Goal: Task Accomplishment & Management: Manage account settings

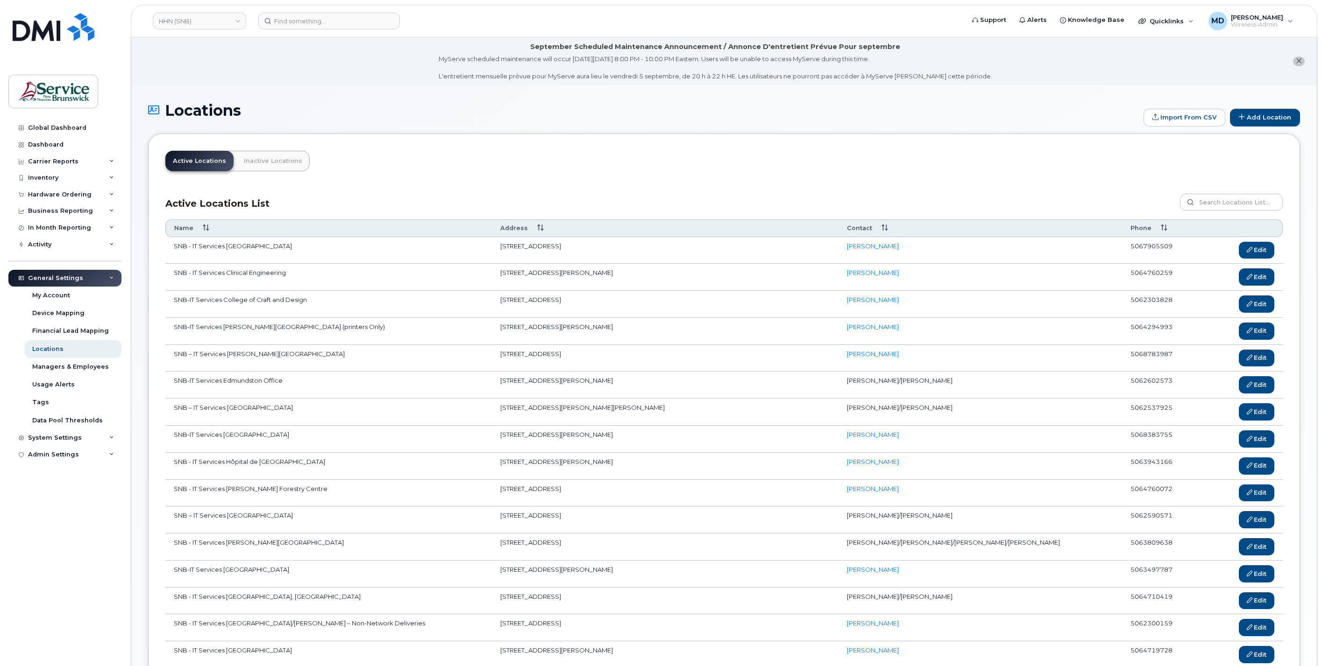
scroll to position [320, 0]
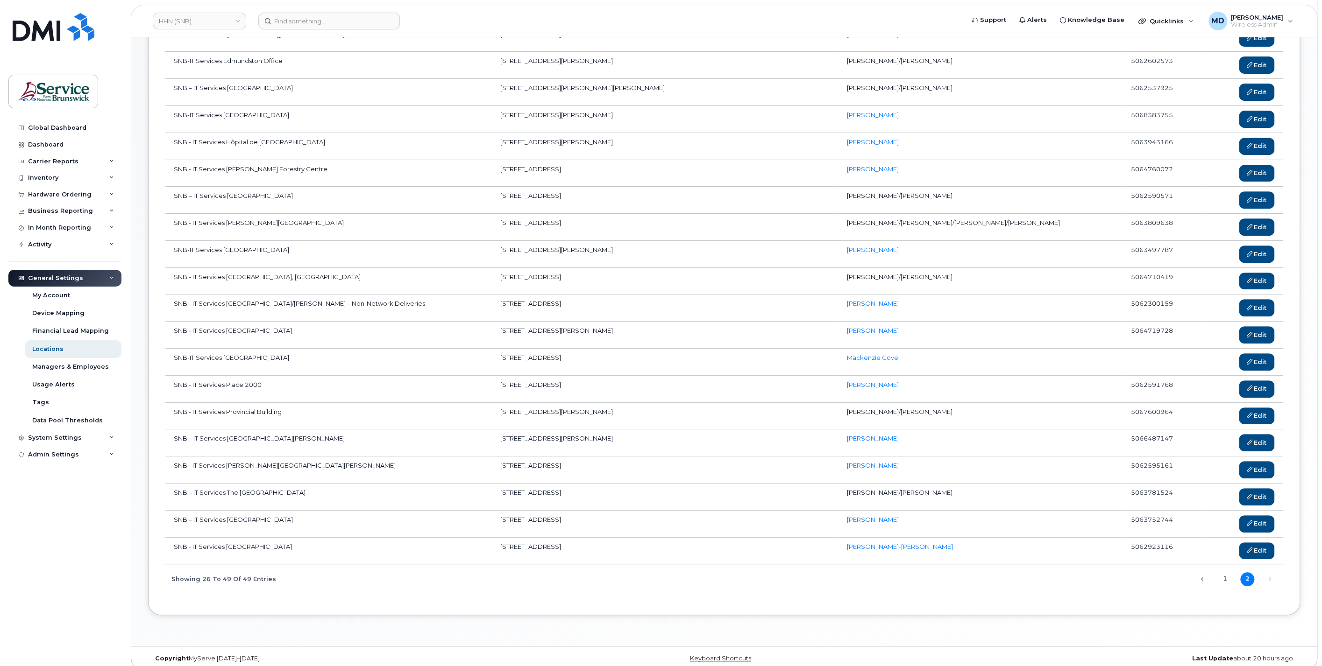
click at [85, 519] on div "Global Dashboard Dashboard Carrier Reports Monthly Billing Data Daily Data Pool…" at bounding box center [65, 386] width 115 height 533
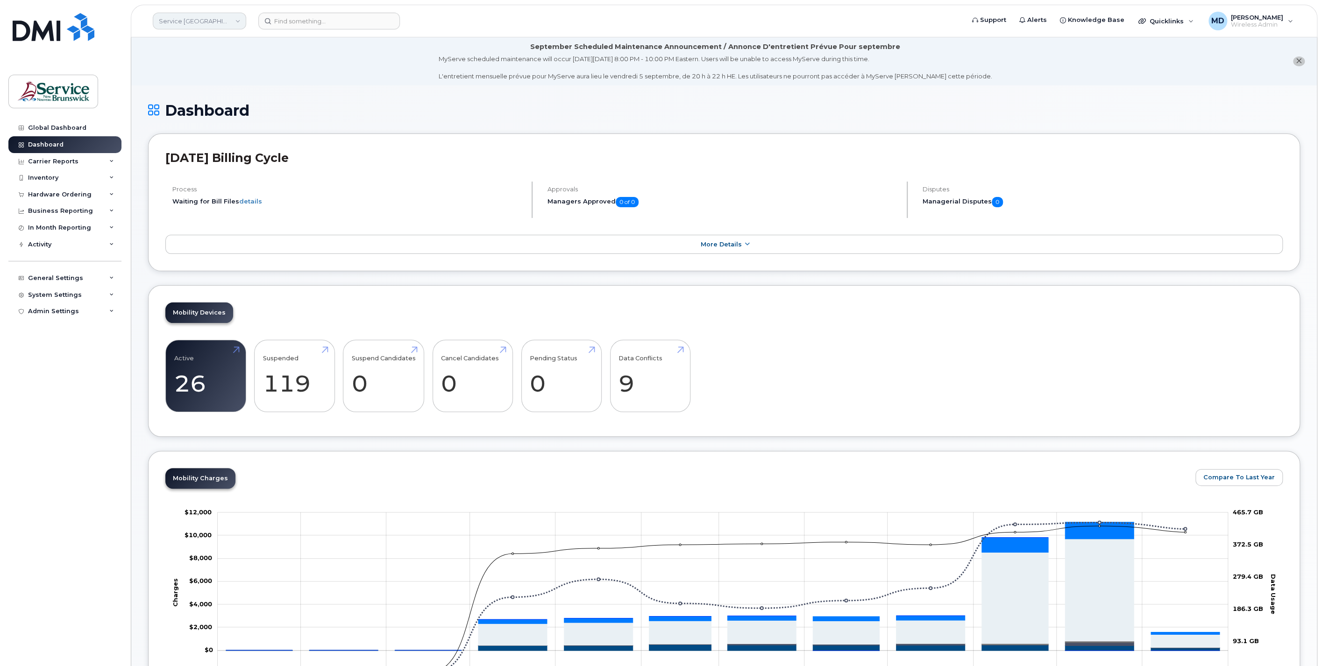
click at [195, 24] on link "Service New Brunswick (SNB)" at bounding box center [199, 21] width 93 height 17
click at [220, 105] on link "JAG/DPS (SNB)" at bounding box center [222, 102] width 137 height 19
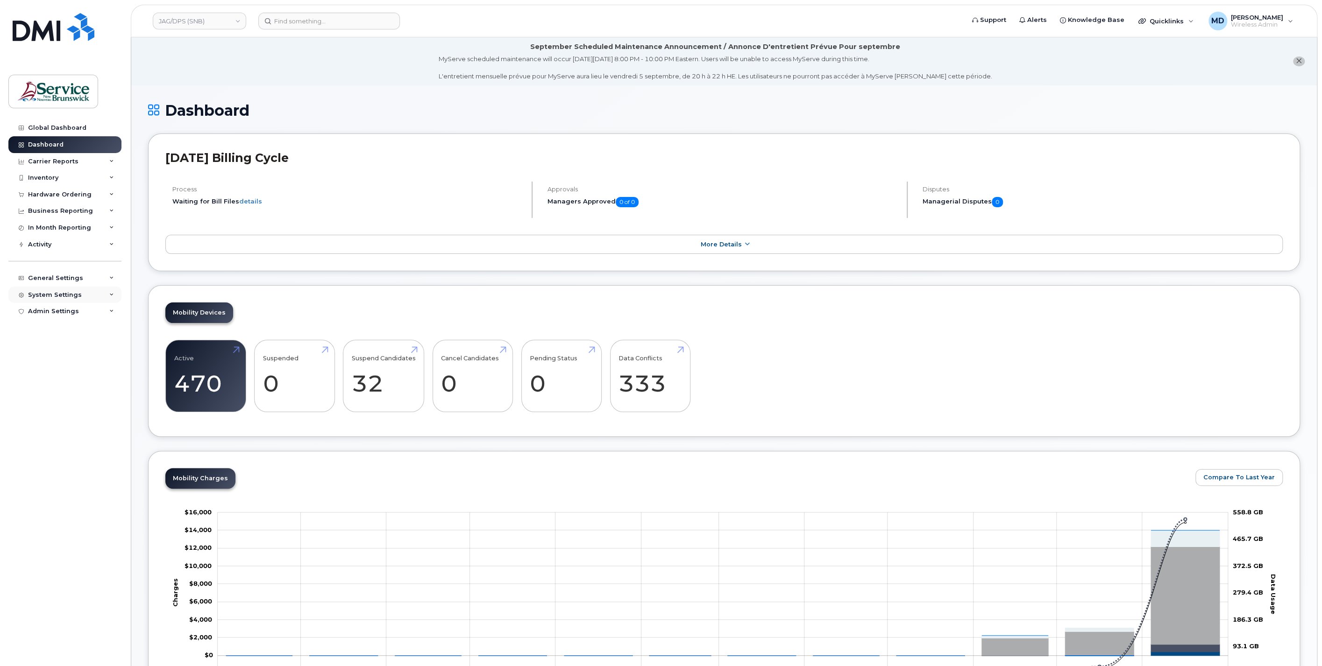
click at [82, 296] on div "System Settings" at bounding box center [64, 295] width 113 height 17
click at [40, 434] on div "Users" at bounding box center [41, 437] width 19 height 8
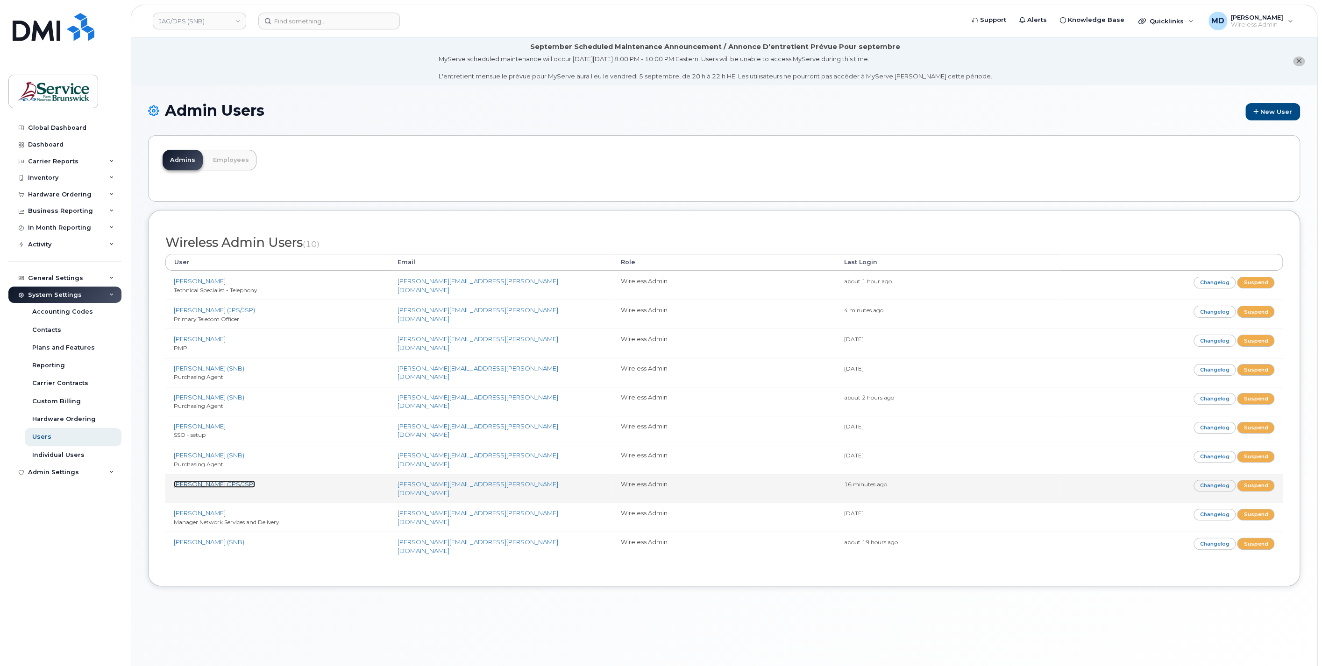
click at [184, 482] on link "Carr, Christine (JPS/JSP)" at bounding box center [214, 484] width 81 height 7
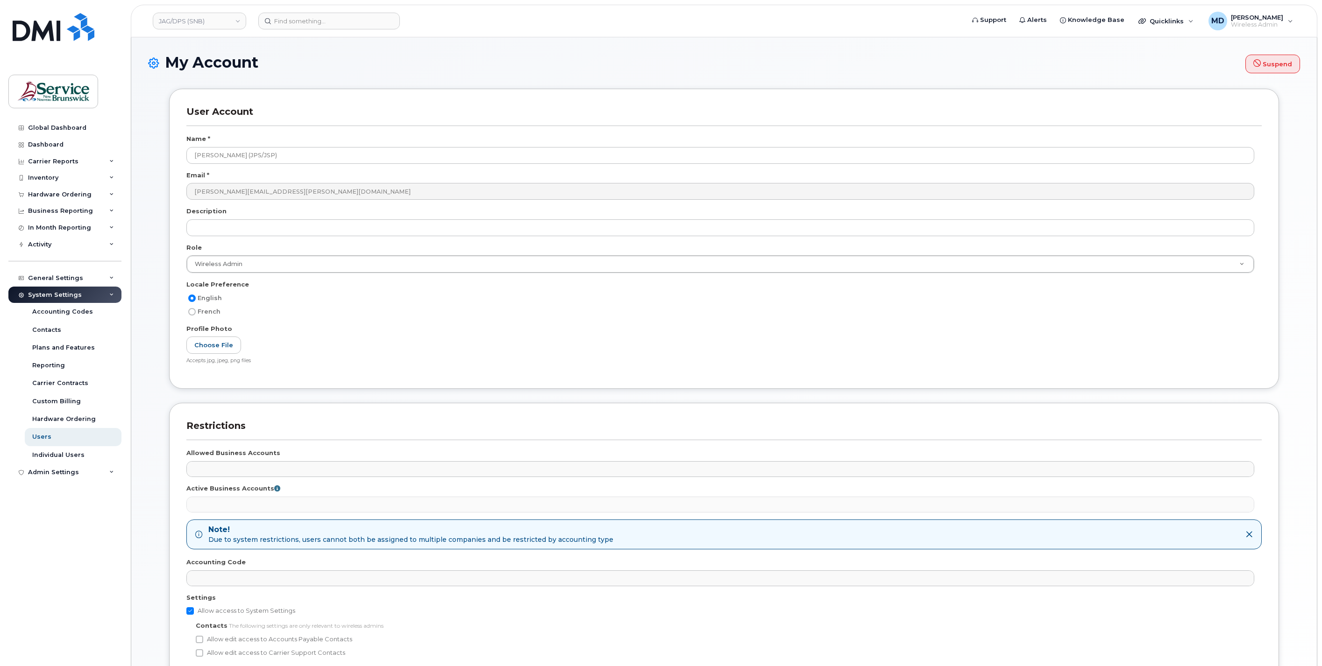
select select
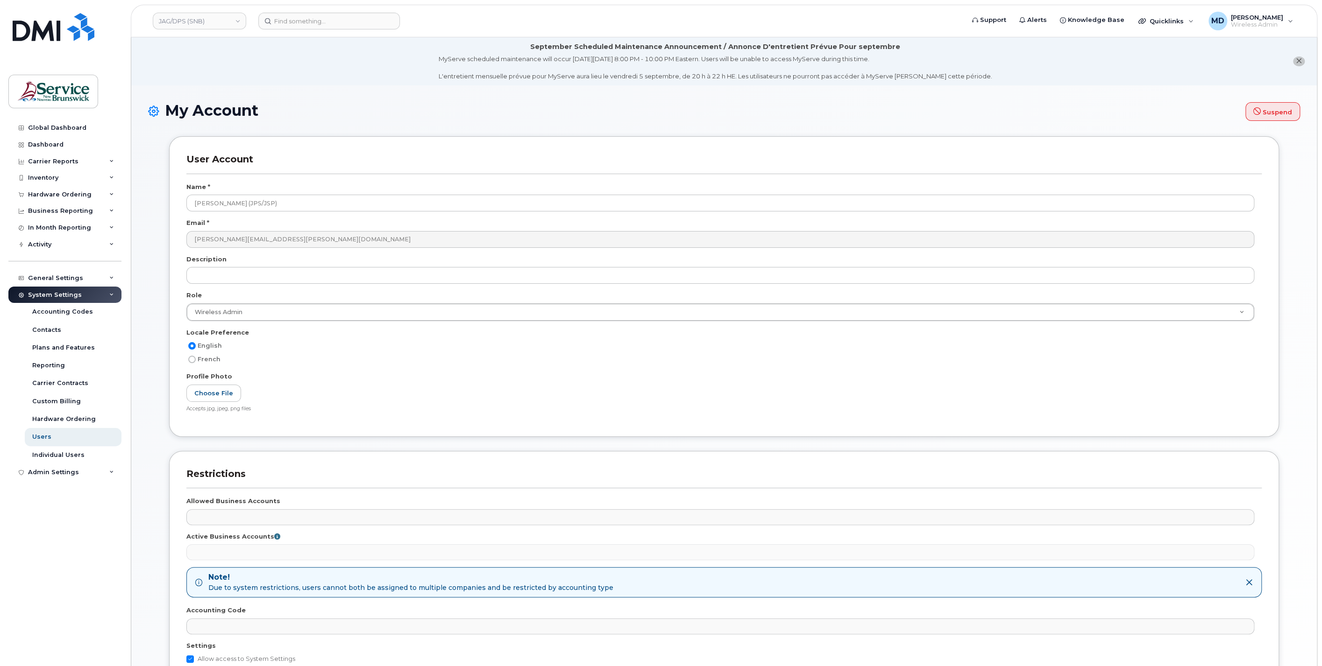
scroll to position [173, 0]
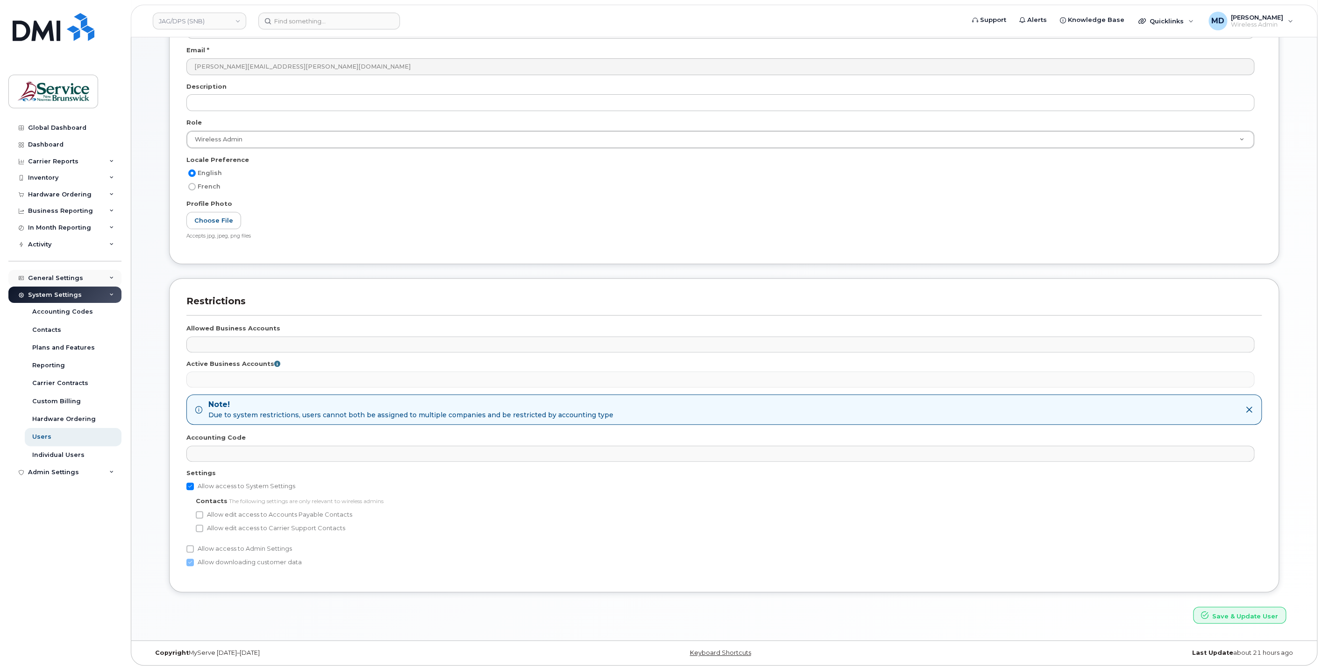
click at [65, 278] on div "General Settings" at bounding box center [55, 278] width 55 height 7
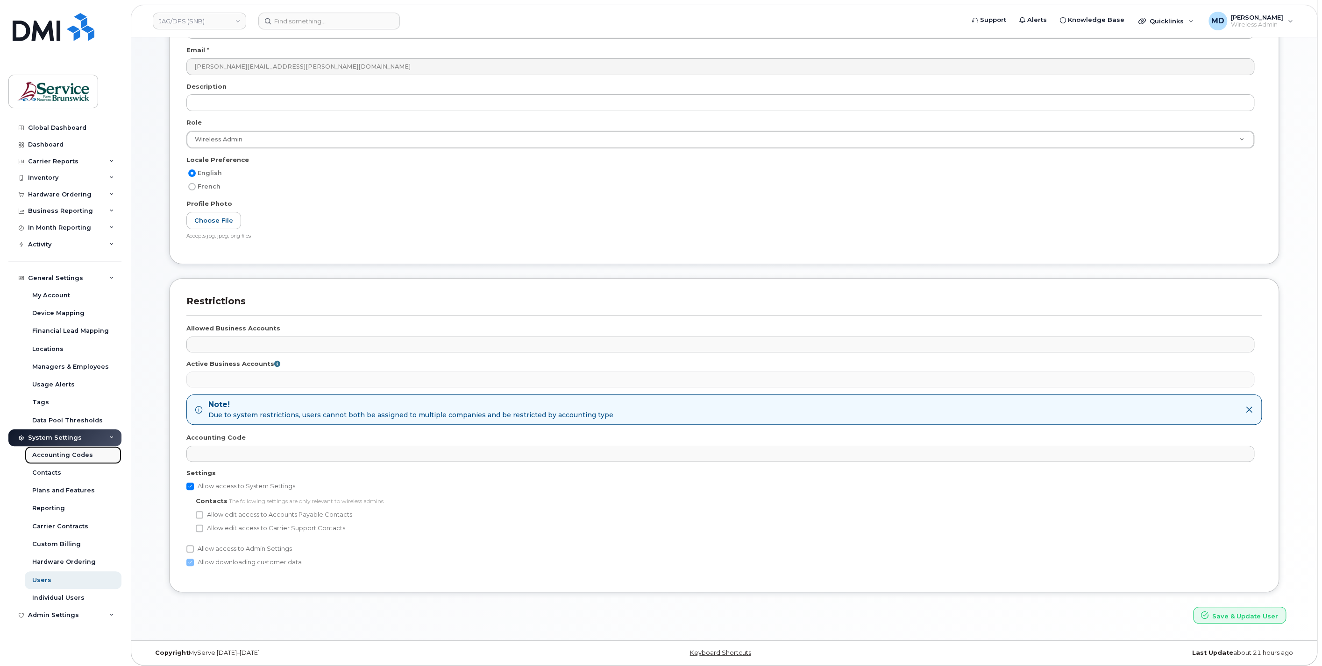
click at [83, 453] on div "Accounting Codes" at bounding box center [62, 455] width 61 height 8
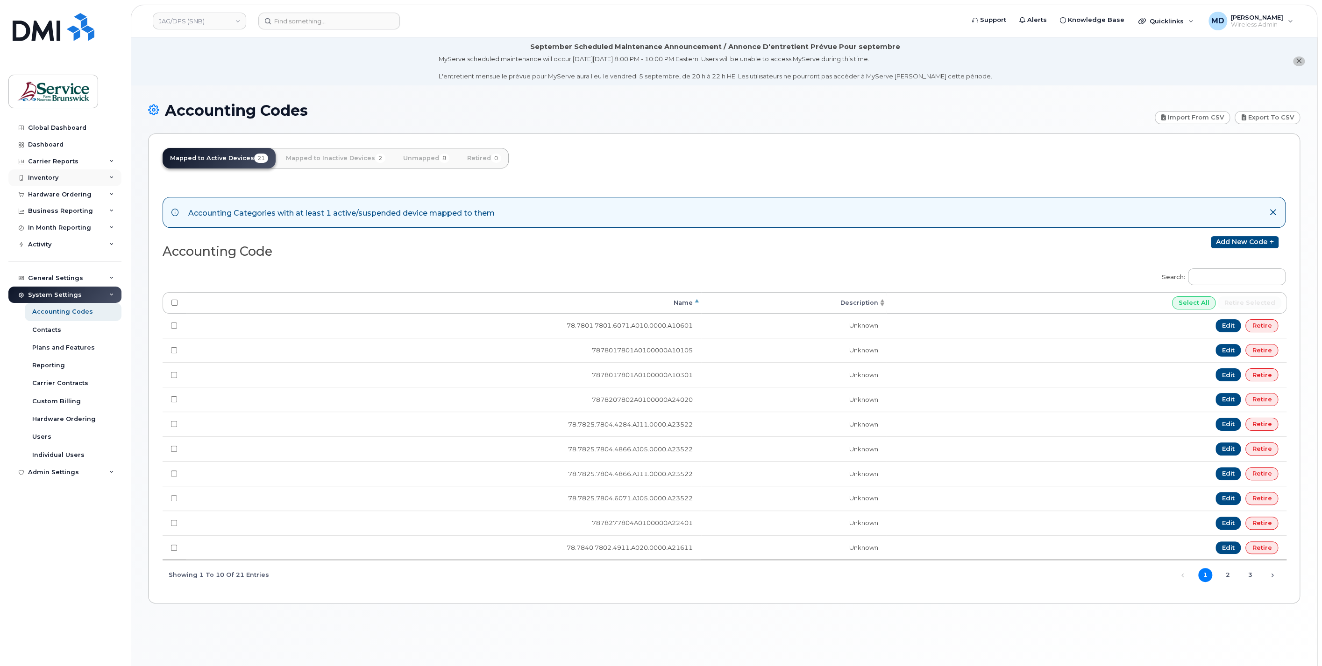
click at [51, 175] on div "Inventory" at bounding box center [43, 177] width 30 height 7
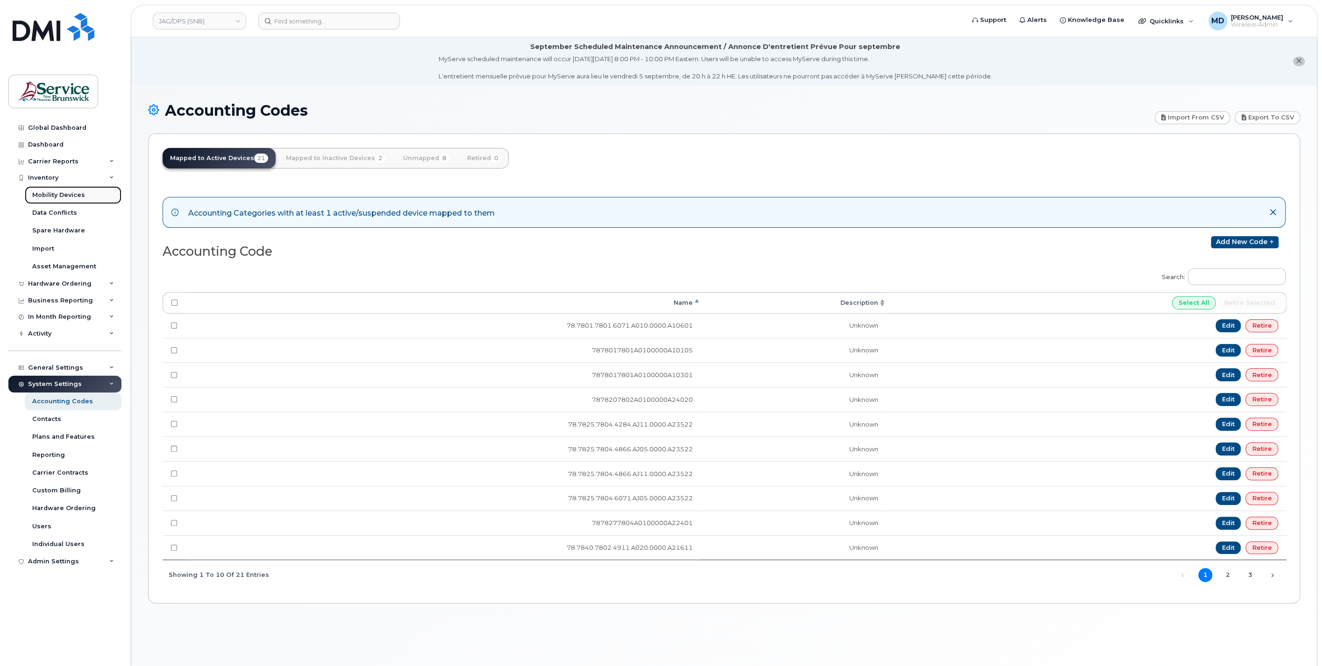
click at [51, 195] on div "Mobility Devices" at bounding box center [58, 195] width 53 height 8
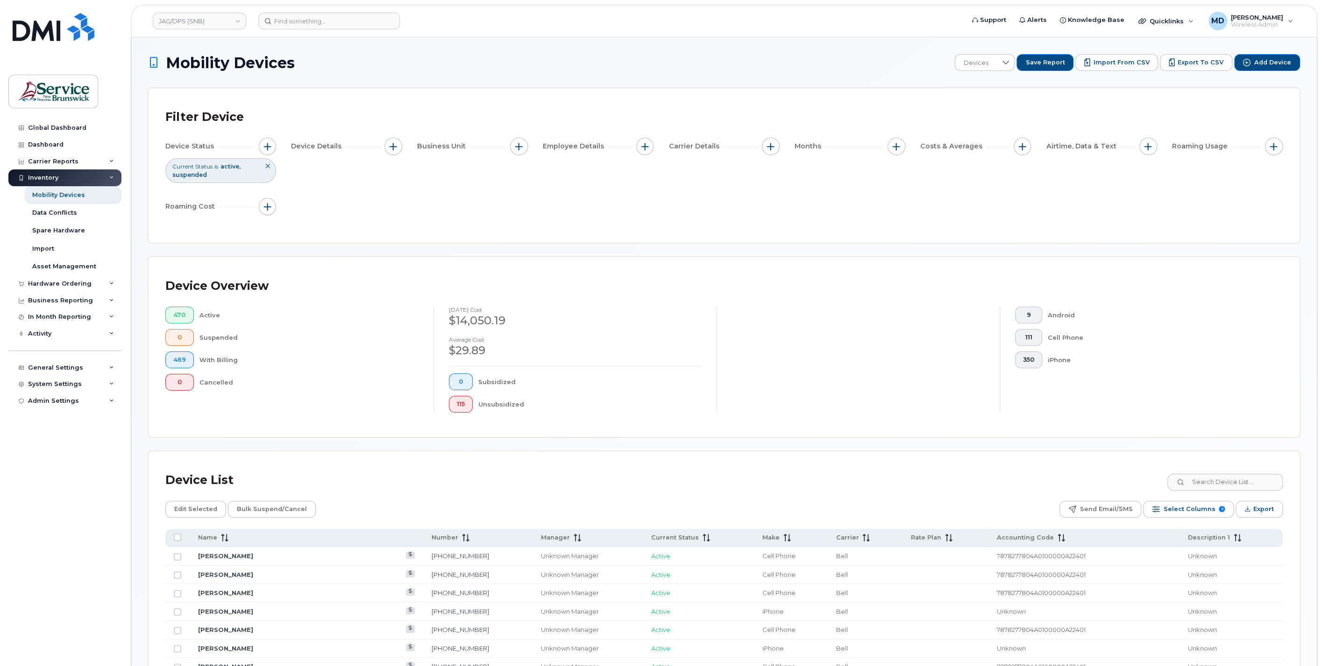
scroll to position [346, 0]
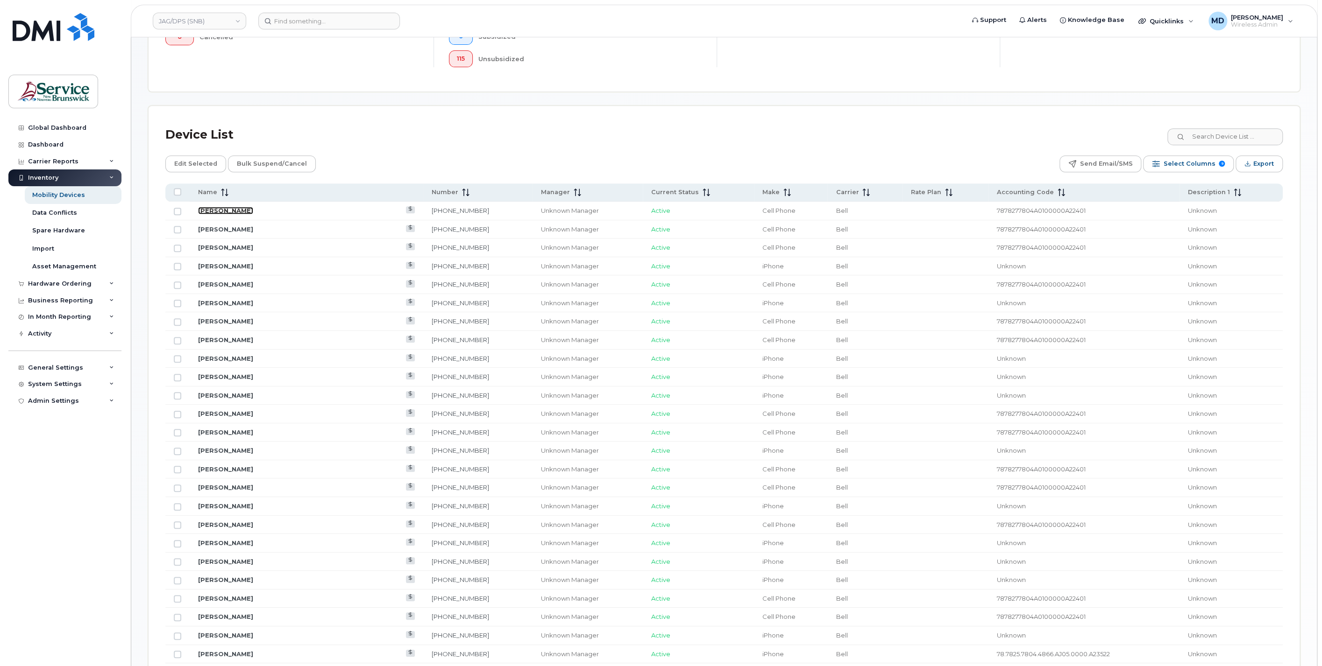
click at [217, 210] on link "Bianca Brideau" at bounding box center [225, 210] width 55 height 7
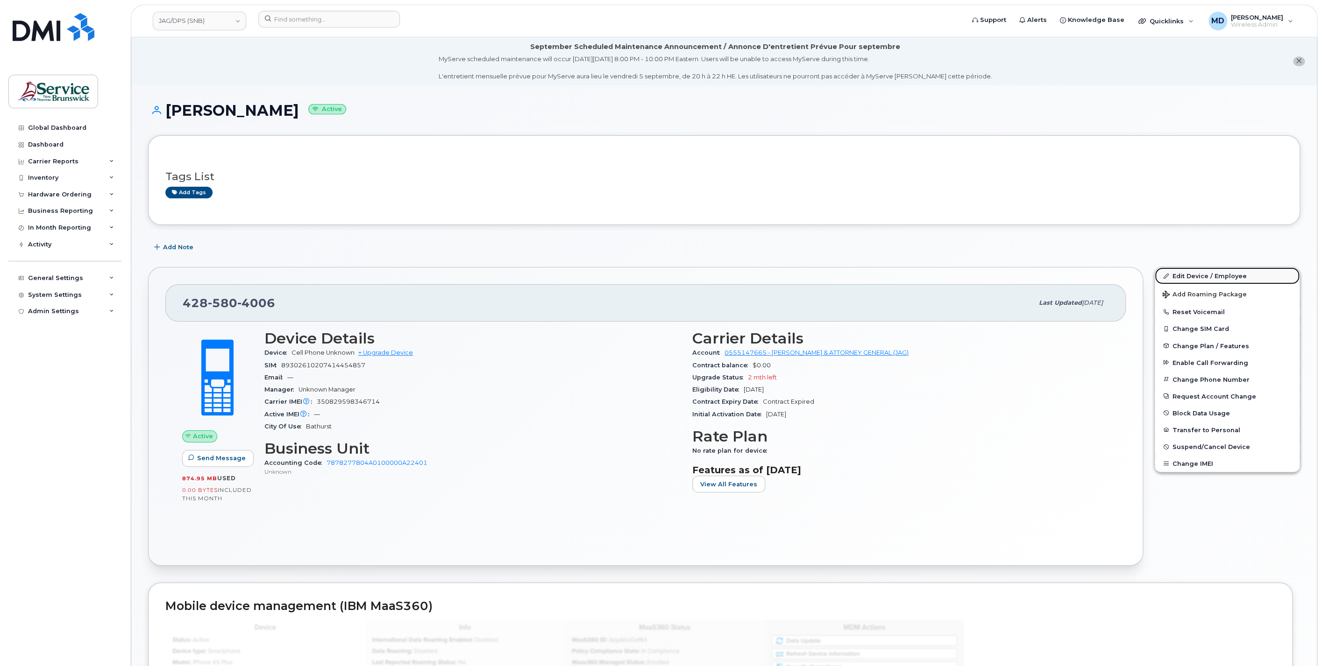
click at [1214, 272] on link "Edit Device / Employee" at bounding box center [1226, 276] width 145 height 17
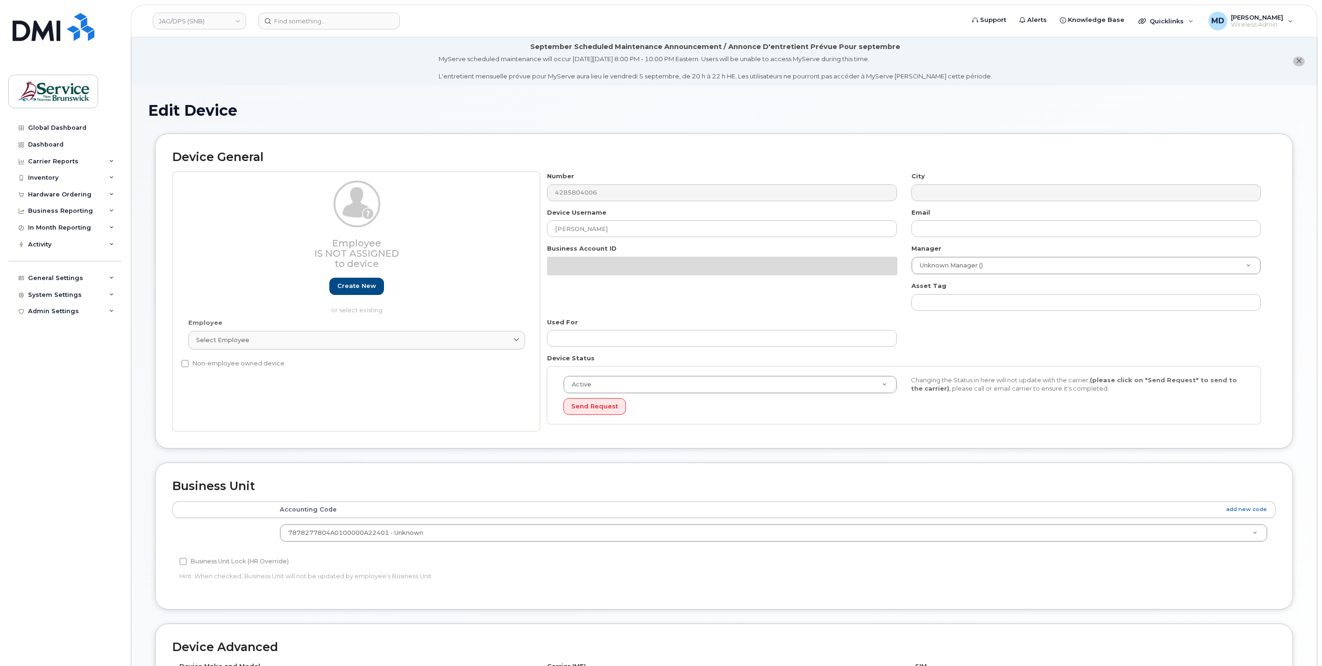
select select "35921073"
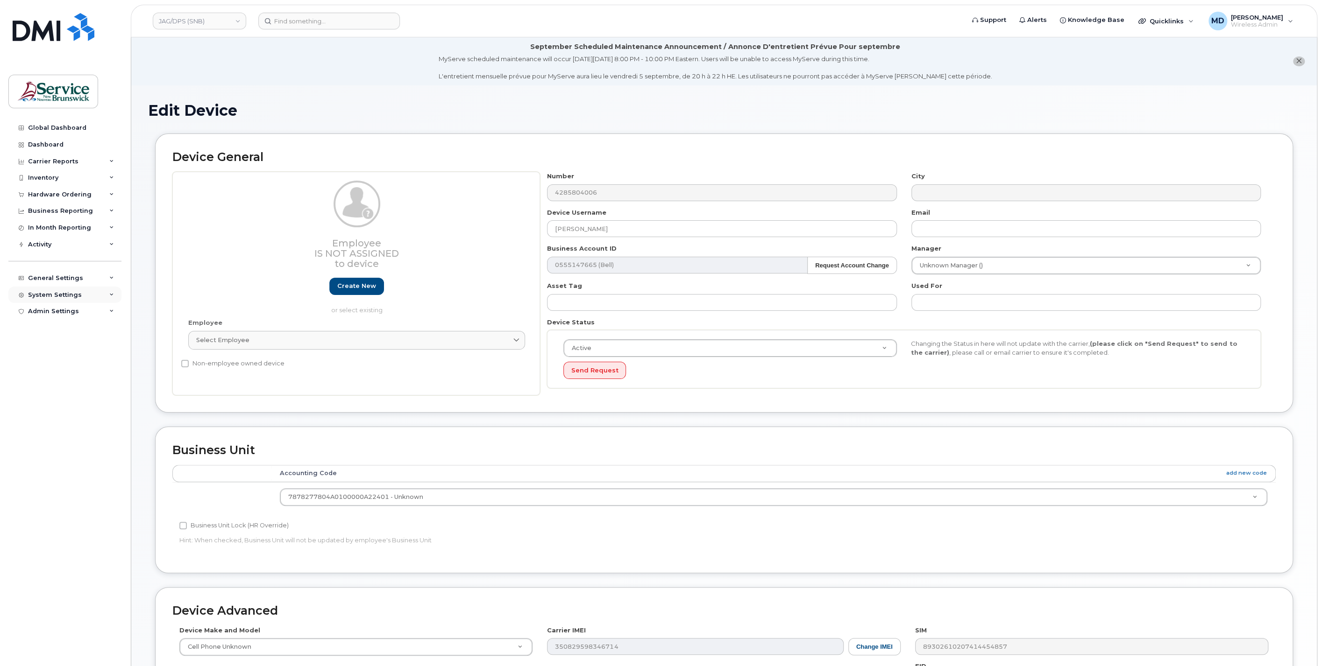
click at [57, 297] on div "System Settings" at bounding box center [55, 294] width 54 height 7
click at [60, 311] on div "Accounting Codes" at bounding box center [62, 312] width 61 height 8
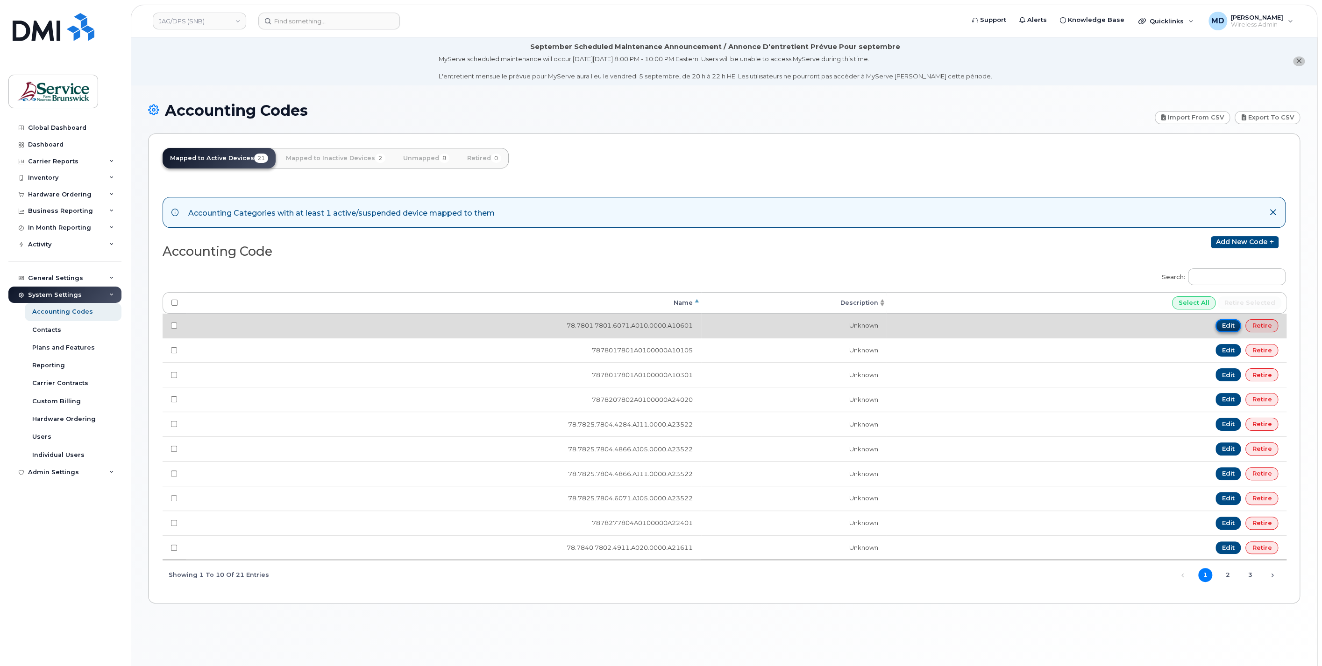
click at [1227, 324] on link "Edit" at bounding box center [1228, 325] width 26 height 13
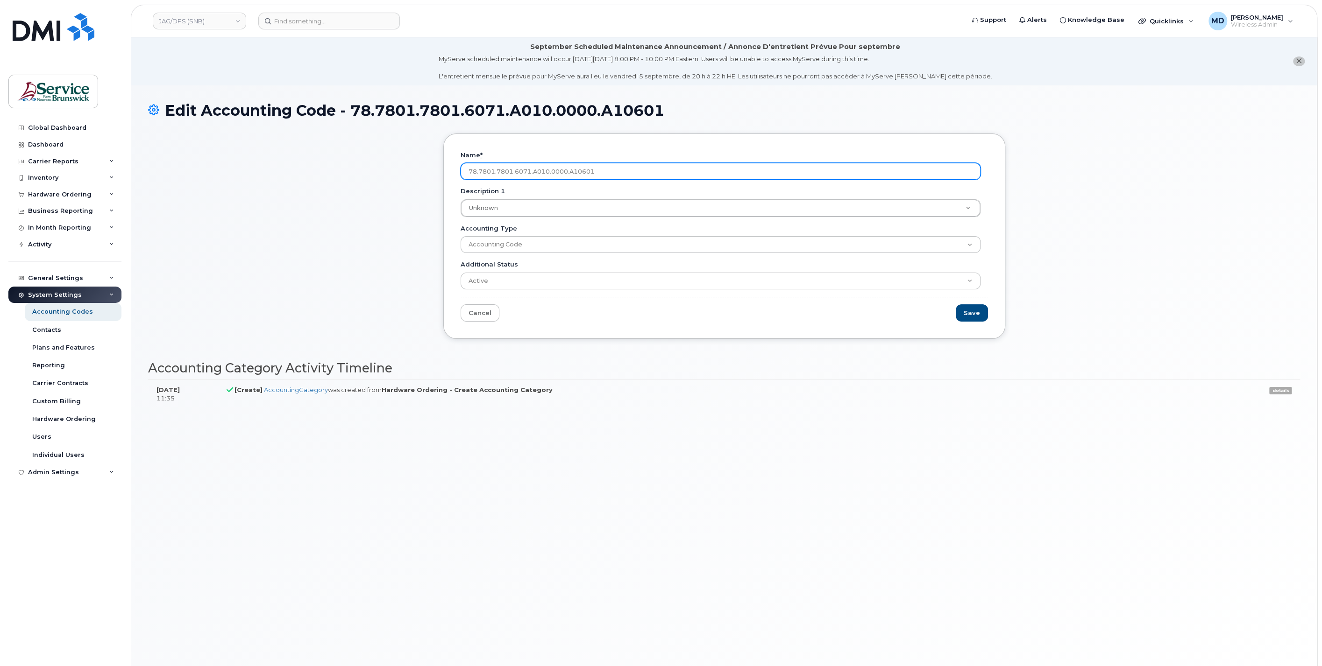
click at [479, 172] on input "78.7801.7801.6071.A010.0000.A10601" at bounding box center [720, 171] width 520 height 17
type input "78780178016071A0100000A10601"
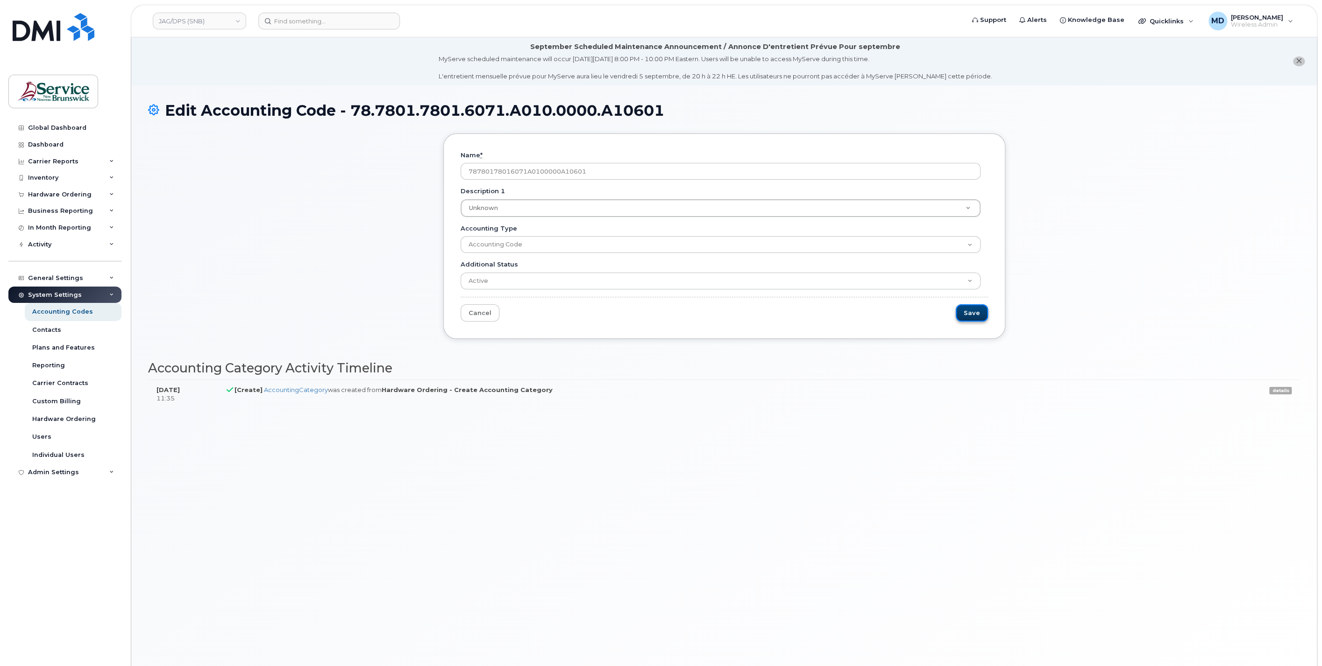
click at [972, 313] on input "Save" at bounding box center [972, 312] width 32 height 17
type input "Saving..."
drag, startPoint x: 830, startPoint y: 415, endPoint x: 847, endPoint y: 408, distance: 18.6
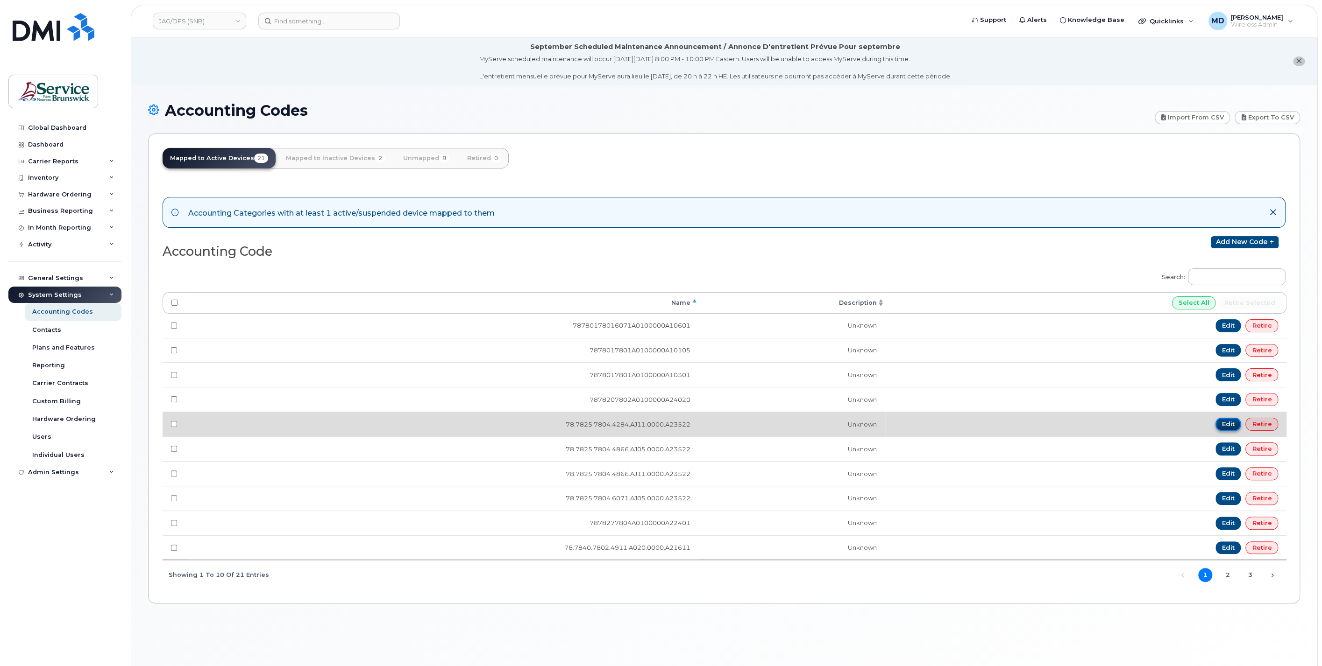
click at [1225, 423] on link "Edit" at bounding box center [1228, 424] width 26 height 13
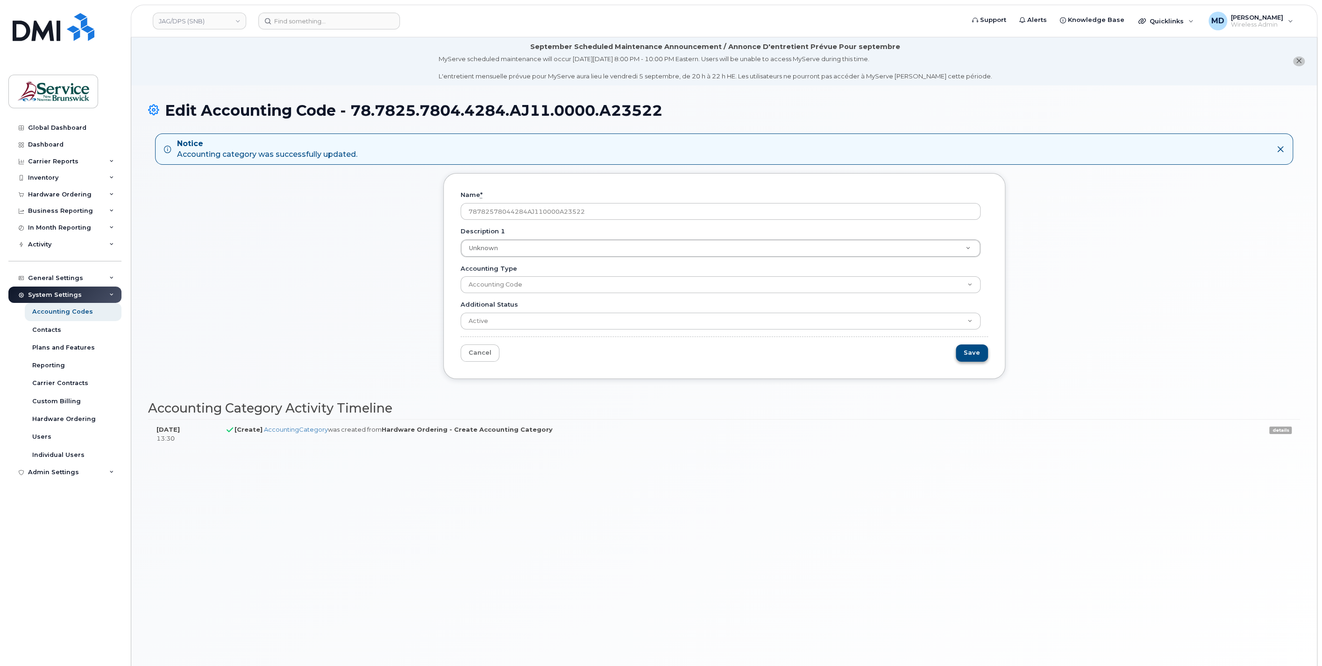
type input "78782578044284AJ110000A23522"
click at [962, 352] on input "Save" at bounding box center [972, 353] width 32 height 17
type input "Saving..."
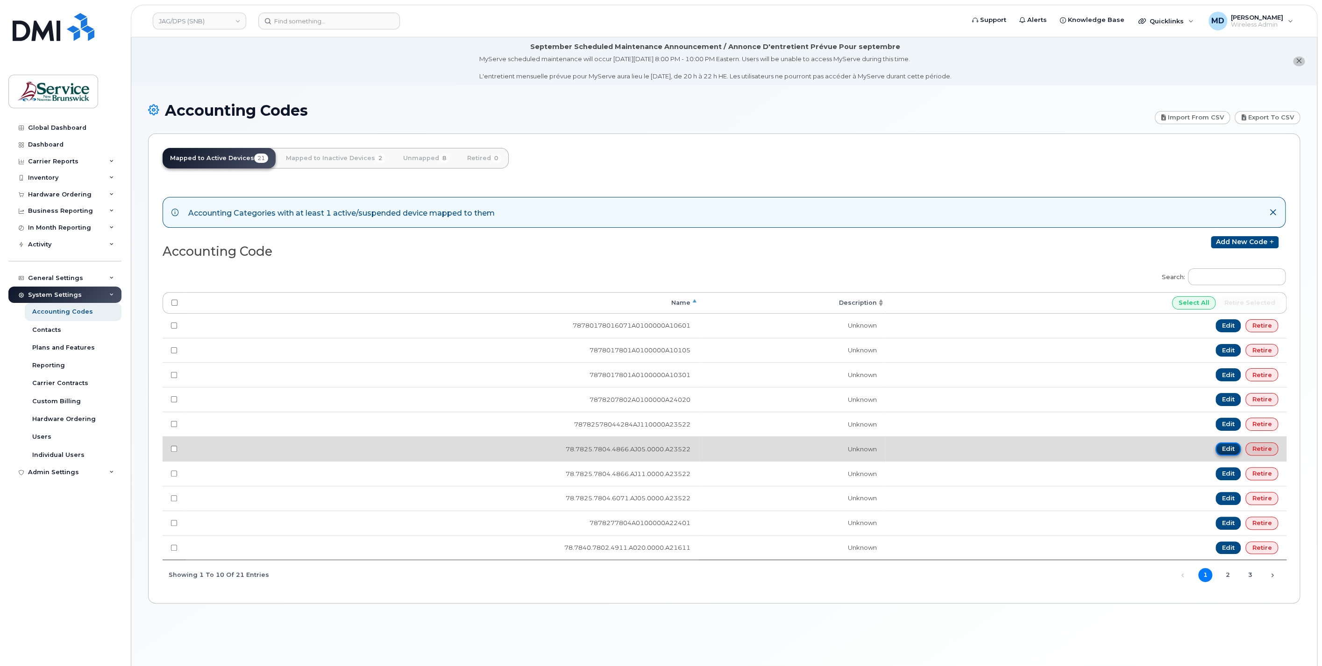
click at [1226, 446] on link "Edit" at bounding box center [1228, 449] width 26 height 13
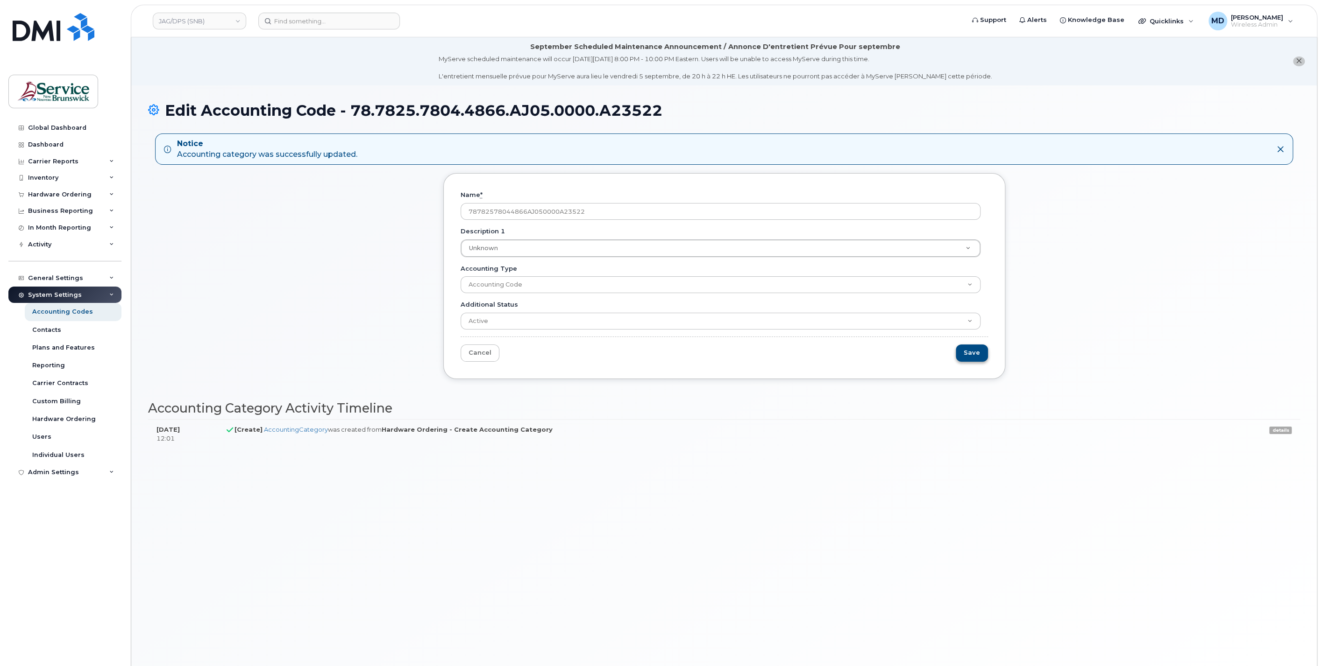
type input "78782578044866AJ050000A23522"
drag, startPoint x: 969, startPoint y: 351, endPoint x: 984, endPoint y: 358, distance: 17.5
click at [969, 351] on input "Save" at bounding box center [972, 353] width 32 height 17
type input "Saving..."
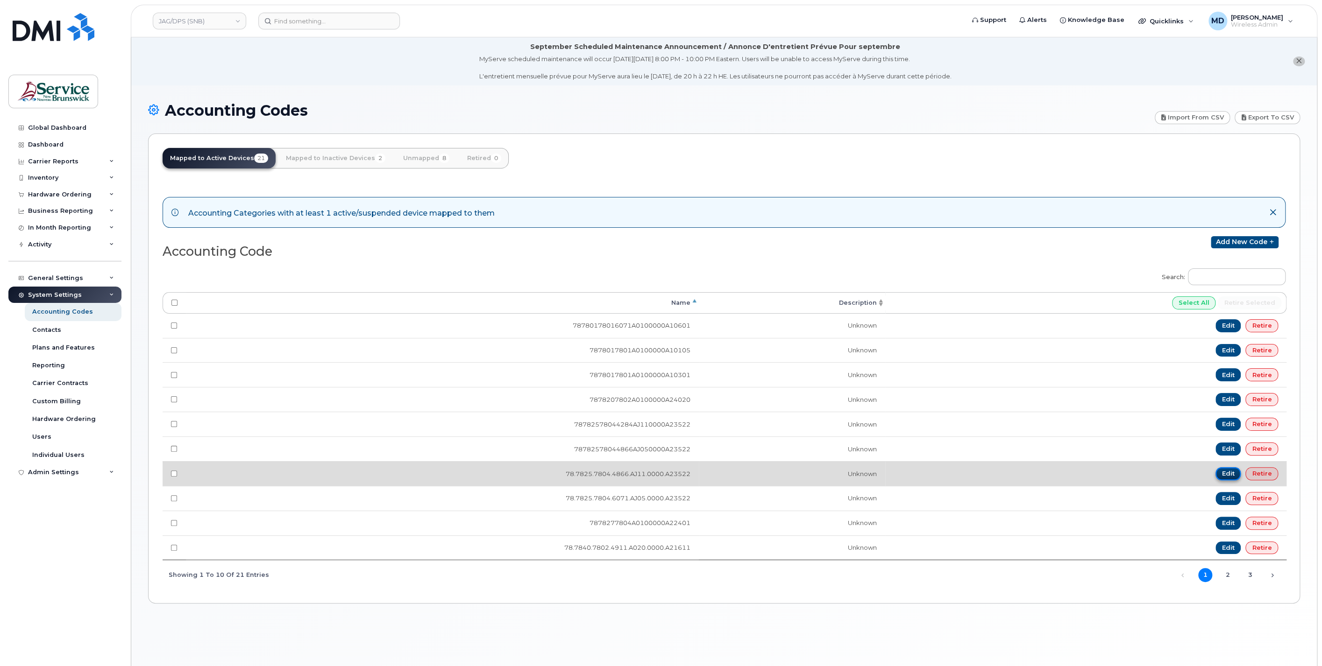
click at [1227, 473] on link "Edit" at bounding box center [1228, 473] width 26 height 13
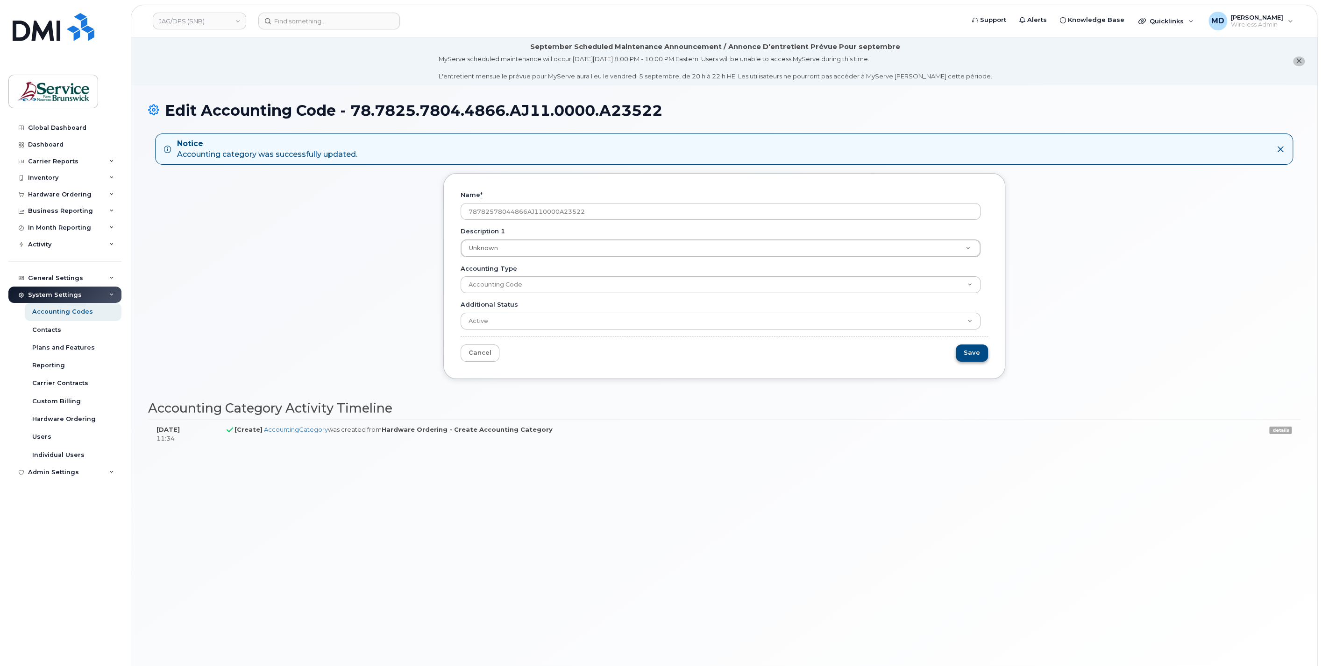
type input "78782578044866AJ110000A23522"
click at [977, 357] on input "Save" at bounding box center [972, 353] width 32 height 17
type input "Saving..."
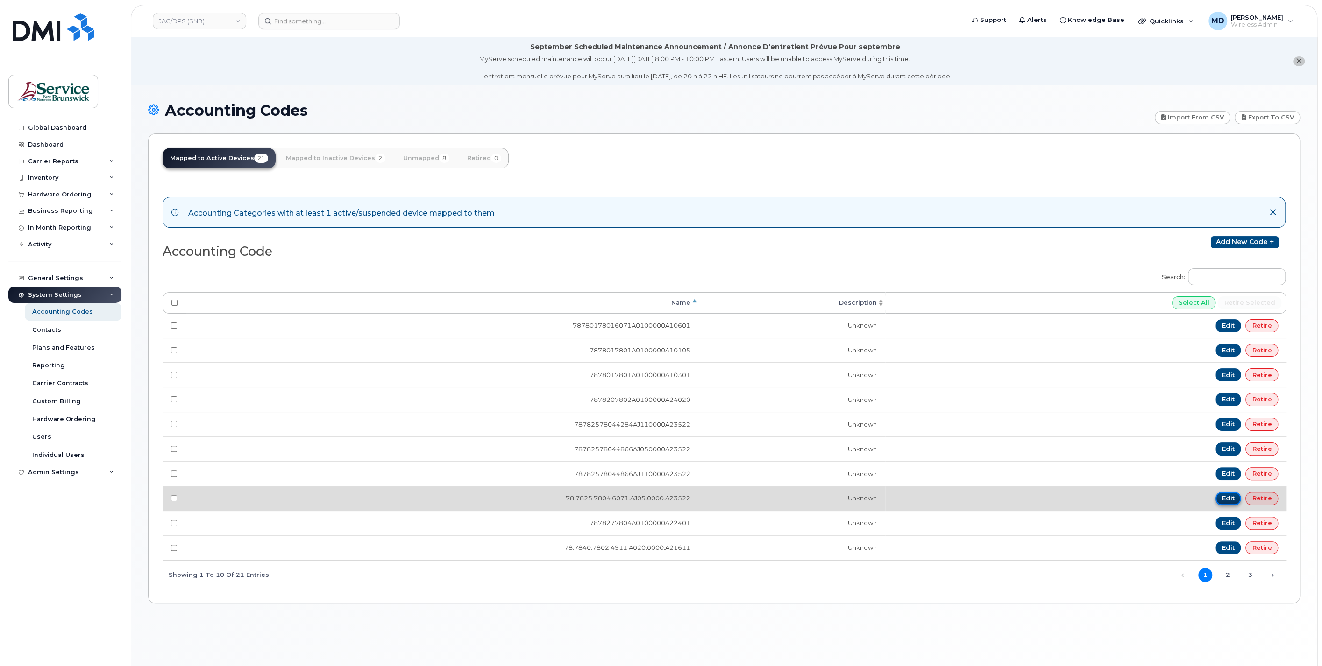
click at [1226, 496] on link "Edit" at bounding box center [1228, 498] width 26 height 13
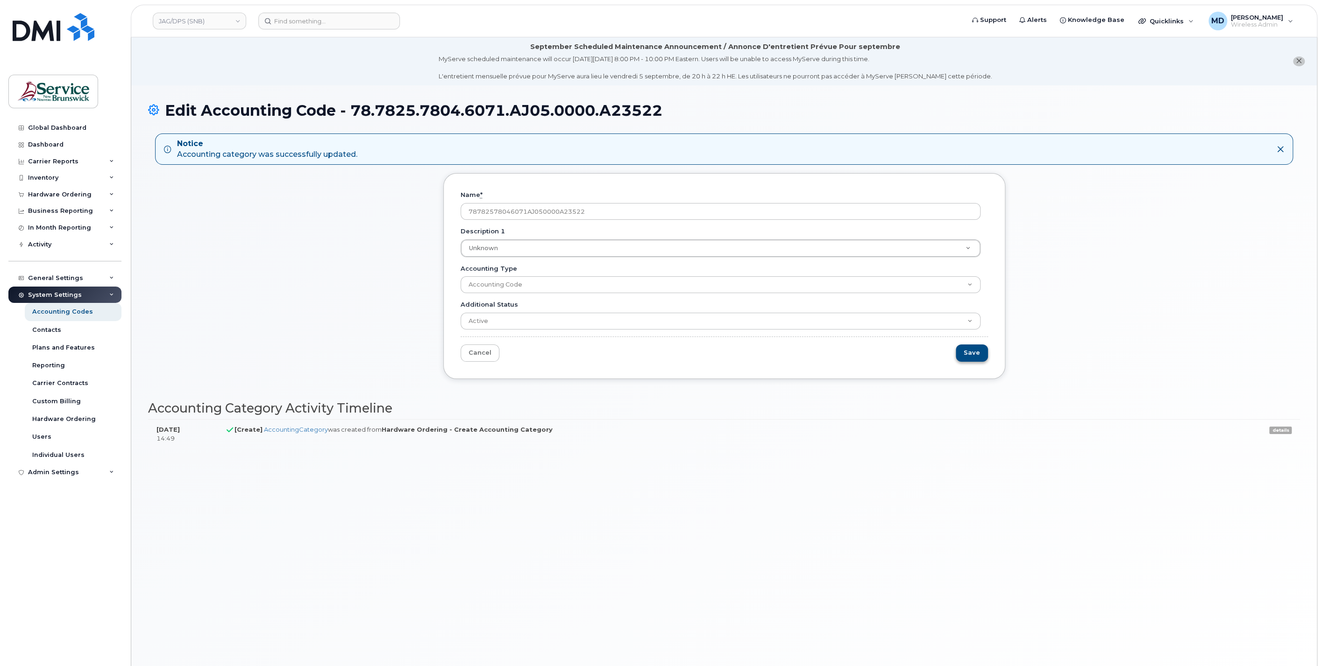
type input "78782578046071AJ050000A23522"
click at [972, 352] on input "Save" at bounding box center [972, 353] width 32 height 17
type input "Saving..."
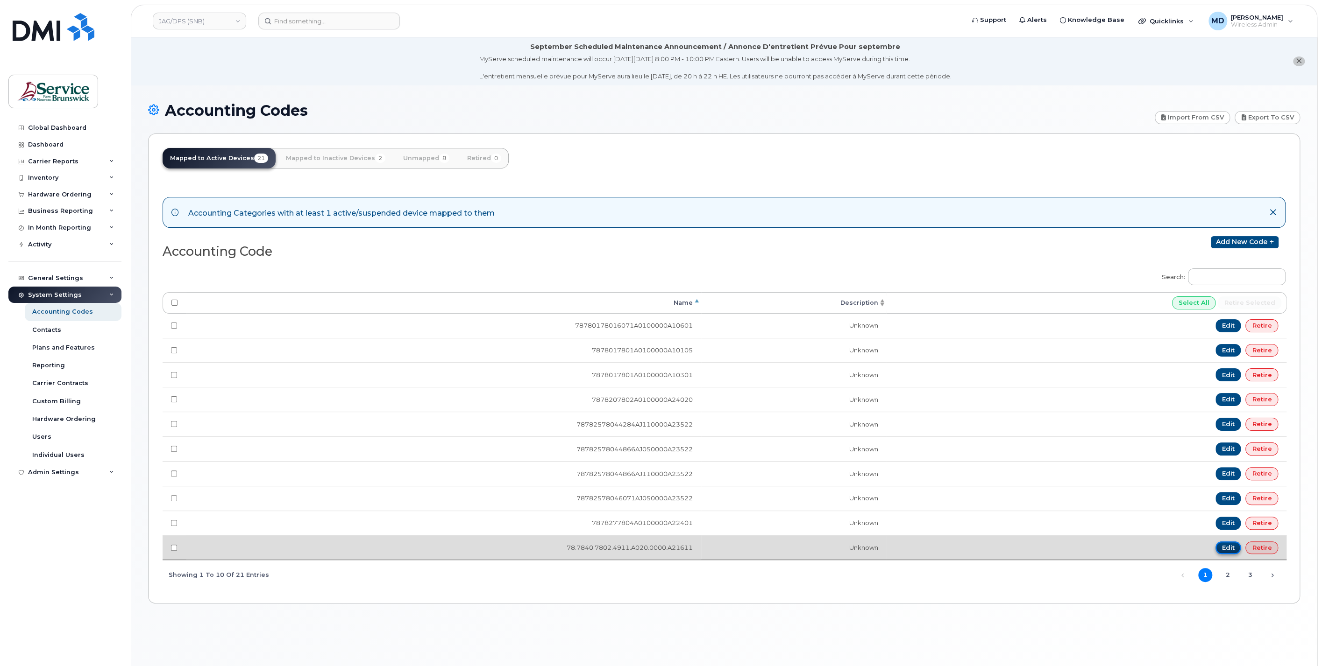
click at [1231, 542] on link "Edit" at bounding box center [1228, 548] width 26 height 13
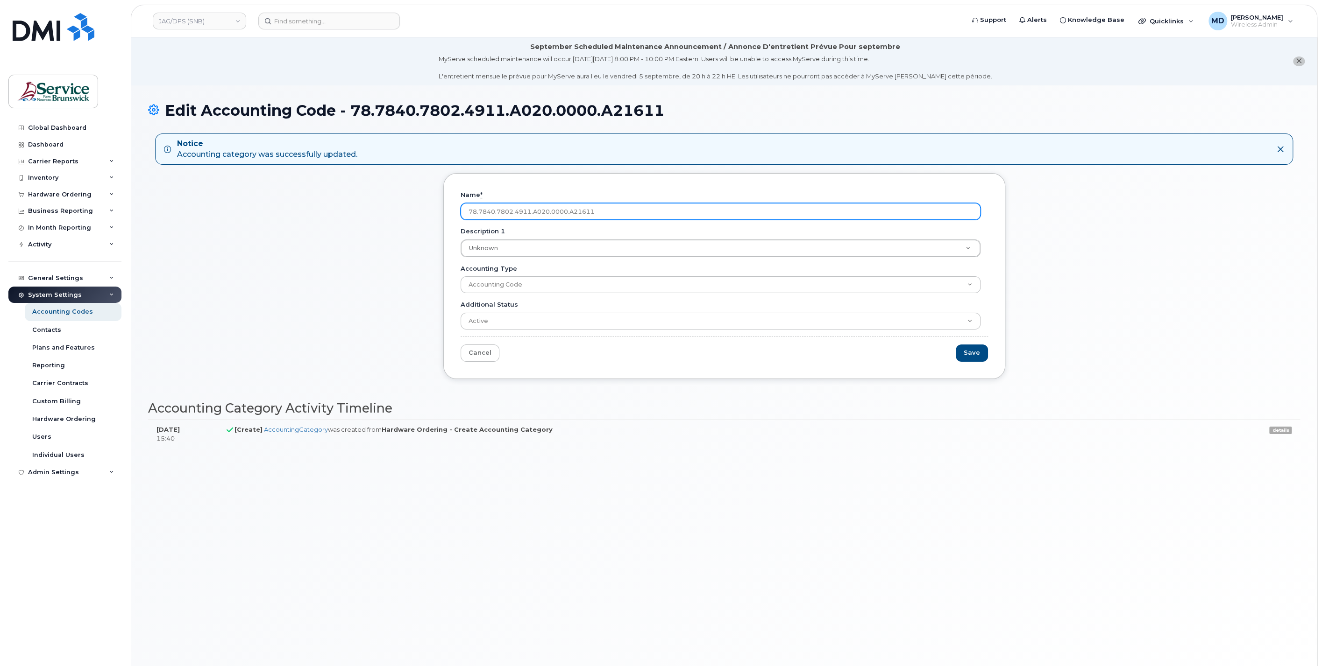
click at [479, 211] on input "78.7840.7802.4911.A020.0000.A21611" at bounding box center [720, 211] width 520 height 17
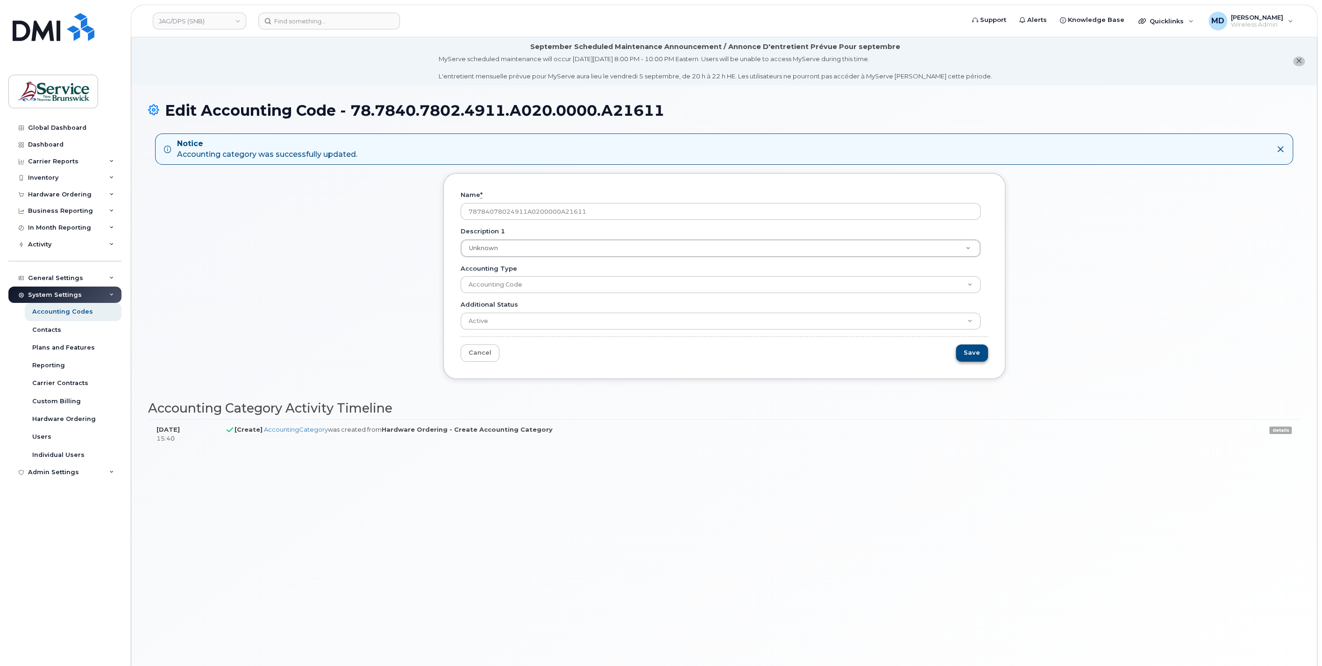
type input "78784078024911A0200000A21611"
click at [960, 354] on input "Save" at bounding box center [972, 353] width 32 height 17
type input "Saving..."
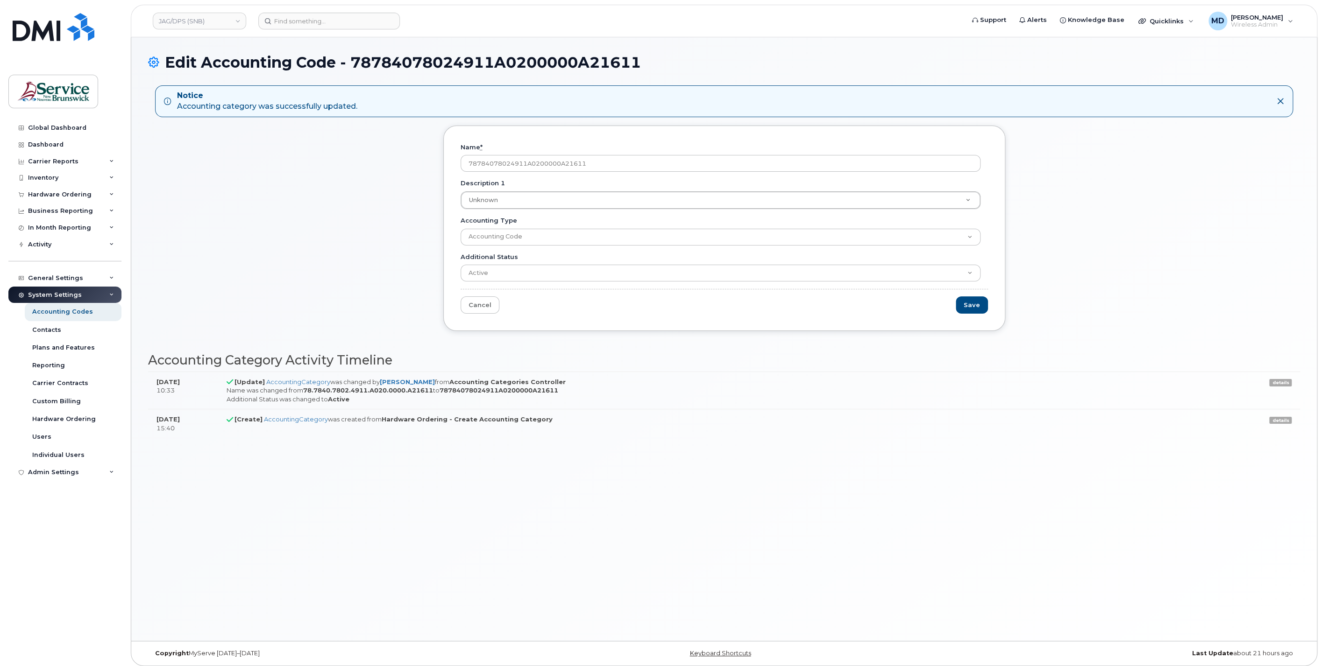
drag, startPoint x: 0, startPoint y: 0, endPoint x: 826, endPoint y: 436, distance: 933.8
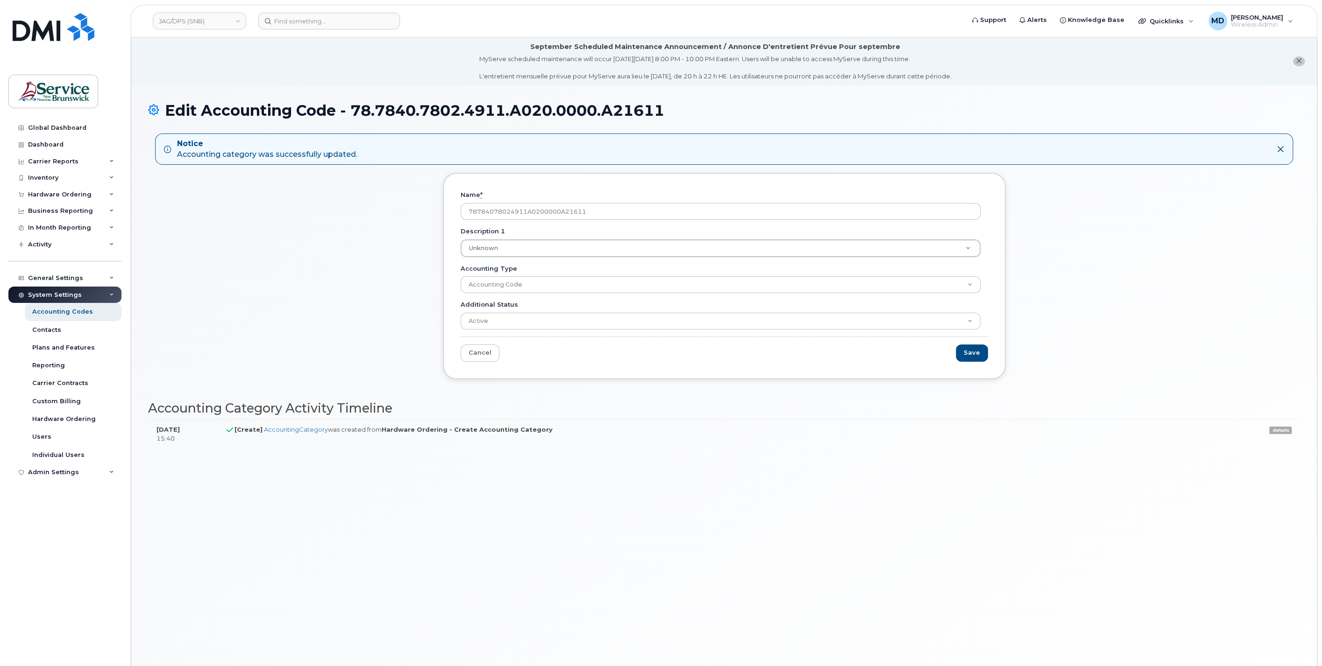
drag, startPoint x: 0, startPoint y: 0, endPoint x: 826, endPoint y: 436, distance: 933.6
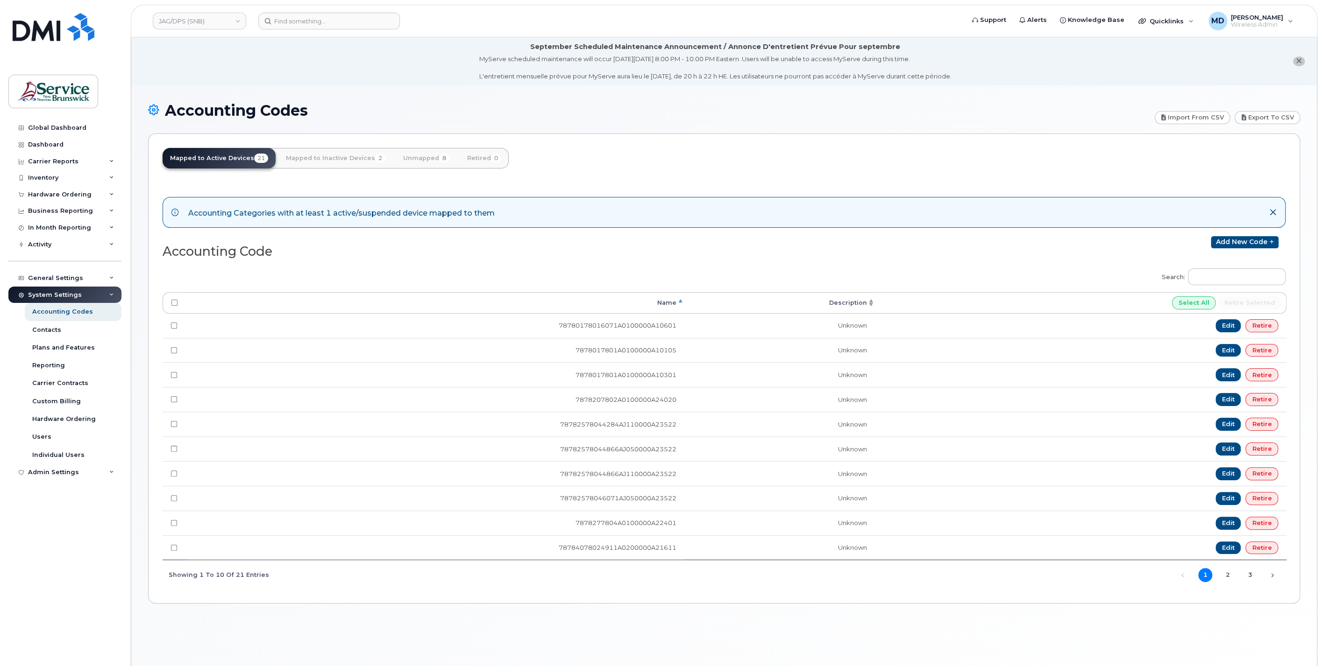
click at [655, 303] on th "Name" at bounding box center [435, 302] width 499 height 21
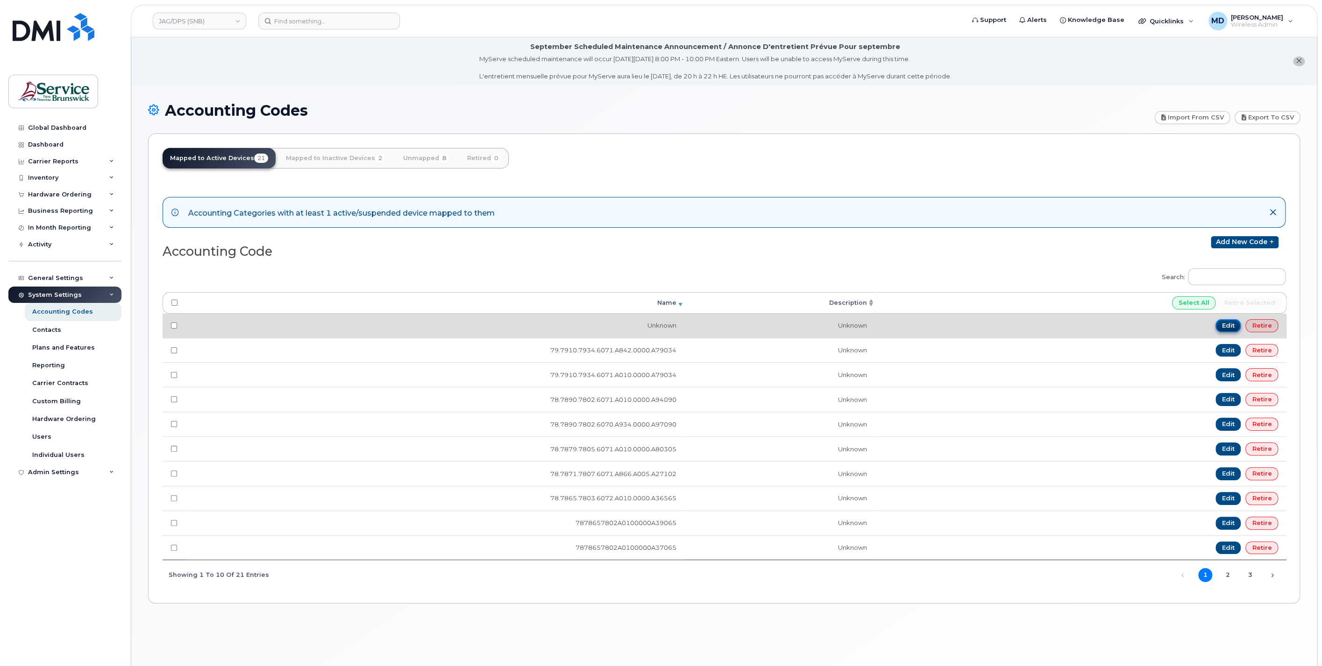
click at [1232, 326] on link "Edit" at bounding box center [1228, 325] width 26 height 13
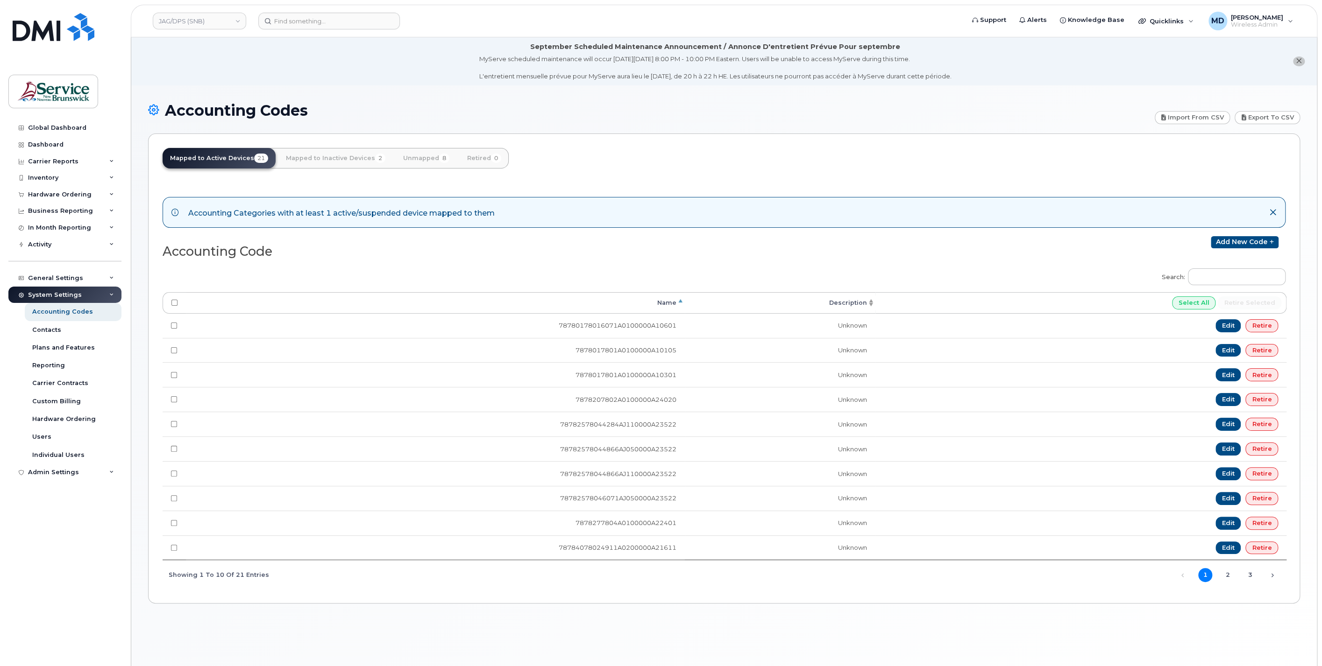
click at [666, 303] on th "Name" at bounding box center [435, 302] width 499 height 21
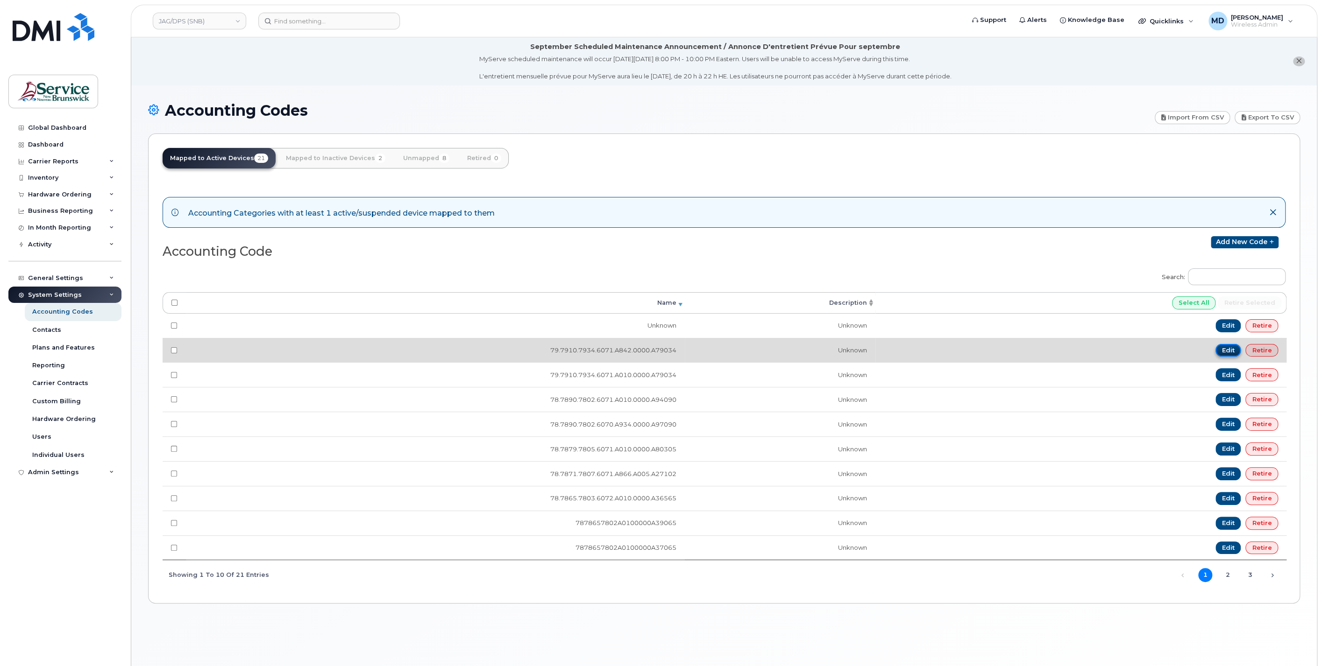
click at [1226, 350] on link "Edit" at bounding box center [1228, 350] width 26 height 13
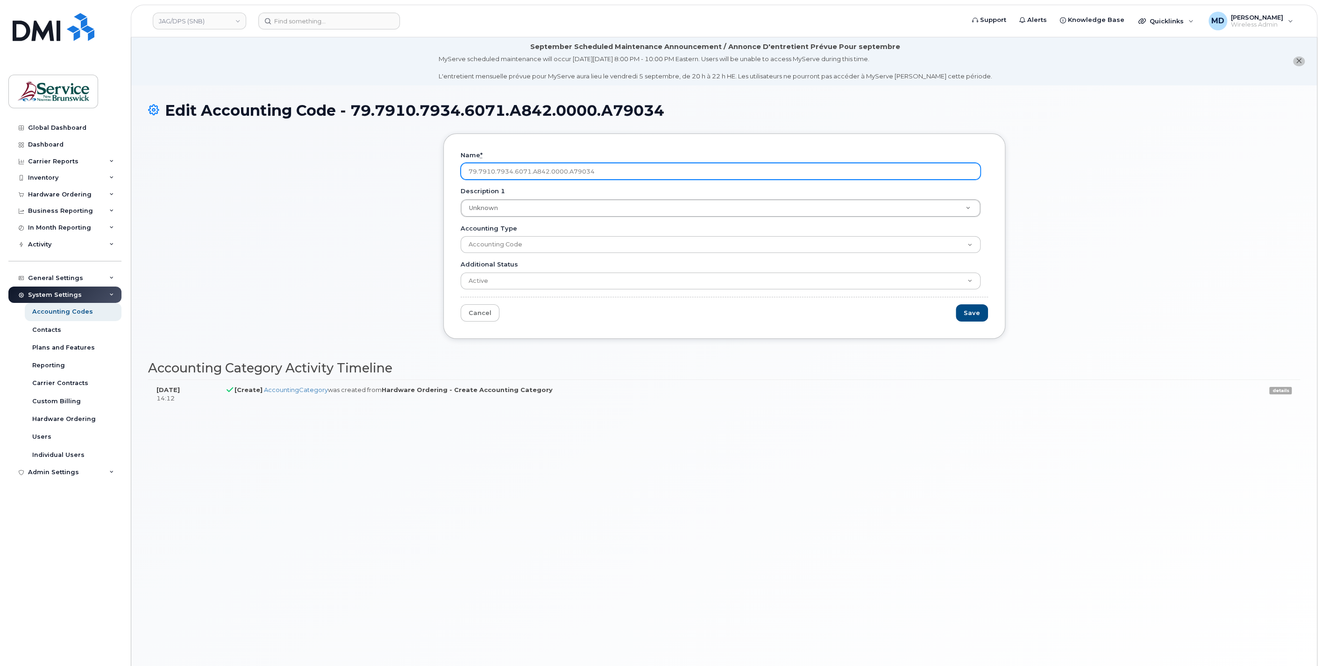
click at [478, 170] on input "79.7910.7934.6071.A842.0000.A79034" at bounding box center [720, 171] width 520 height 17
type input "79791079346071A8420000A79034"
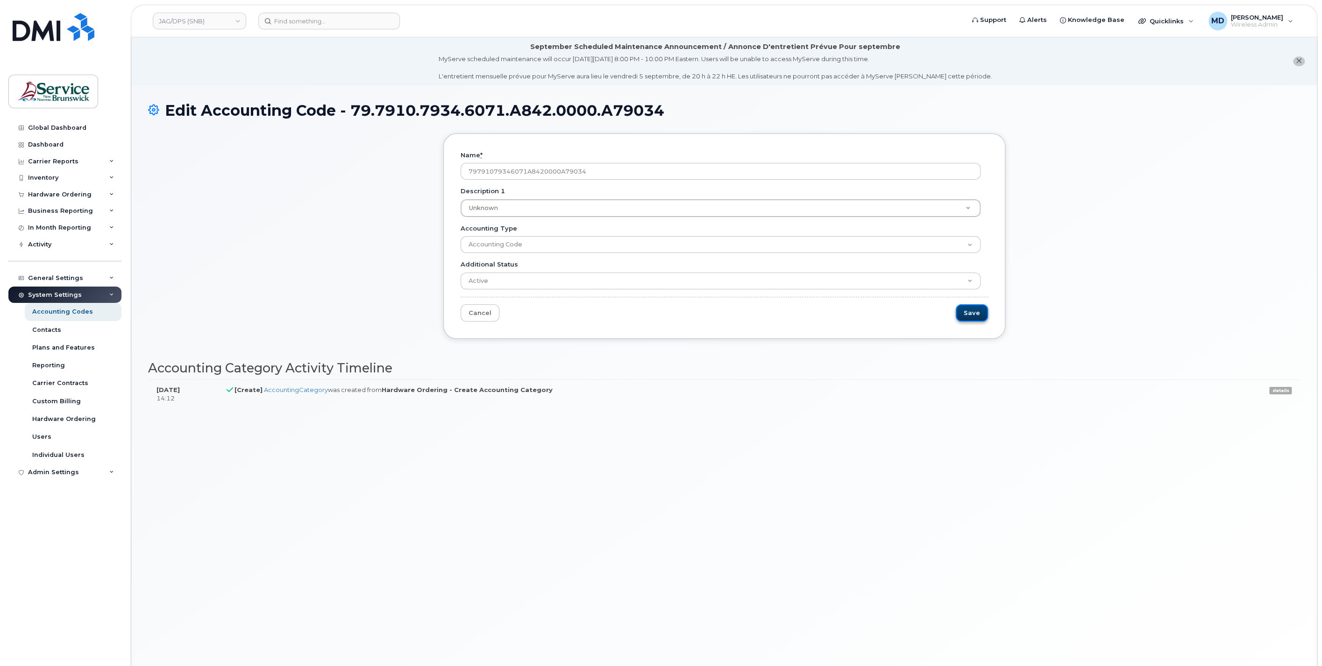
click at [964, 314] on input "Save" at bounding box center [972, 312] width 32 height 17
type input "Saving..."
drag, startPoint x: 0, startPoint y: 0, endPoint x: 782, endPoint y: 408, distance: 881.9
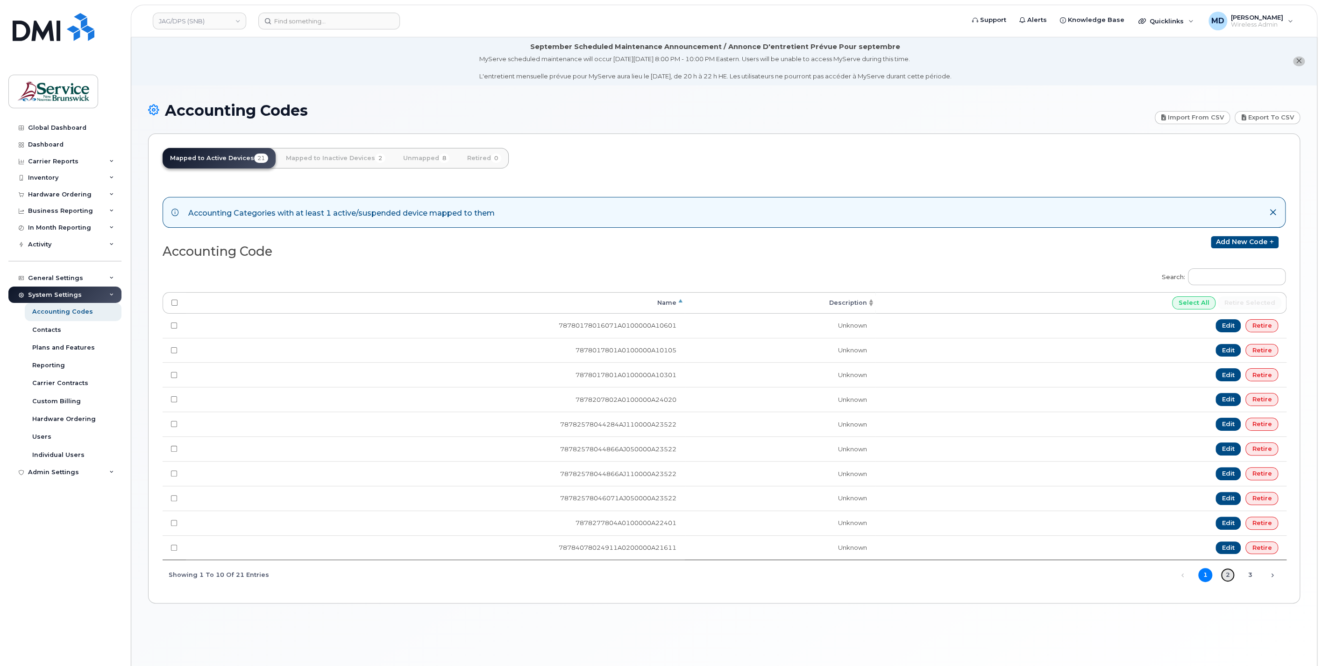
click at [1227, 573] on link "2" at bounding box center [1227, 575] width 14 height 14
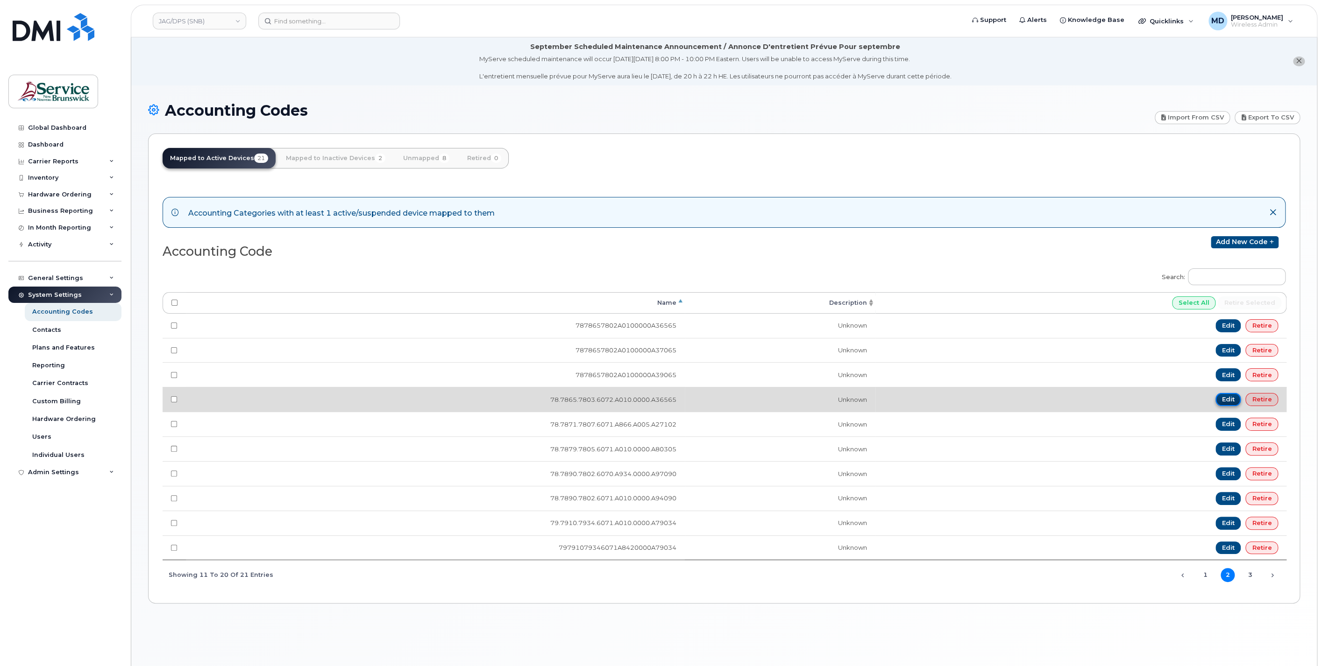
click at [1227, 401] on link "Edit" at bounding box center [1228, 399] width 26 height 13
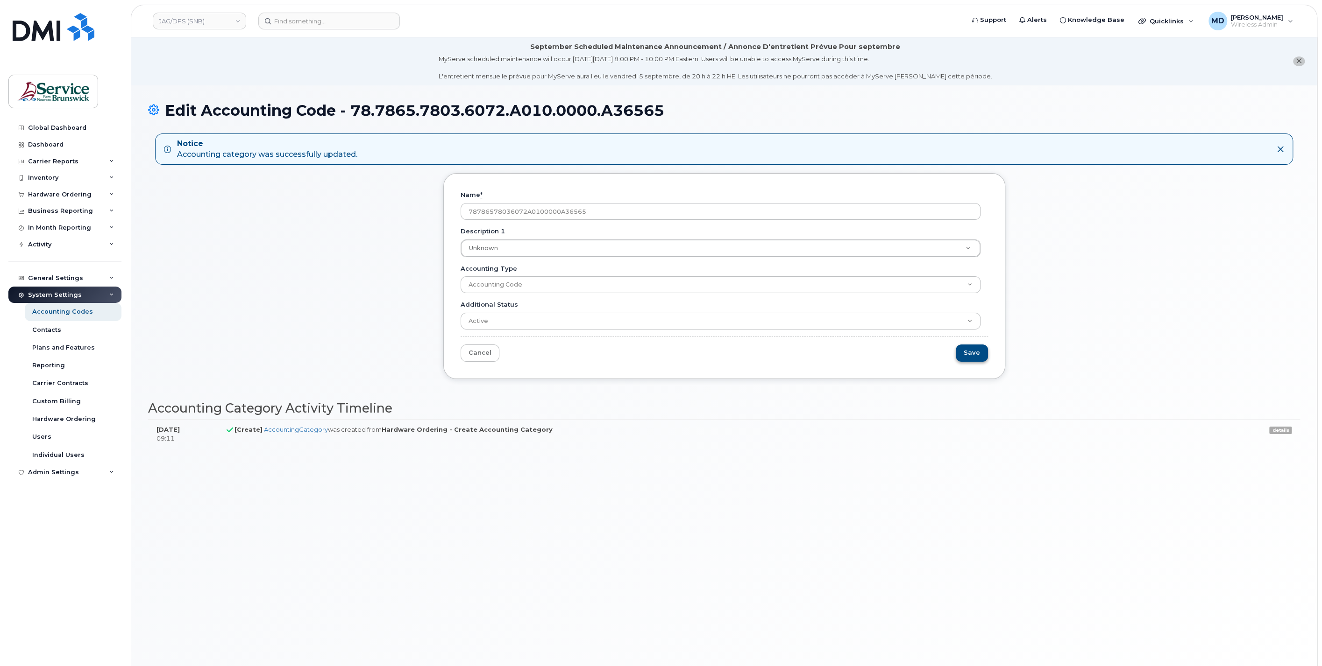
type input "78786578036072A0100000A36565"
click at [979, 355] on input "Save" at bounding box center [972, 353] width 32 height 17
type input "Saving..."
drag, startPoint x: 0, startPoint y: 0, endPoint x: 960, endPoint y: 419, distance: 1047.6
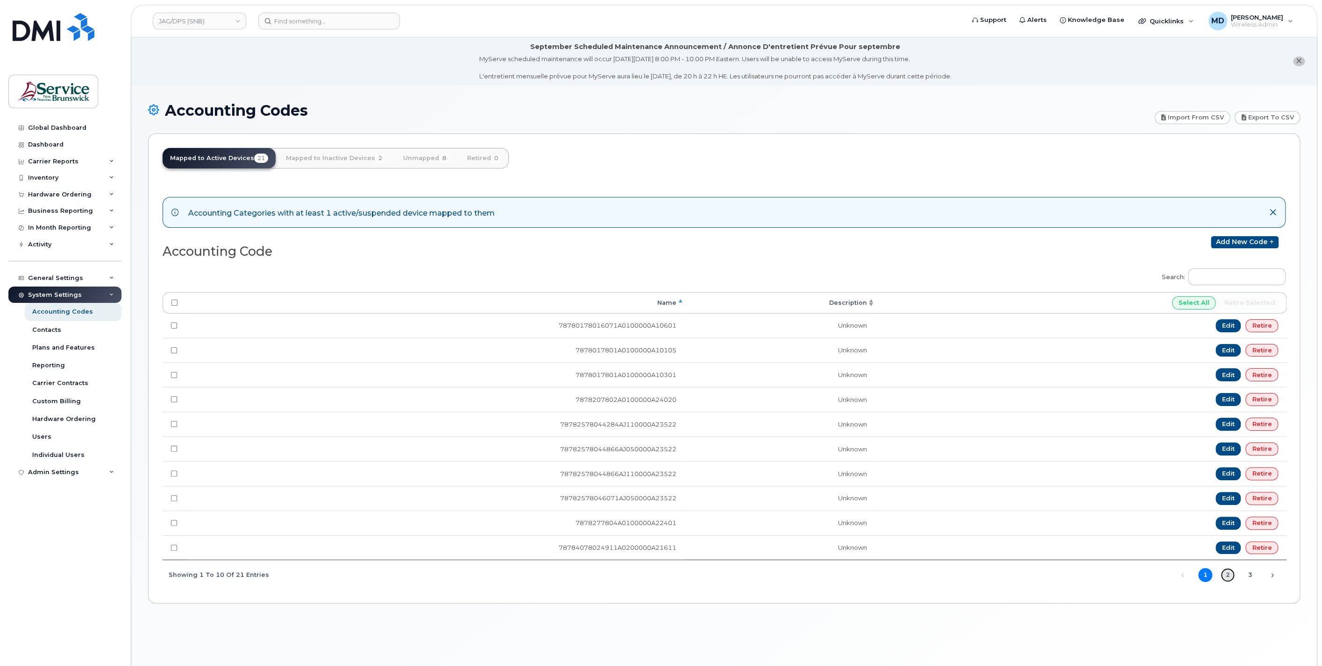
click at [1233, 571] on link "2" at bounding box center [1227, 575] width 14 height 14
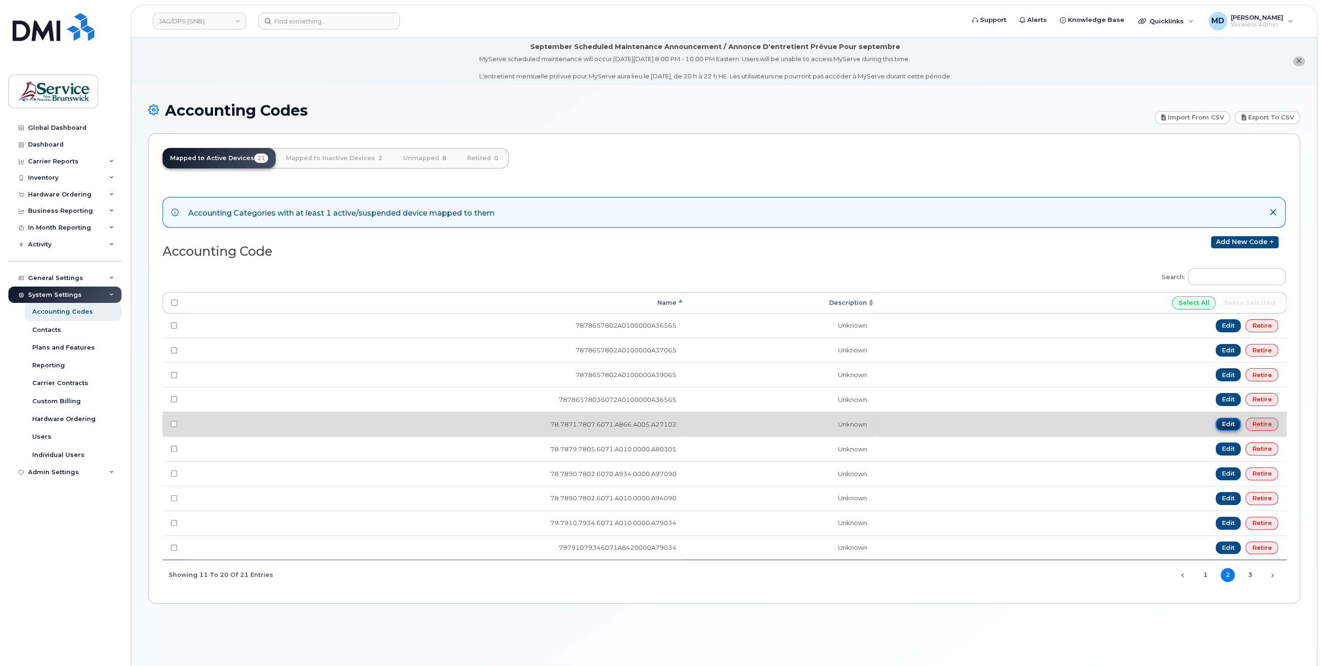
click at [1232, 423] on link "Edit" at bounding box center [1228, 424] width 26 height 13
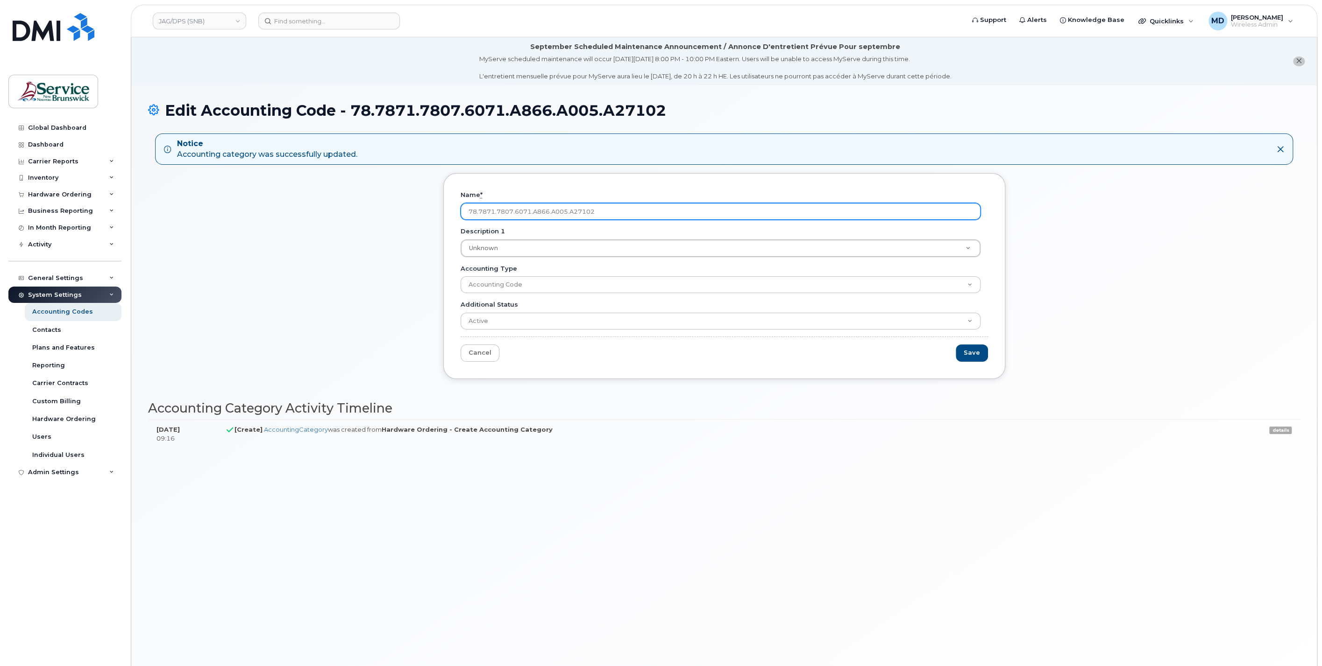
click at [479, 212] on input "78.7871.7807.6071.A866.A005.A27102" at bounding box center [720, 211] width 520 height 17
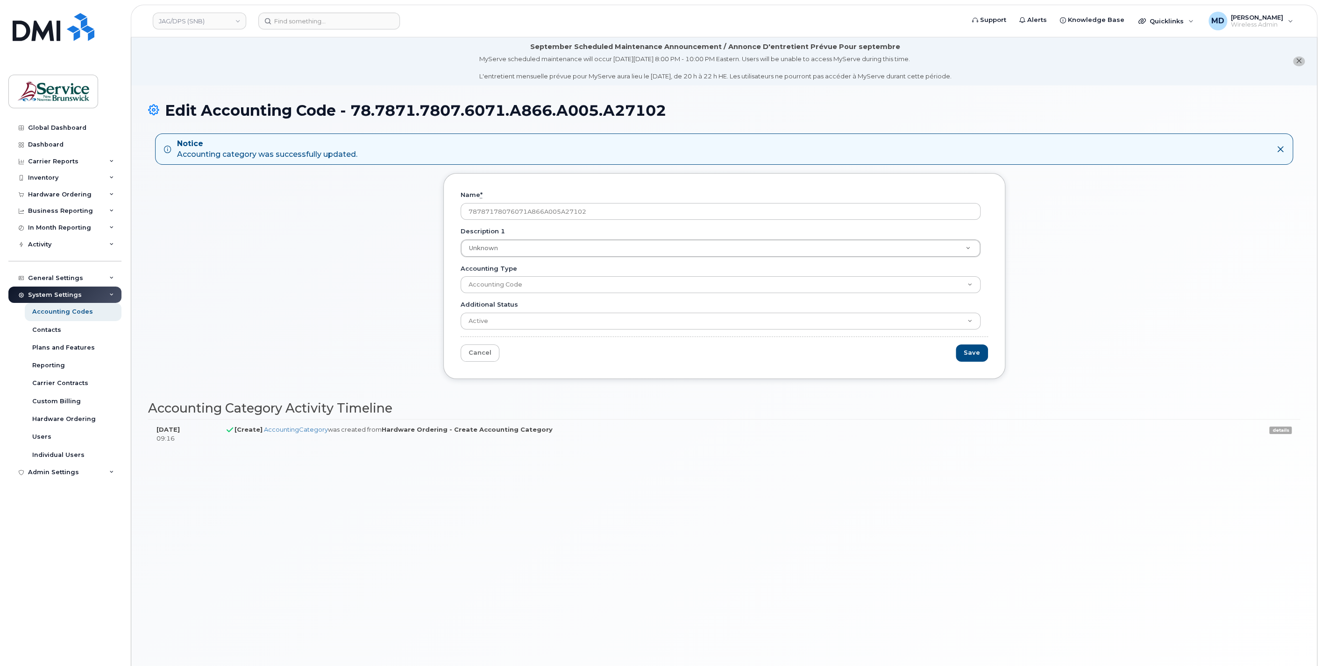
type input "78787178076071A866A005A27102"
click at [971, 353] on input "Save" at bounding box center [972, 353] width 32 height 17
type input "Saving..."
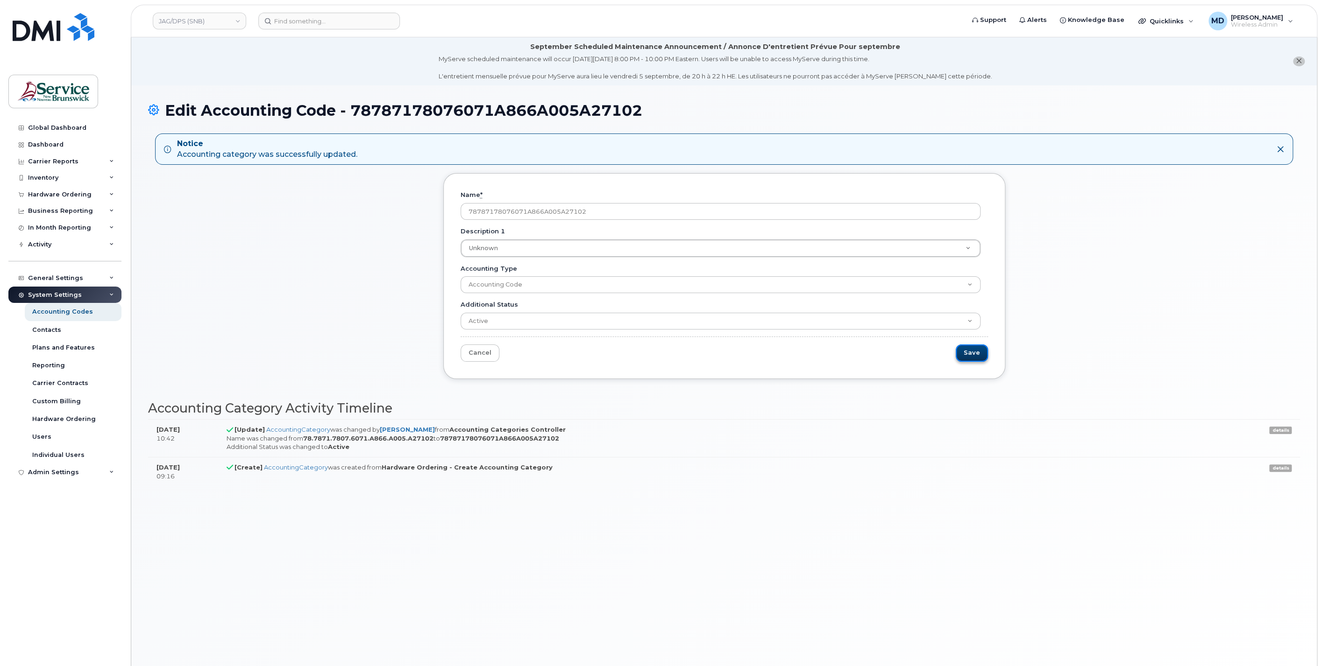
drag, startPoint x: 977, startPoint y: 353, endPoint x: 969, endPoint y: 353, distance: 8.9
click at [977, 353] on input "Save" at bounding box center [972, 353] width 32 height 17
type input "Saving..."
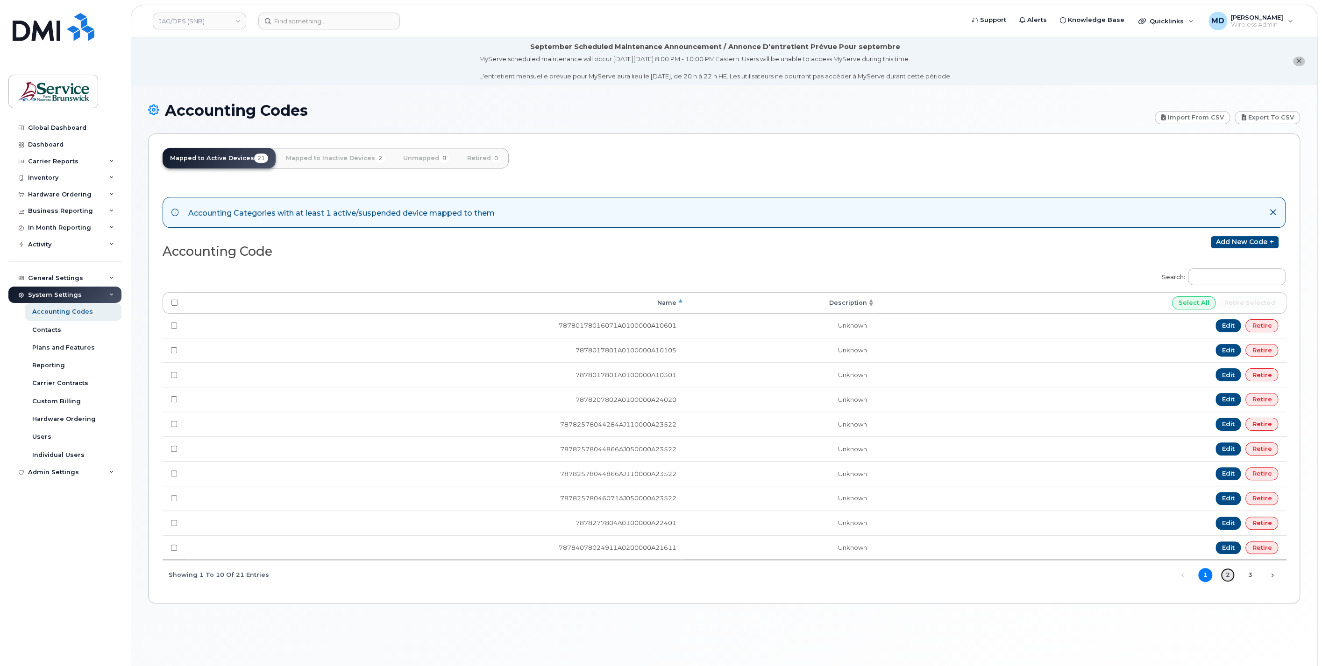
click at [1230, 572] on link "2" at bounding box center [1227, 575] width 14 height 14
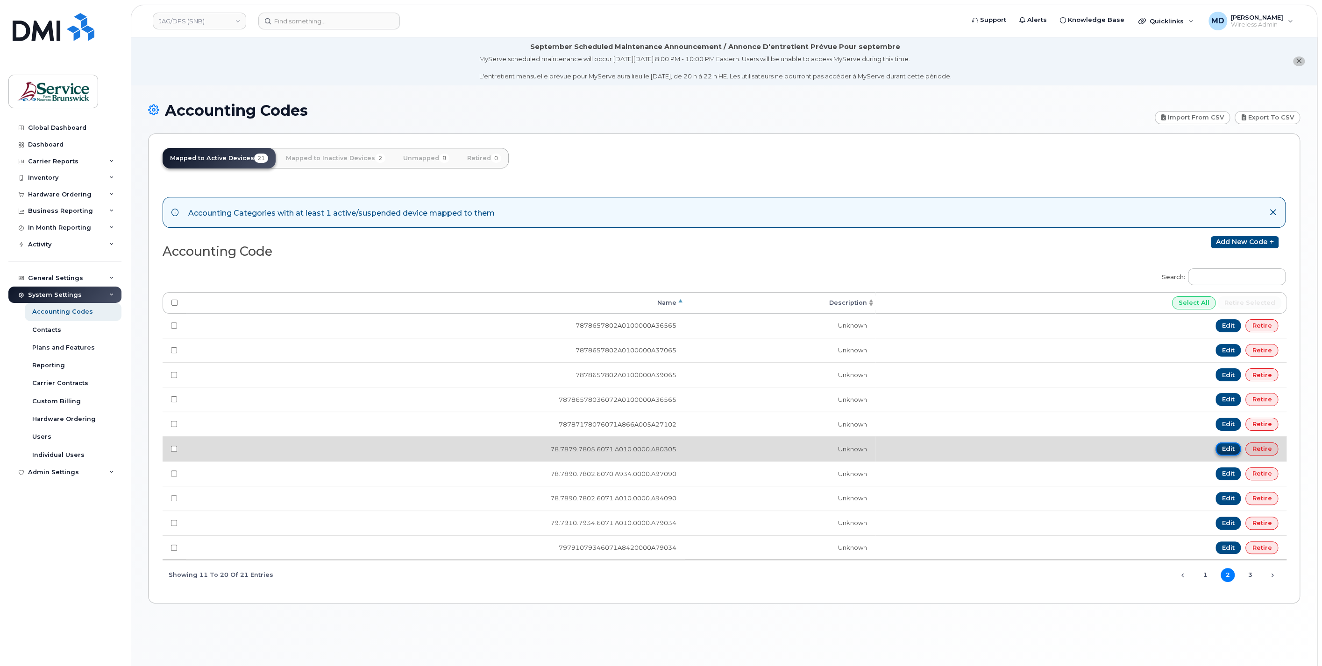
click at [1221, 448] on link "Edit" at bounding box center [1228, 449] width 26 height 13
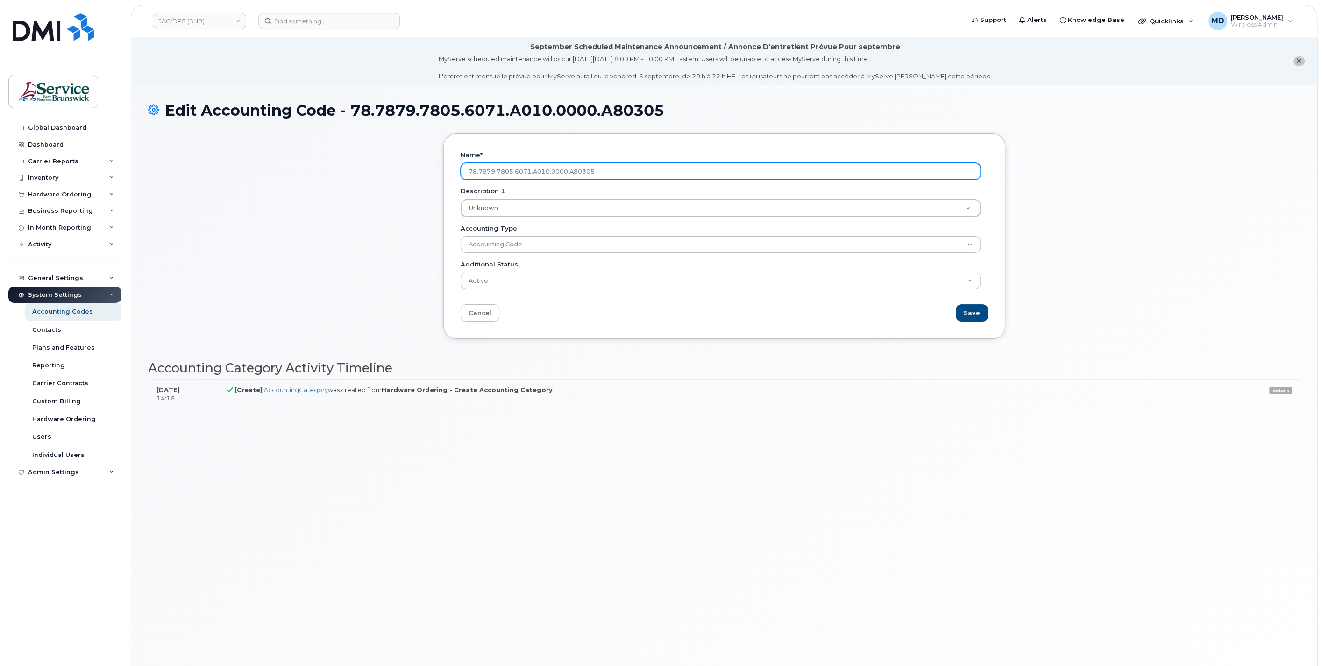
click at [479, 170] on input "78.7879.7805.6071.A010.0000.A80305" at bounding box center [720, 171] width 520 height 17
click at [562, 173] on input "78787978056071A0100000.A80305" at bounding box center [720, 171] width 520 height 17
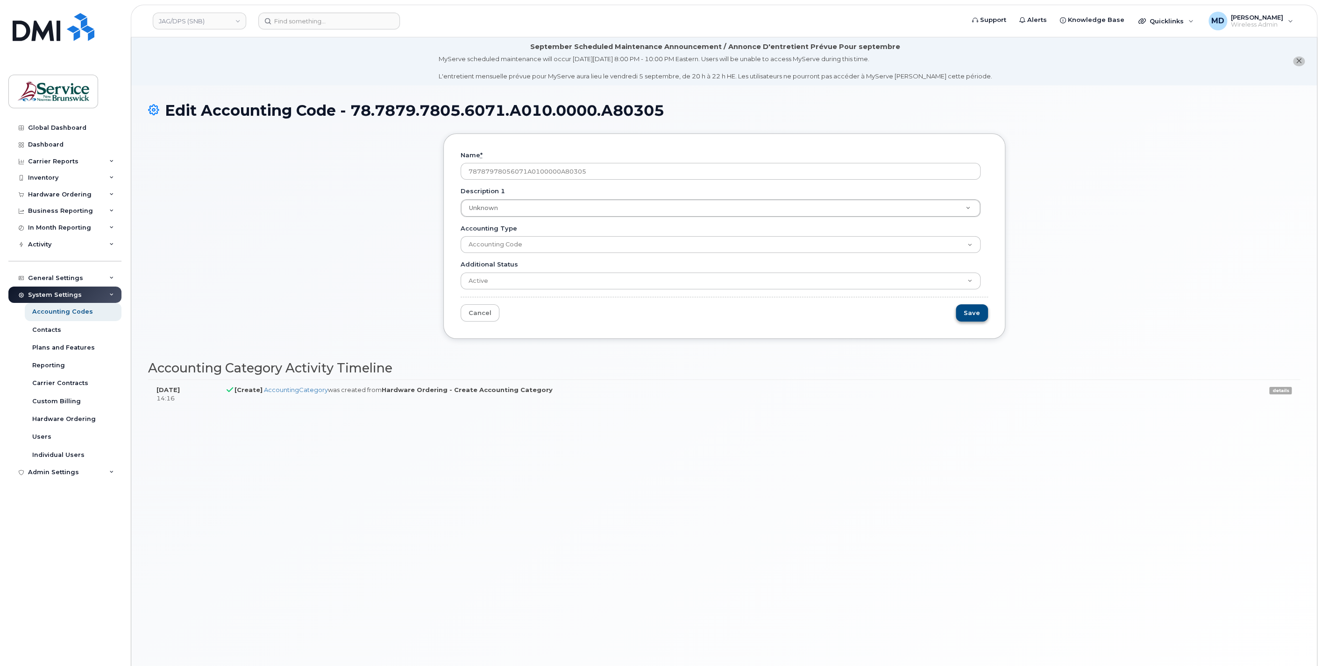
type input "78787978056071A0100000A80305"
click at [964, 317] on input "Save" at bounding box center [972, 312] width 32 height 17
type input "Saving..."
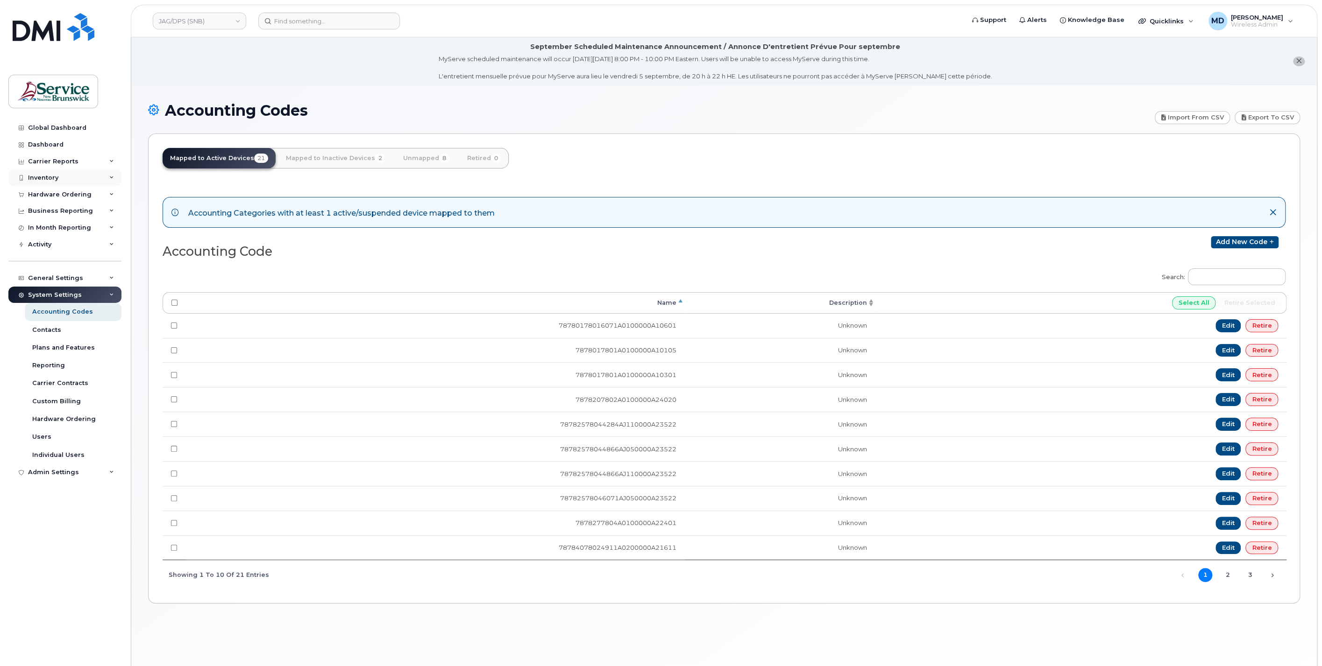
click at [55, 176] on div "Inventory" at bounding box center [43, 177] width 30 height 7
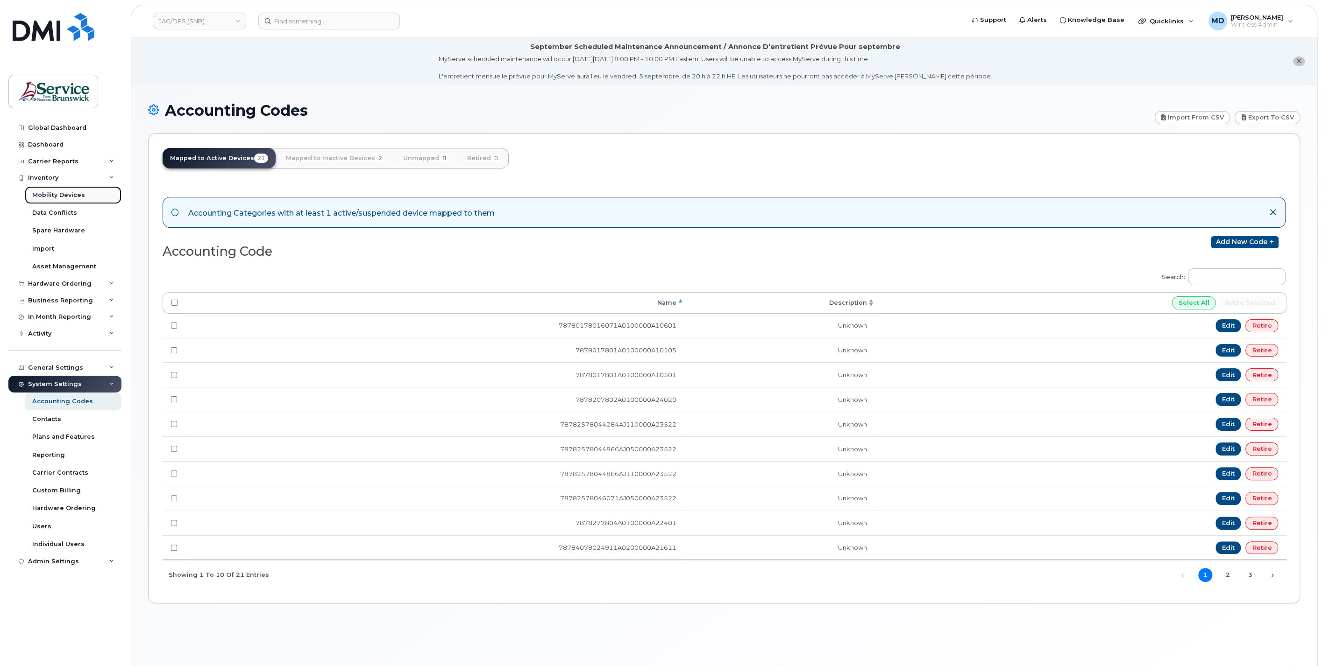
click at [68, 196] on div "Mobility Devices" at bounding box center [58, 195] width 53 height 8
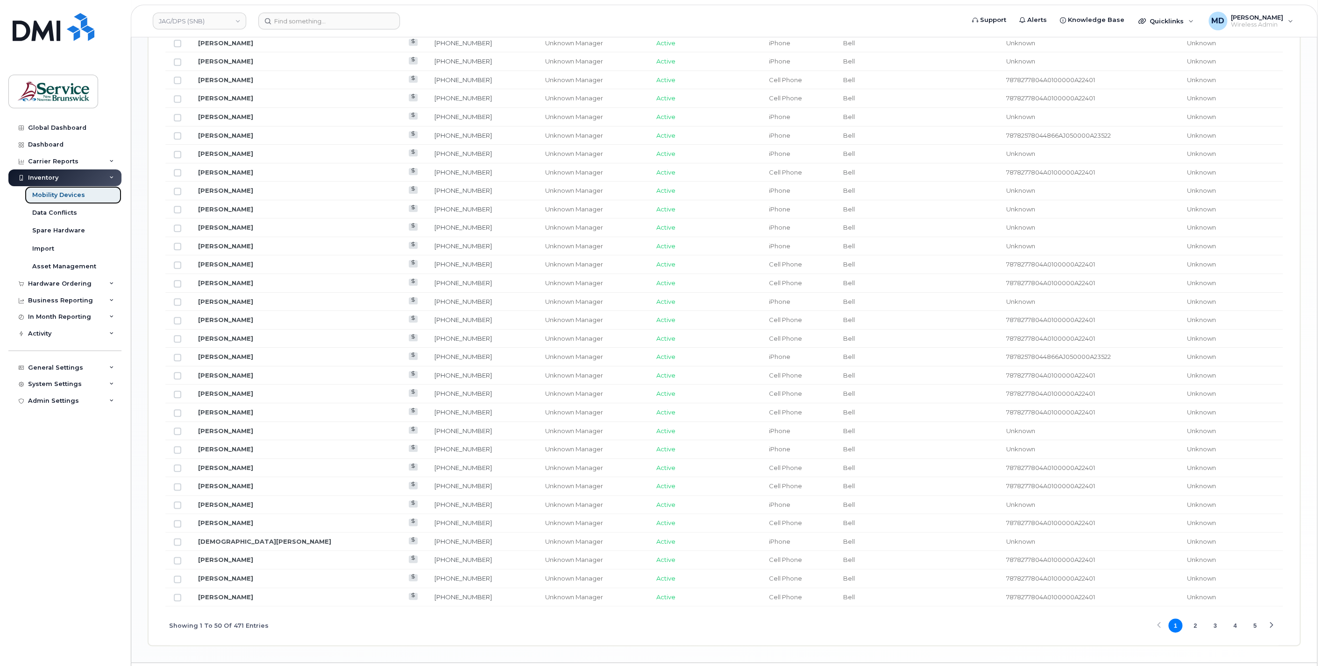
scroll to position [882, 0]
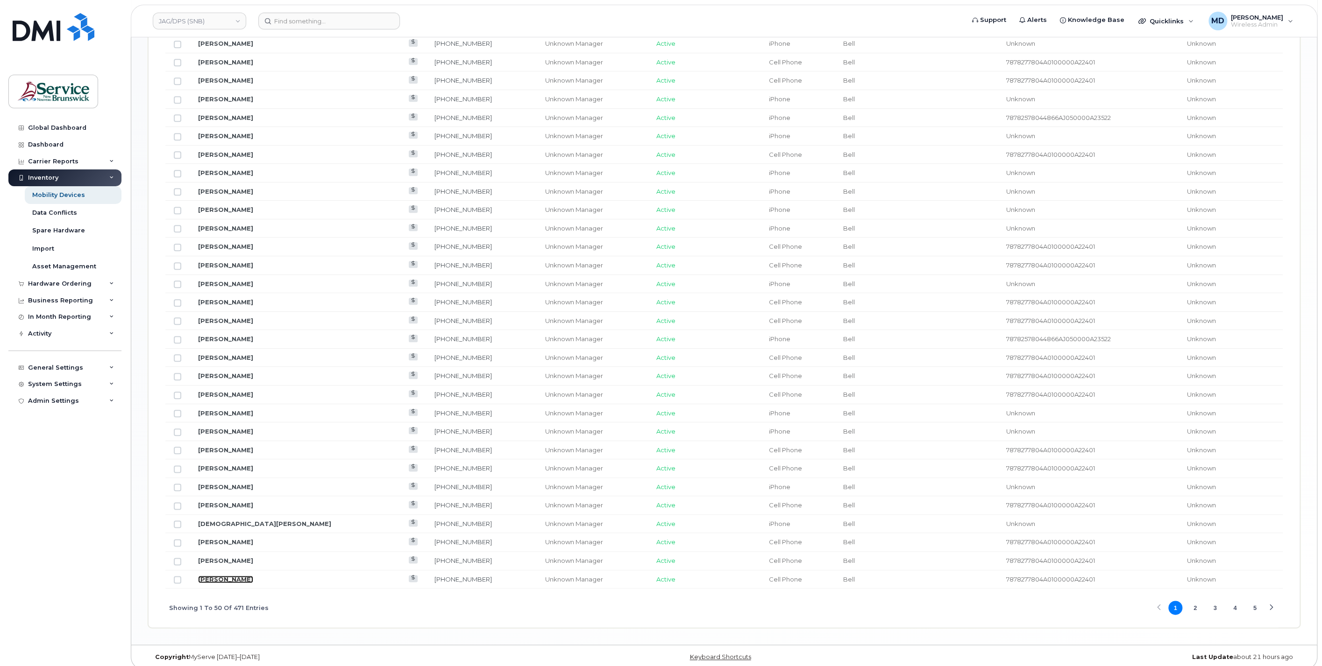
click at [245, 576] on link "Chantal Simpson" at bounding box center [225, 579] width 55 height 7
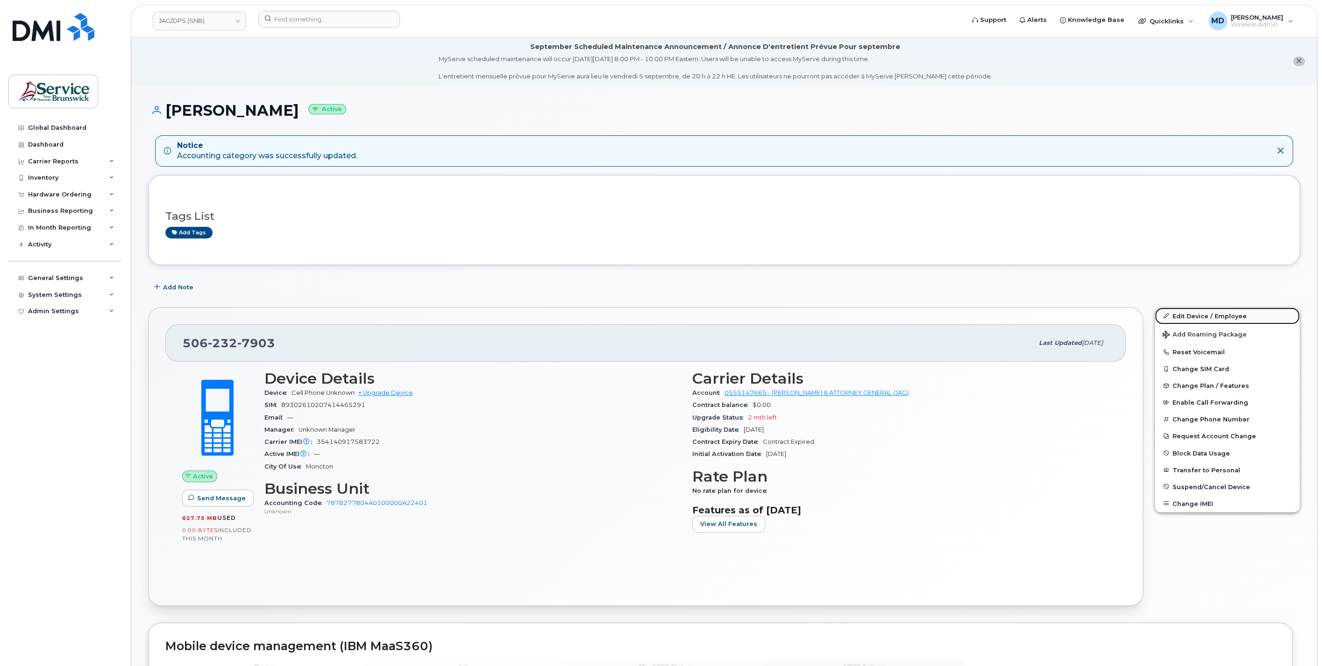
click at [1195, 316] on link "Edit Device / Employee" at bounding box center [1226, 316] width 145 height 17
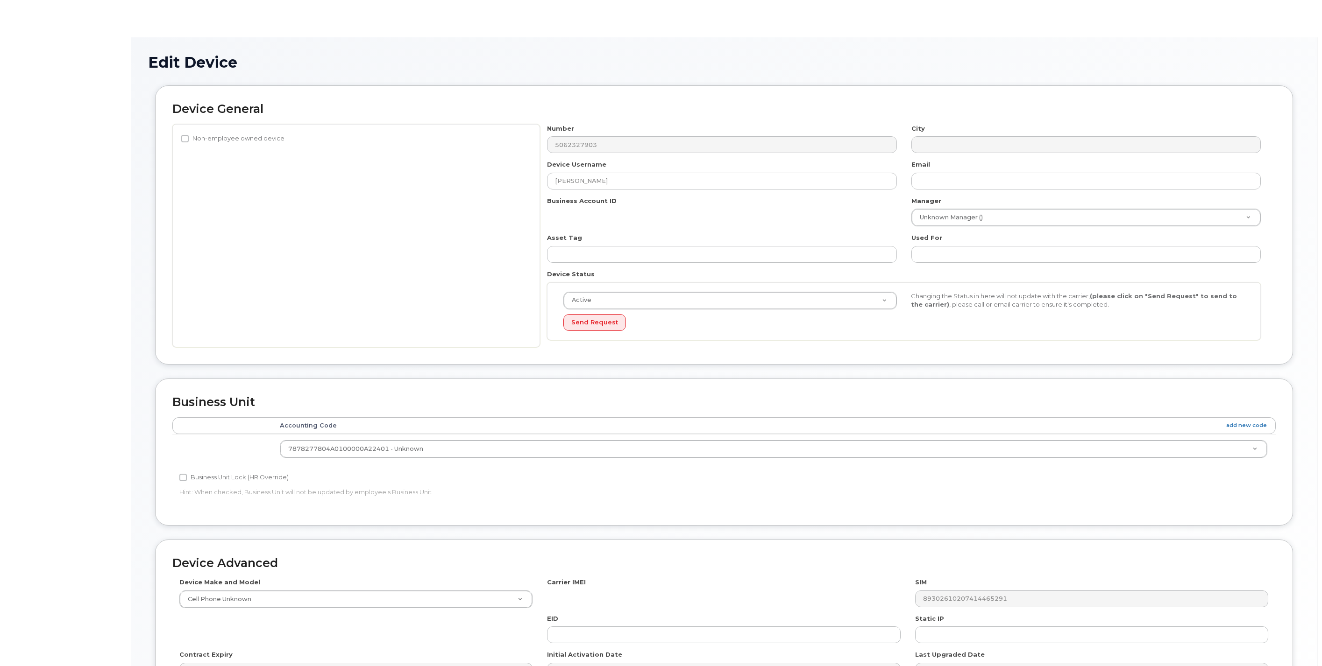
select select "35921073"
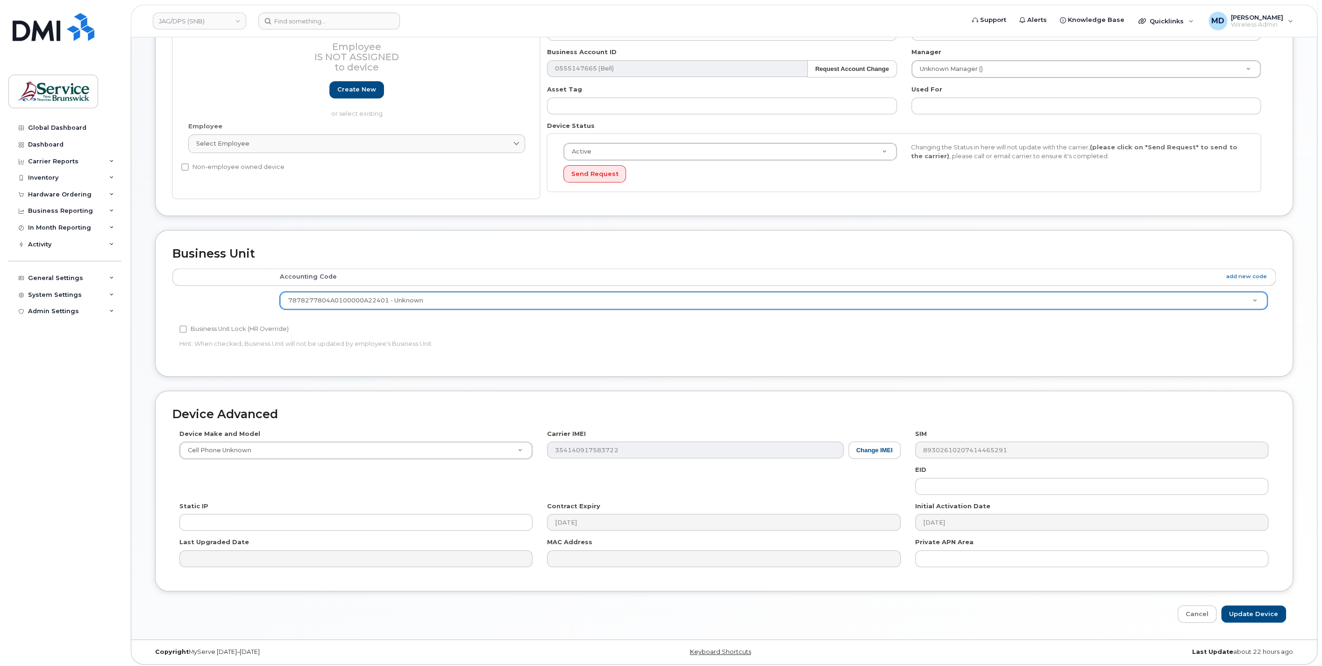
scroll to position [24, 0]
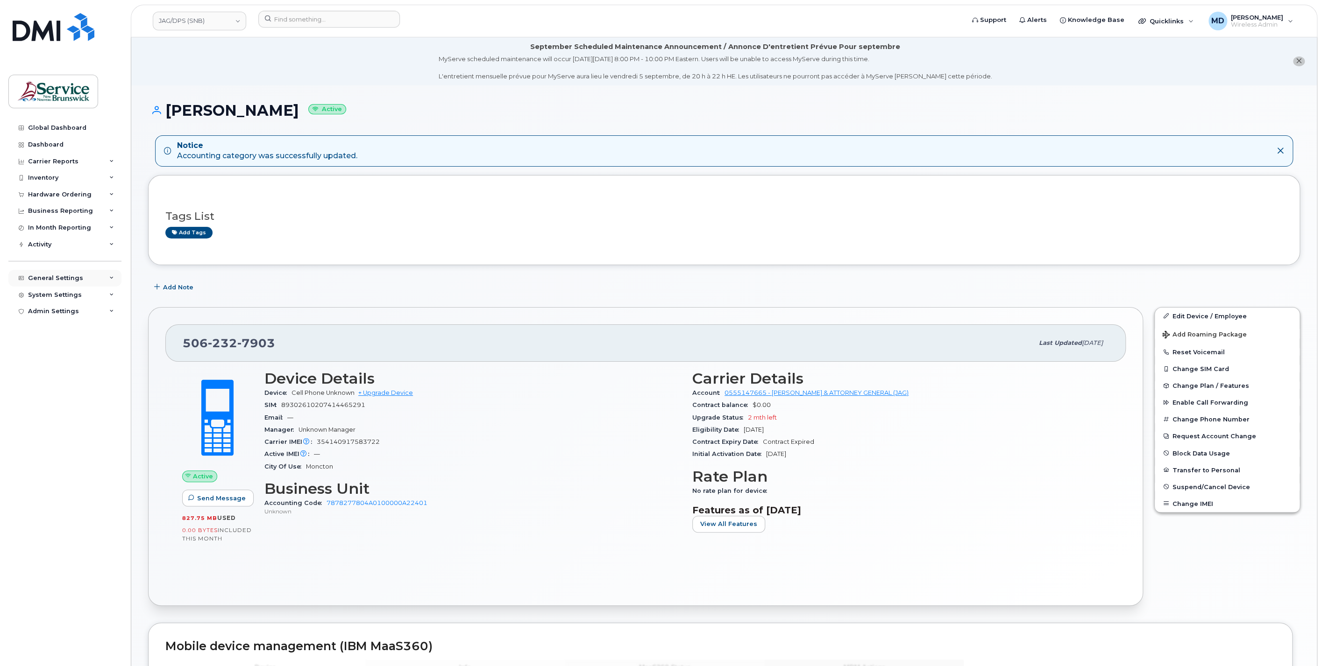
click at [75, 280] on div "General Settings" at bounding box center [55, 278] width 55 height 7
click at [63, 276] on div "General Settings" at bounding box center [55, 278] width 55 height 7
click at [58, 299] on div "System Settings" at bounding box center [64, 295] width 113 height 17
click at [58, 313] on div "Accounting Codes" at bounding box center [62, 312] width 61 height 8
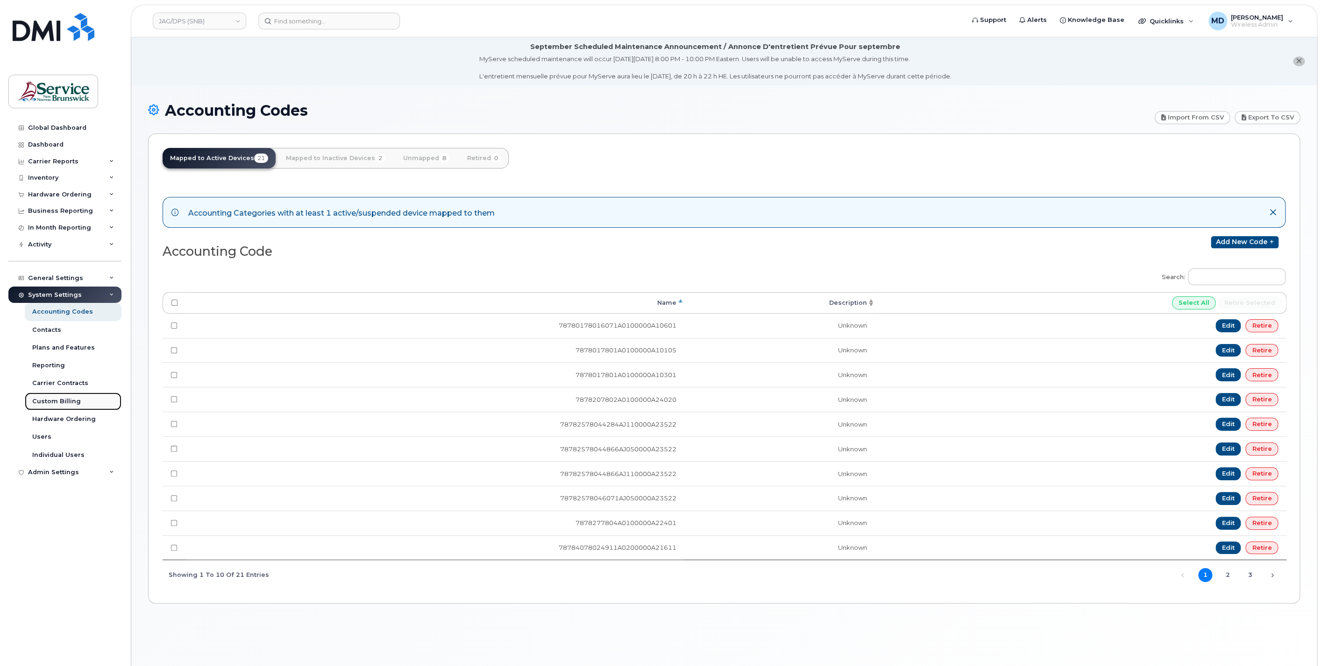
click at [59, 408] on link "Custom Billing" at bounding box center [73, 402] width 97 height 18
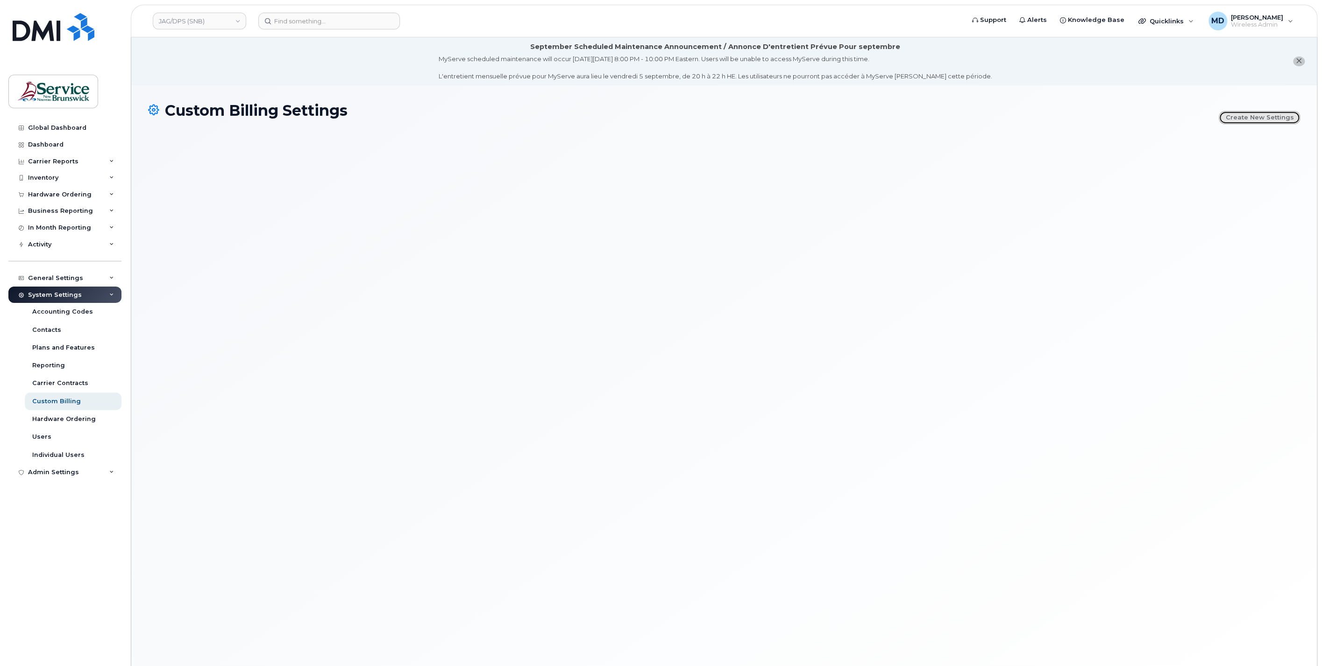
click at [1251, 113] on link "Create new settings" at bounding box center [1258, 117] width 81 height 13
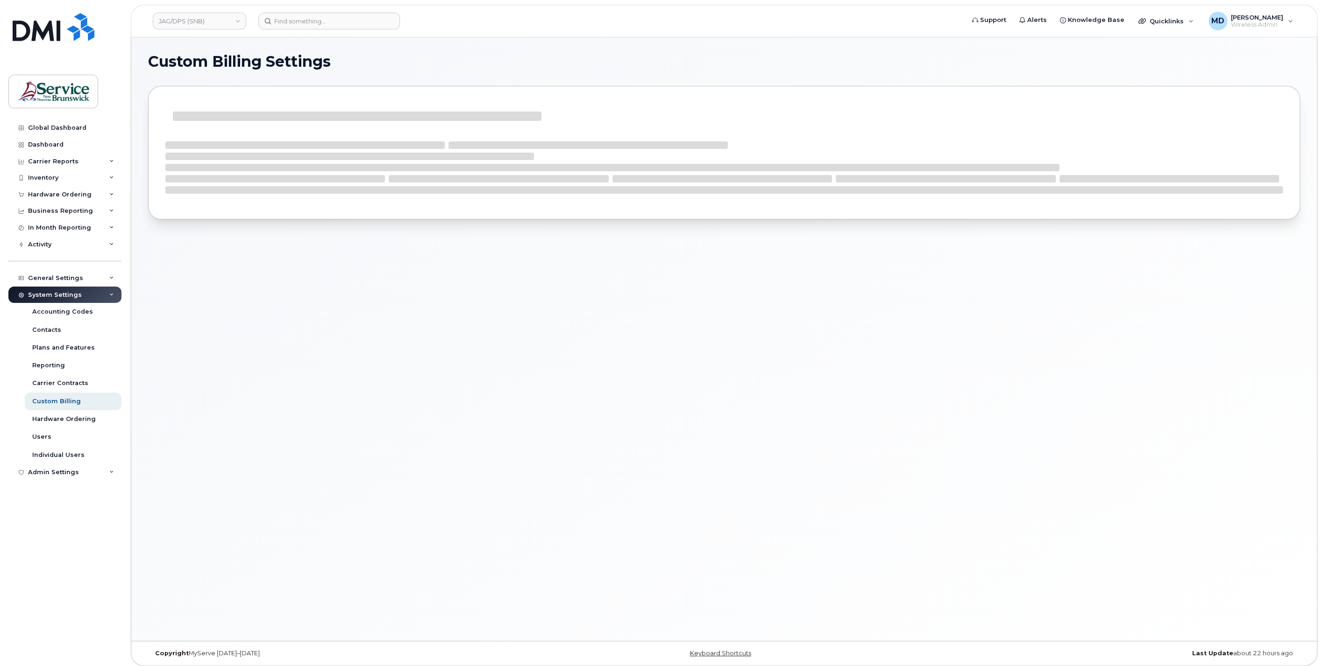
select select
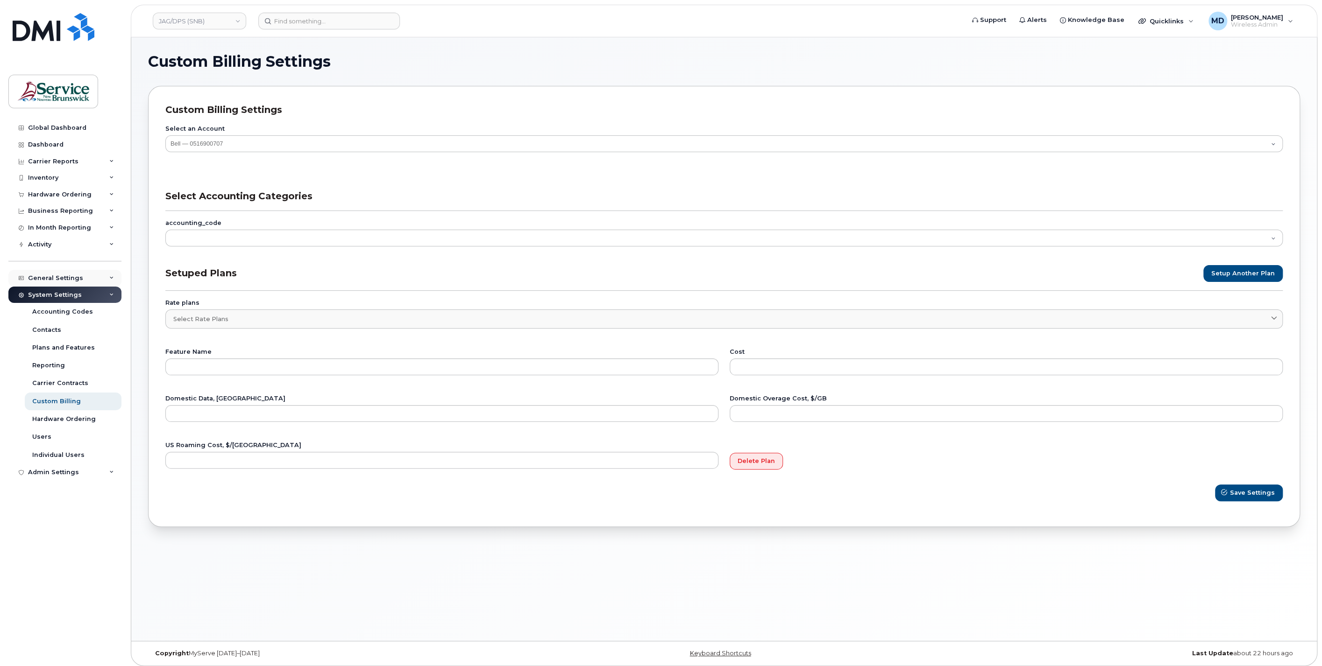
click at [65, 280] on div "General Settings" at bounding box center [55, 278] width 55 height 7
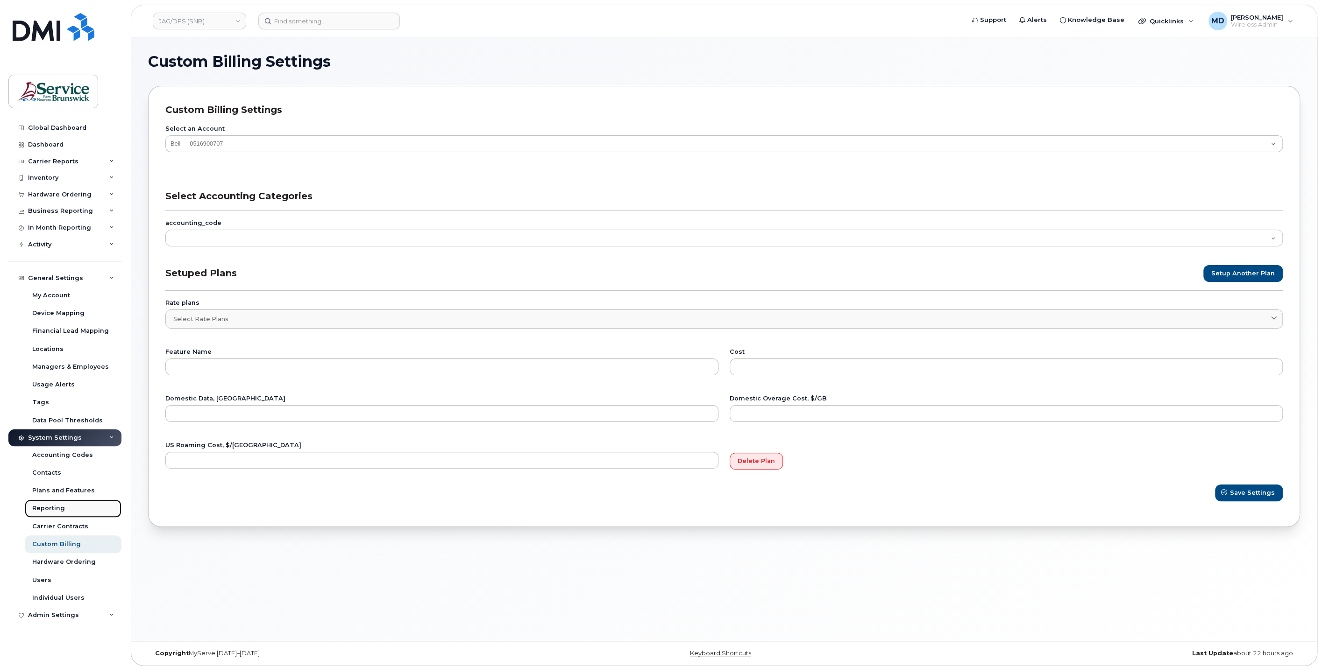
click at [54, 510] on div "Reporting" at bounding box center [48, 508] width 33 height 8
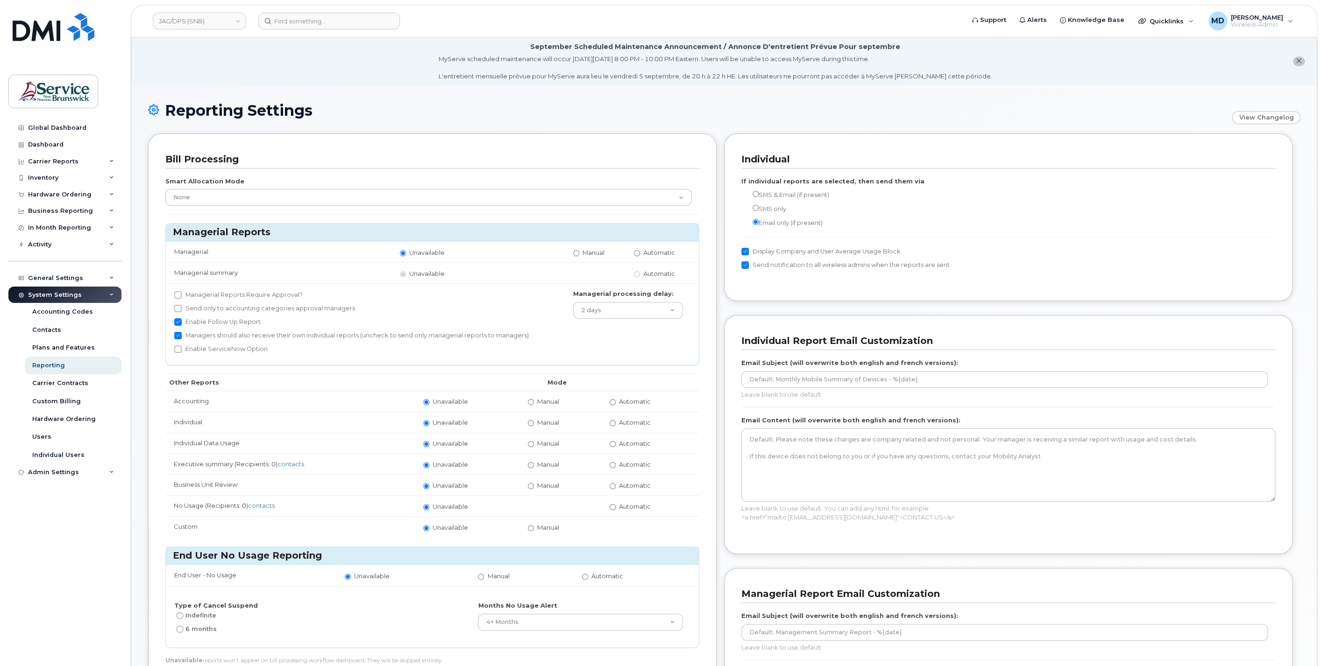
click at [629, 403] on span "Automatic" at bounding box center [635, 401] width 32 height 7
click at [616, 403] on input "Automatic" at bounding box center [612, 402] width 6 height 6
radio input "true"
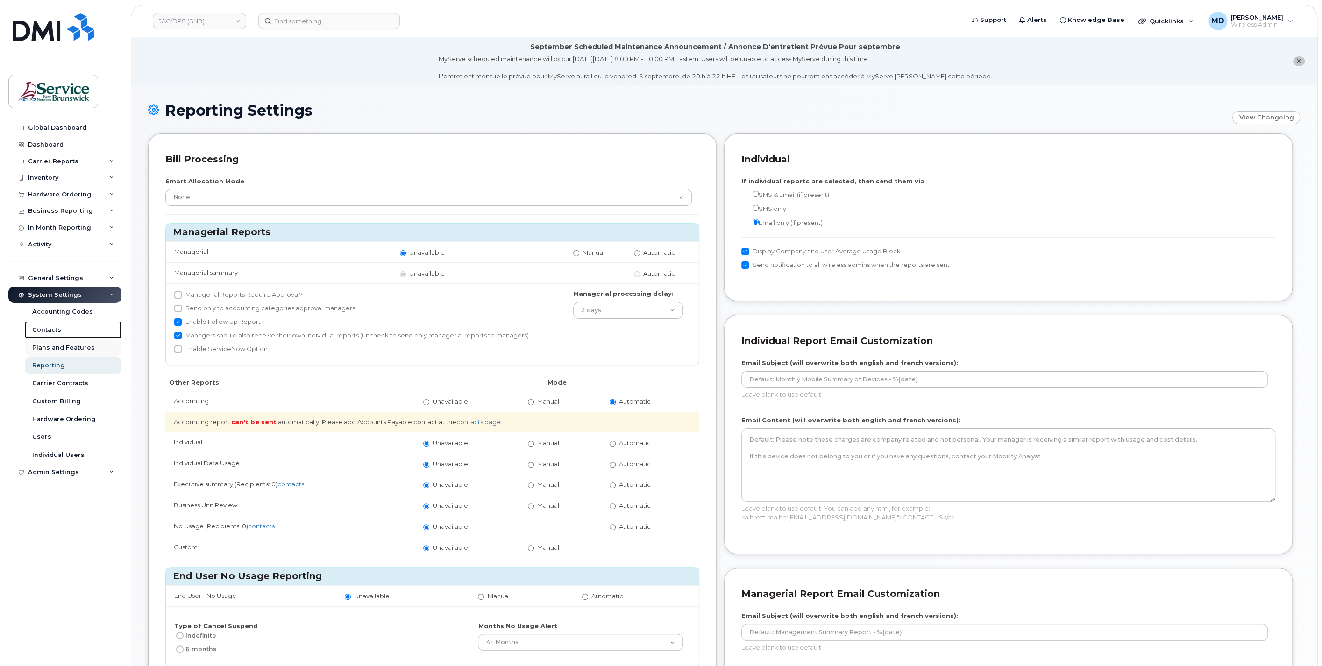
drag, startPoint x: 57, startPoint y: 330, endPoint x: 68, endPoint y: 349, distance: 22.2
click at [56, 330] on div "Contacts" at bounding box center [46, 330] width 29 height 8
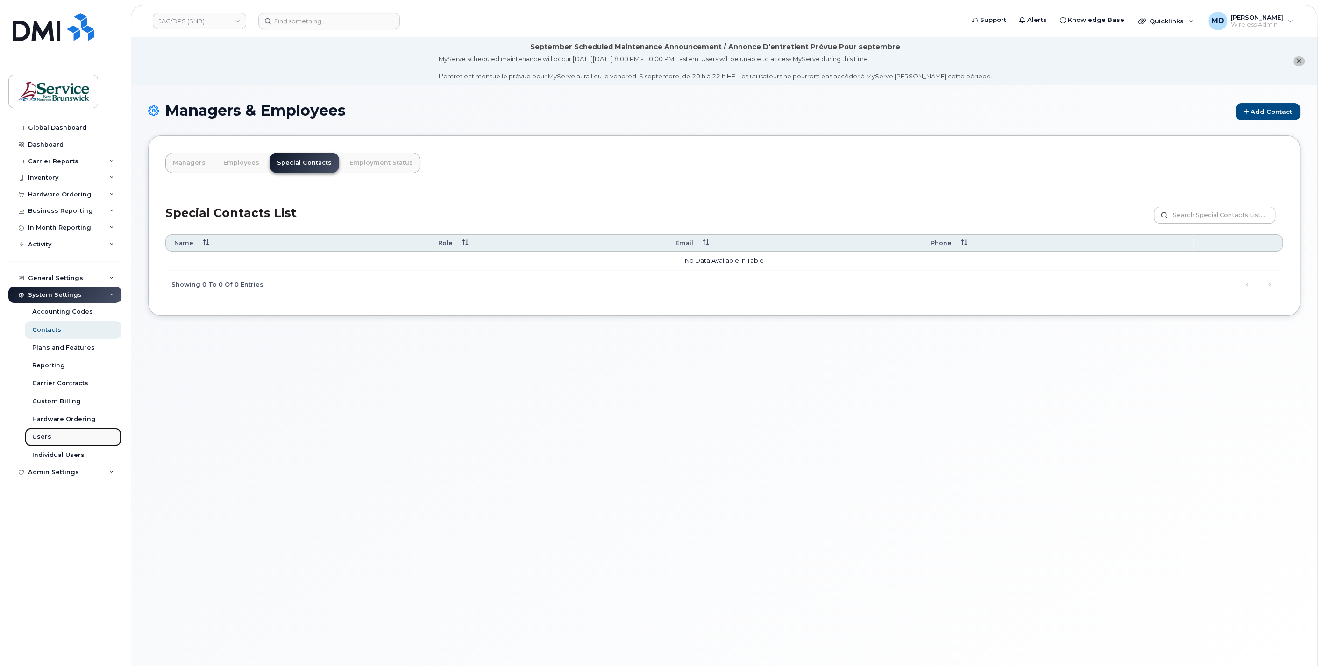
click at [60, 432] on link "Users" at bounding box center [73, 437] width 97 height 18
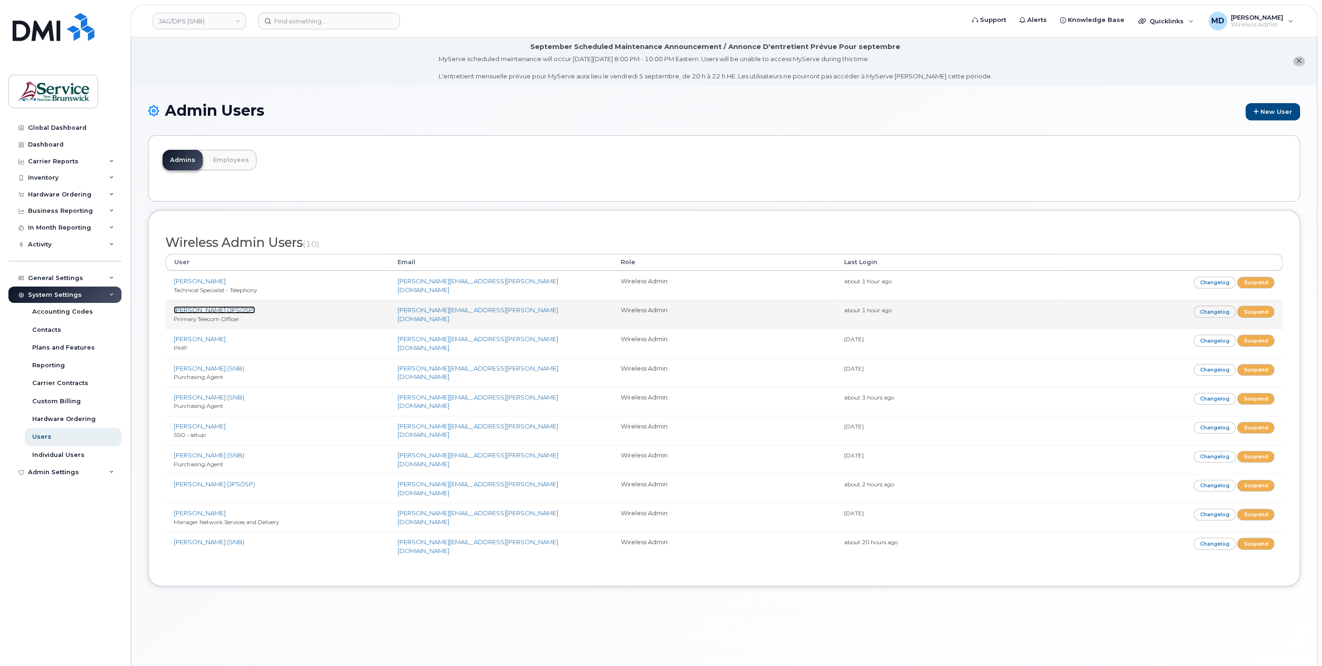
click at [244, 308] on link "[PERSON_NAME] (JPS/JSP)" at bounding box center [214, 309] width 81 height 7
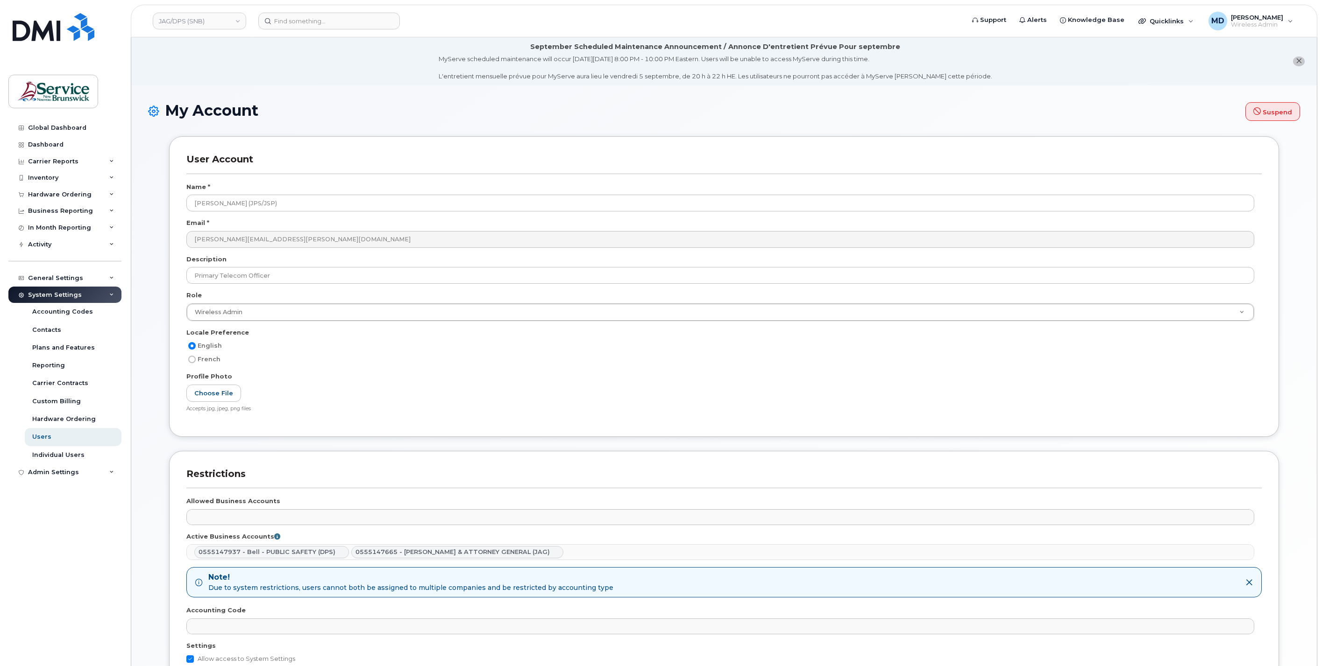
select select
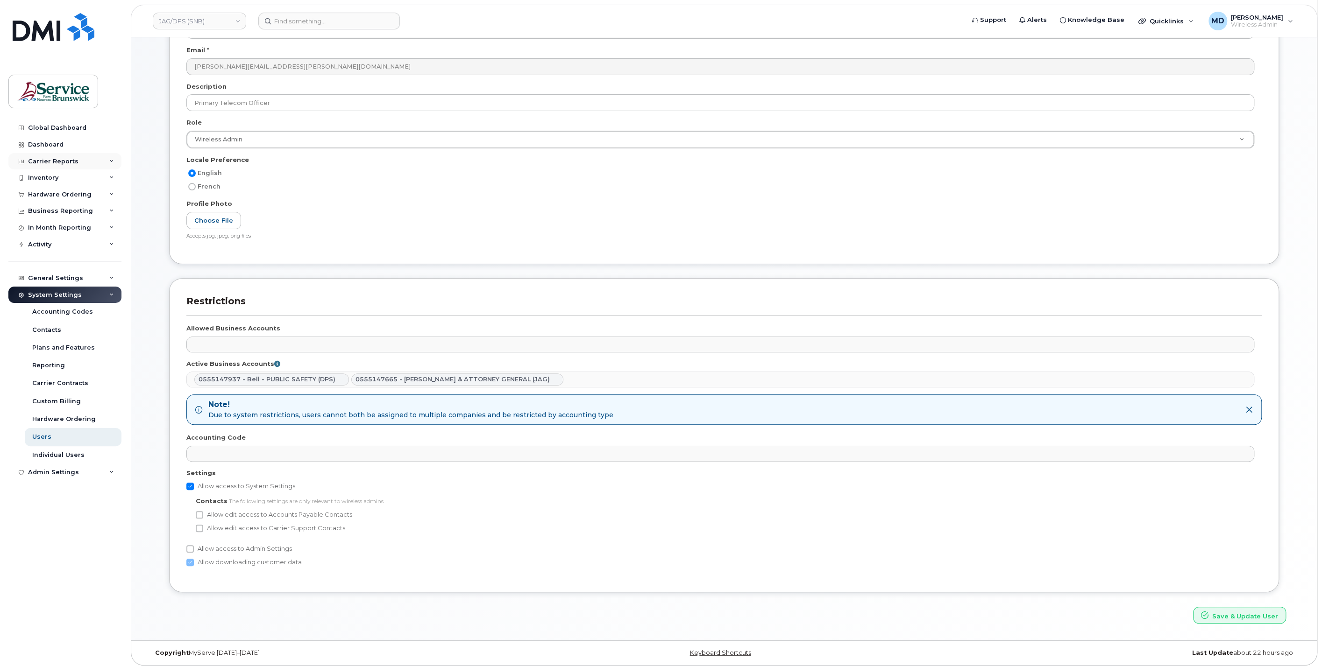
click at [52, 158] on div "Carrier Reports" at bounding box center [53, 161] width 50 height 7
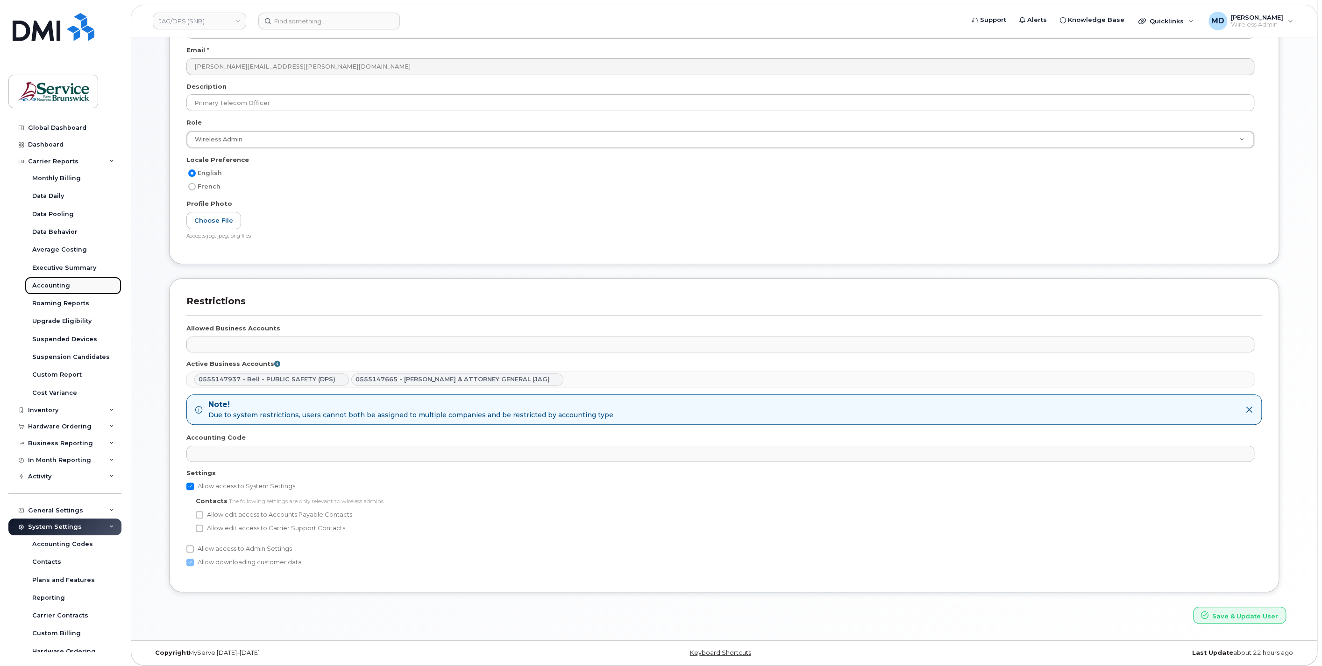
click at [47, 284] on div "Accounting" at bounding box center [51, 286] width 38 height 8
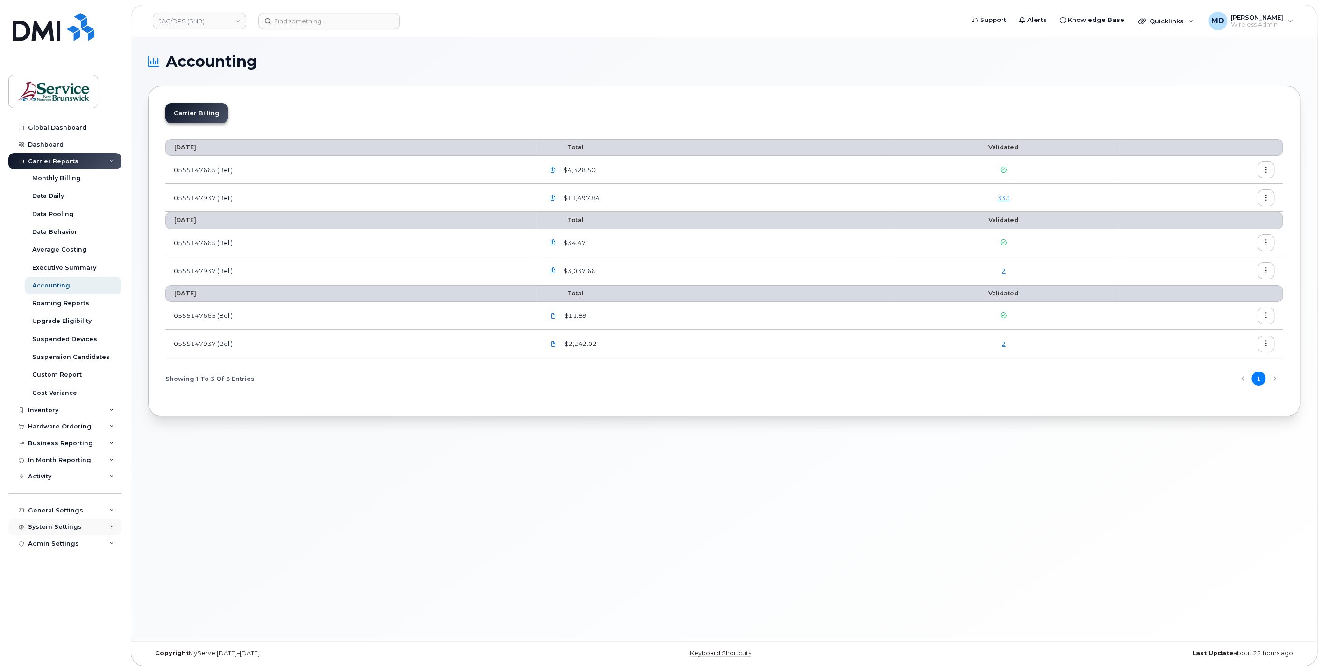
click at [56, 524] on div "System Settings" at bounding box center [55, 527] width 54 height 7
click at [55, 539] on link "Accounting Codes" at bounding box center [73, 545] width 97 height 18
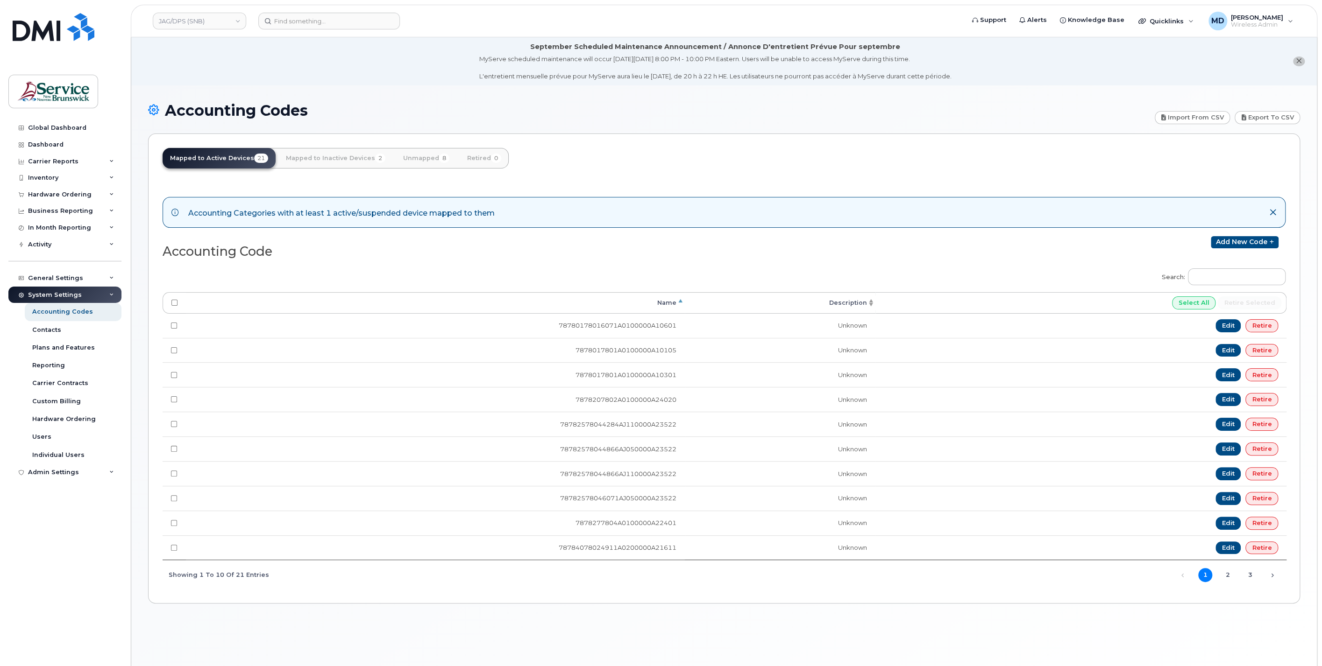
click at [663, 307] on th "Name" at bounding box center [435, 302] width 499 height 21
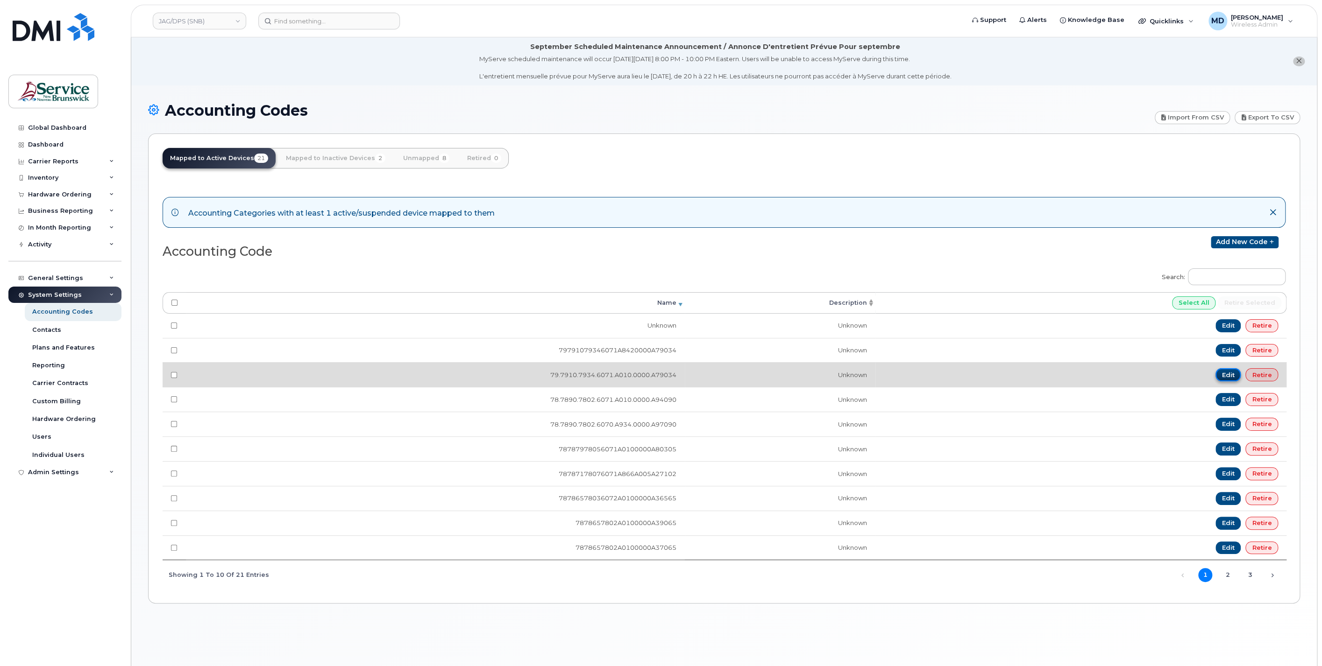
click at [1229, 378] on link "Edit" at bounding box center [1228, 374] width 26 height 13
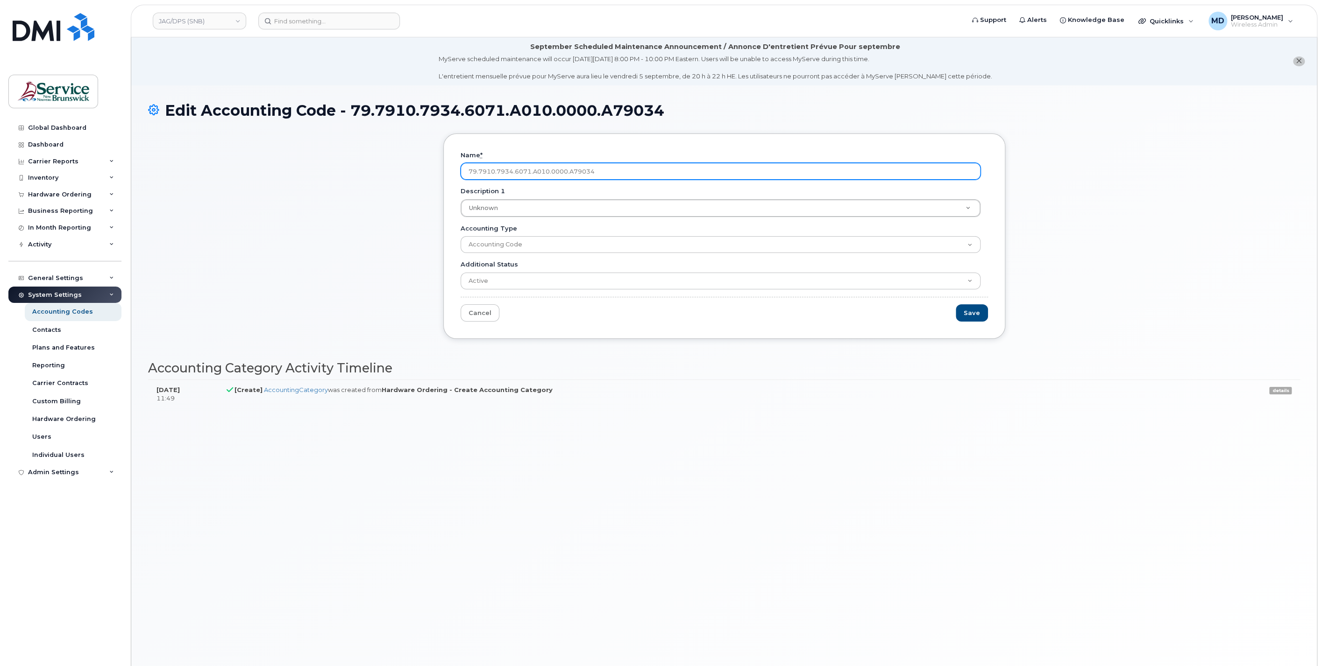
click at [480, 172] on input "79.7910.7934.6071.A010.0000.A79034" at bounding box center [720, 171] width 520 height 17
type input "79791079346071A0100000A79034"
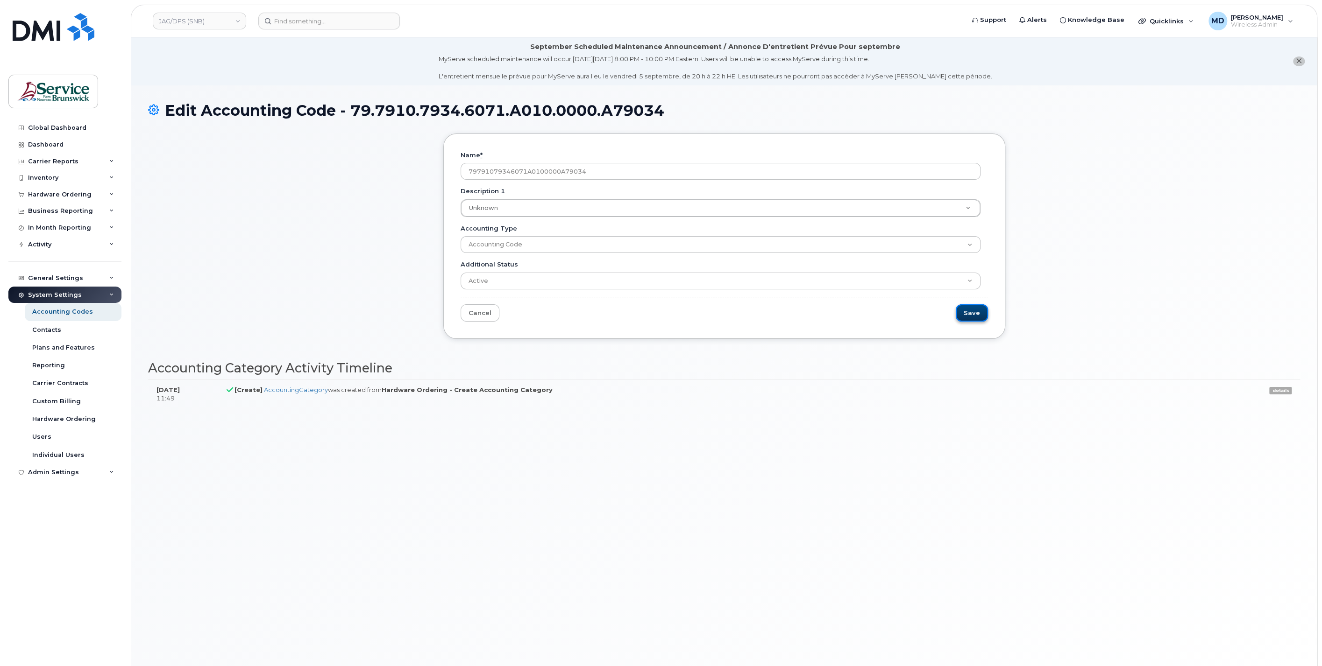
click at [977, 309] on input "Save" at bounding box center [972, 312] width 32 height 17
type input "Saving..."
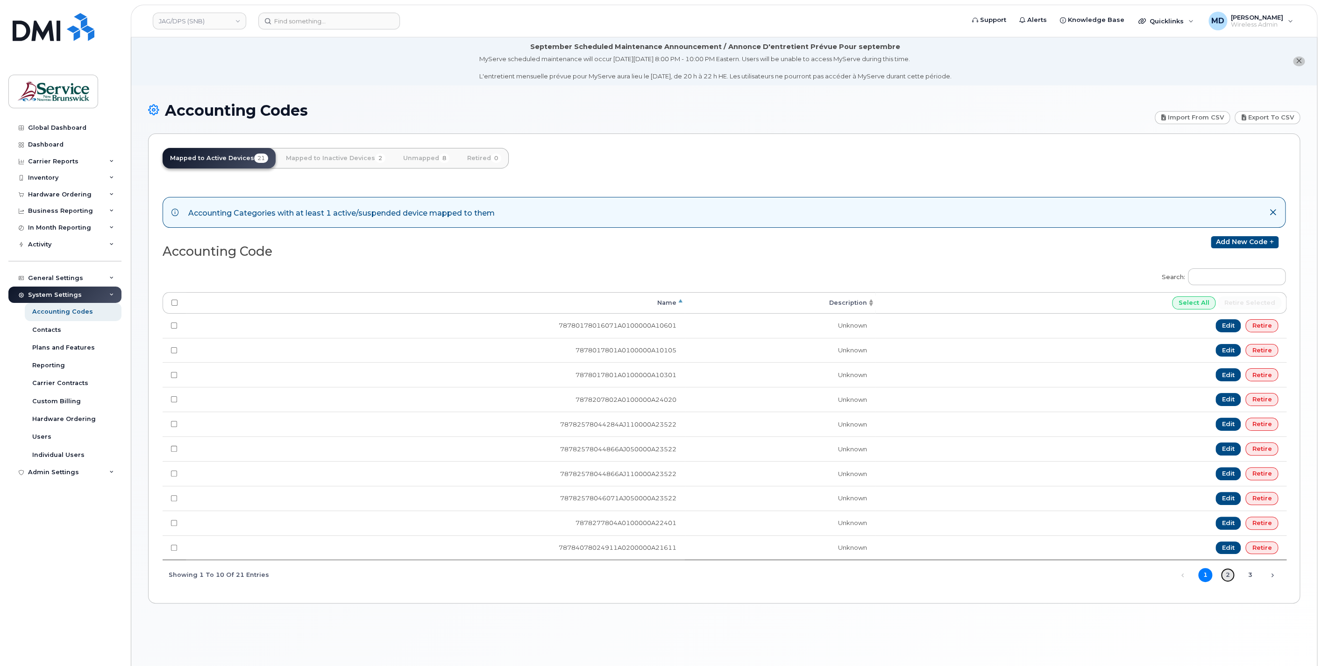
click at [1227, 570] on link "2" at bounding box center [1227, 575] width 14 height 14
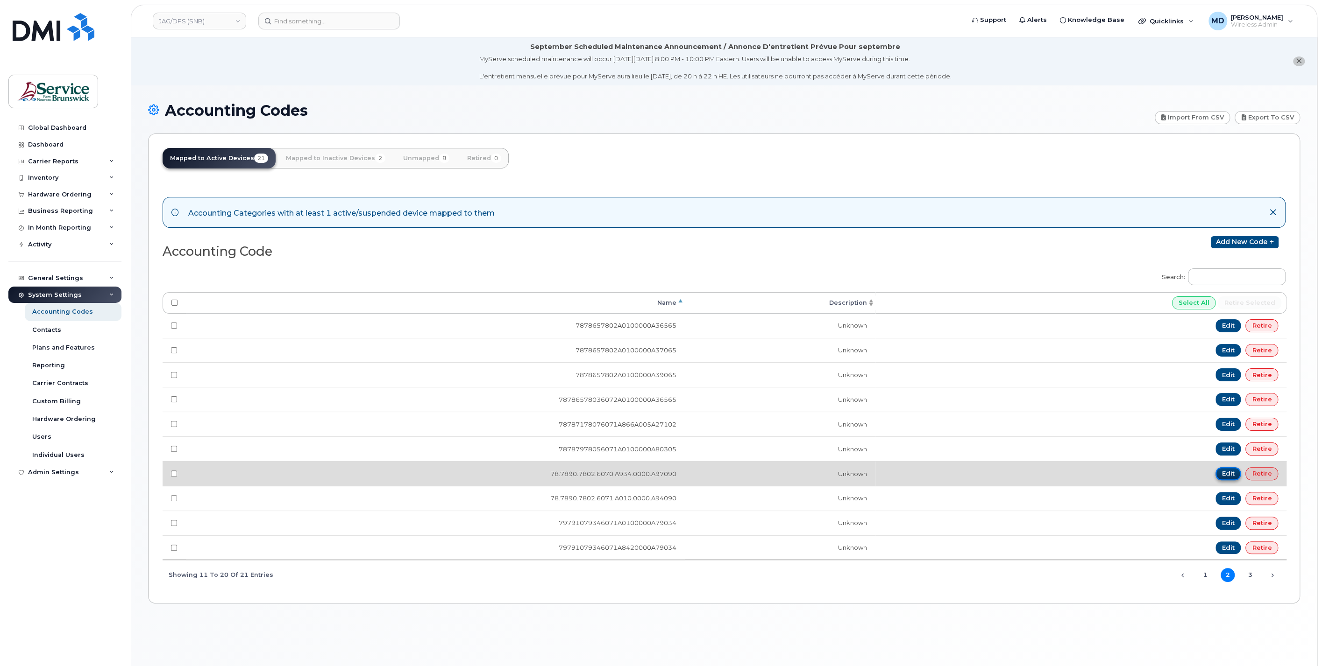
click at [1234, 468] on link "Edit" at bounding box center [1228, 473] width 26 height 13
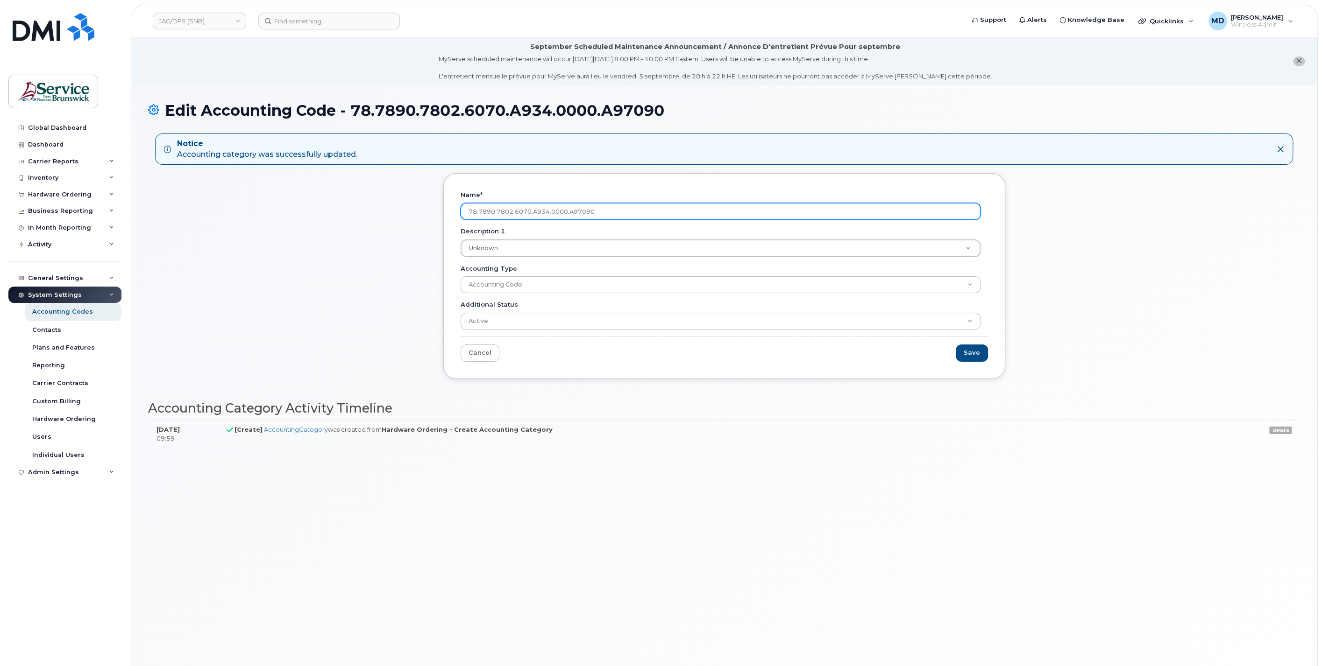
click at [479, 212] on input "78.7890.7802.6070.A934.0000.A97090" at bounding box center [720, 211] width 520 height 17
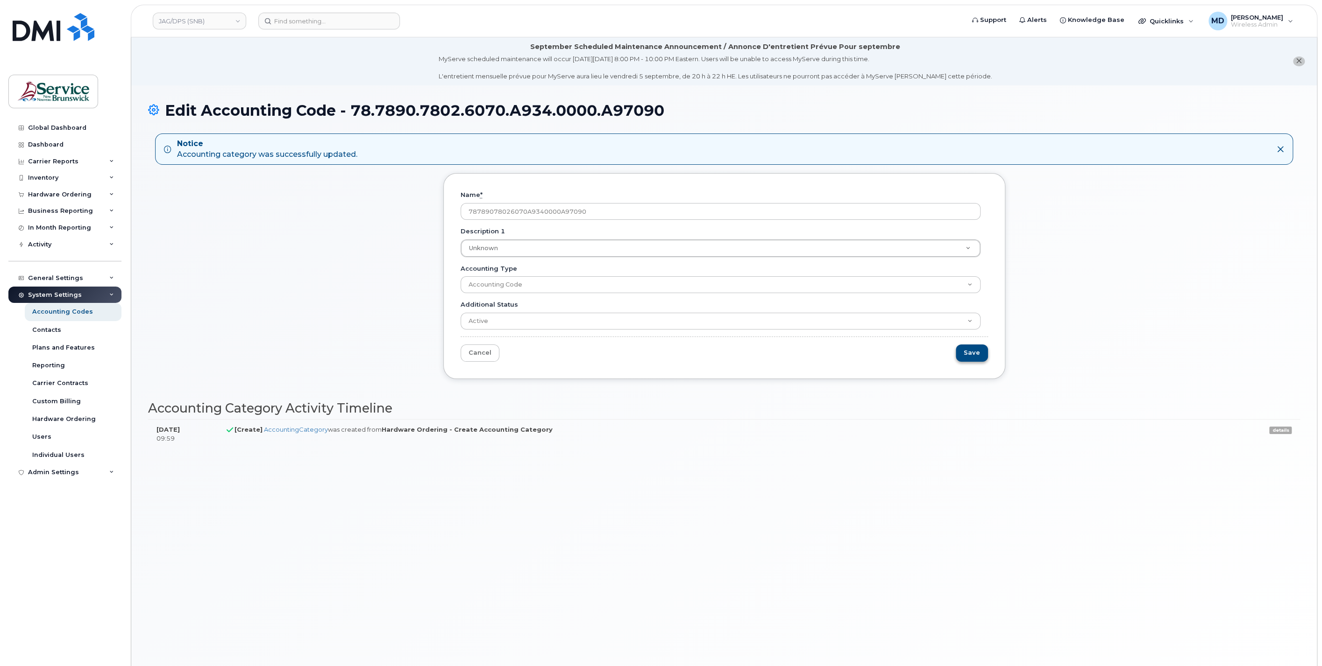
type input "78789078026070A9340000A97090"
click at [963, 347] on input "Save" at bounding box center [972, 353] width 32 height 17
type input "Saving..."
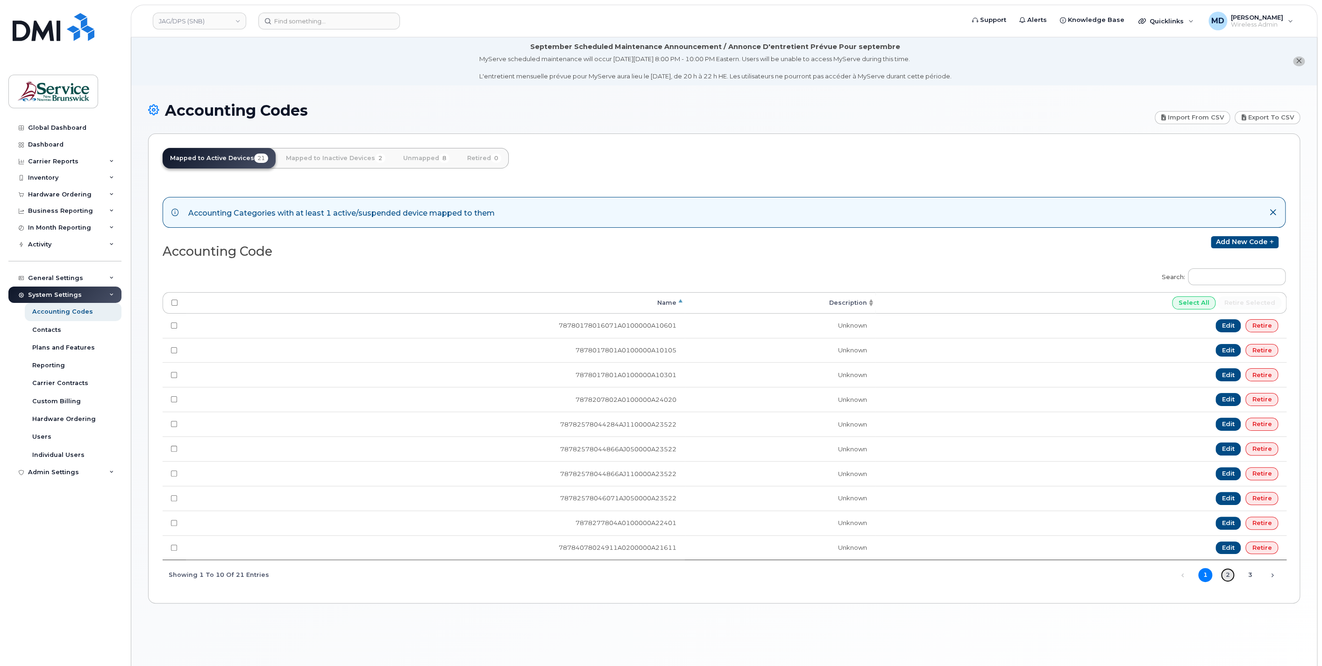
click at [1229, 570] on link "2" at bounding box center [1227, 575] width 14 height 14
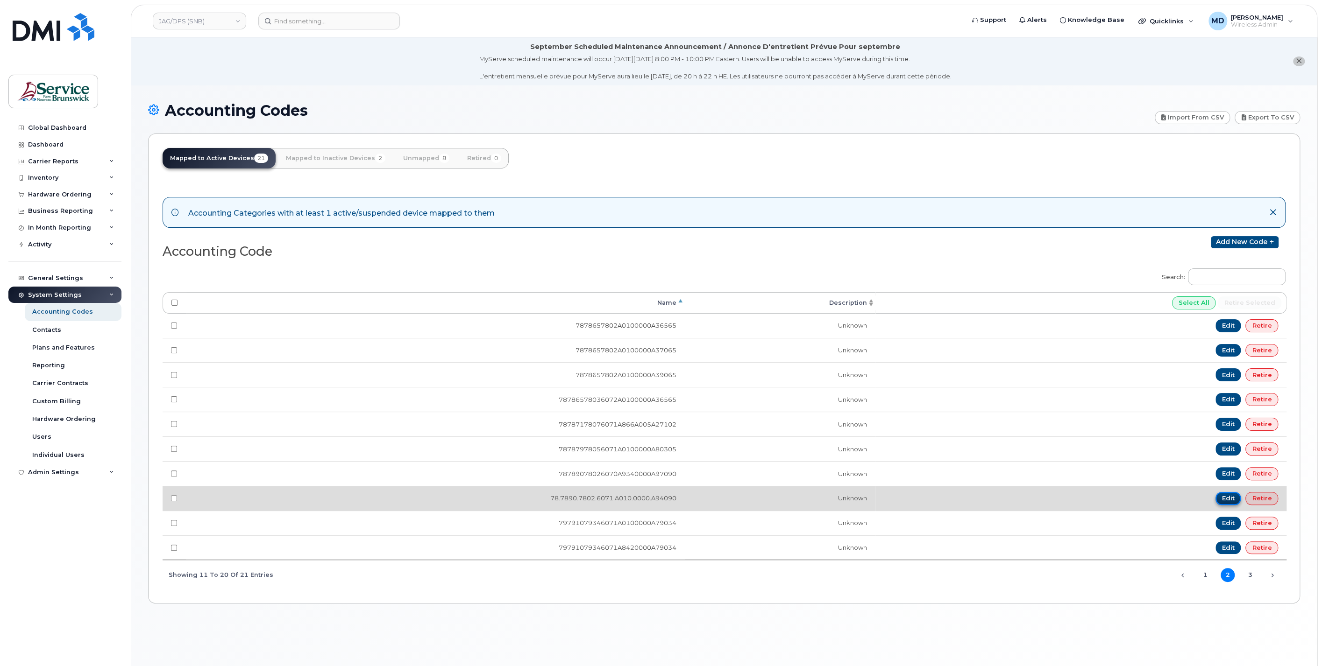
click at [1226, 492] on link "Edit" at bounding box center [1228, 498] width 26 height 13
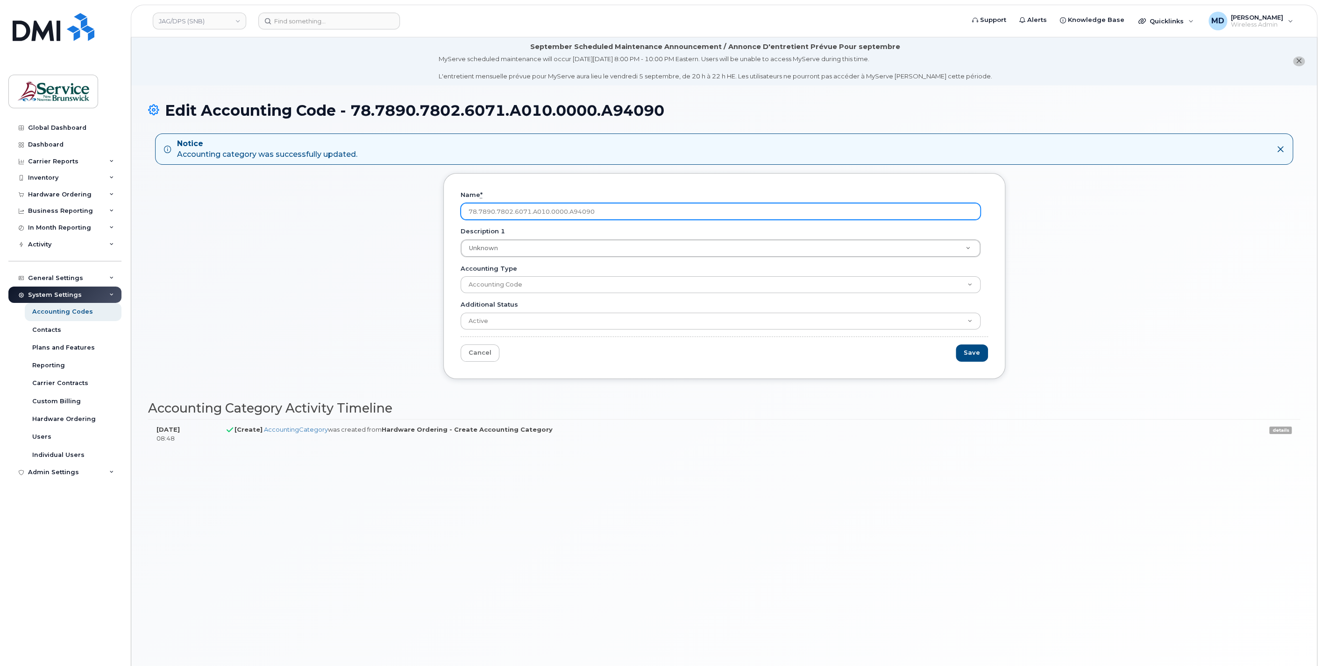
click at [480, 212] on input "78.7890.7802.6071.A010.0000.A94090" at bounding box center [720, 211] width 520 height 17
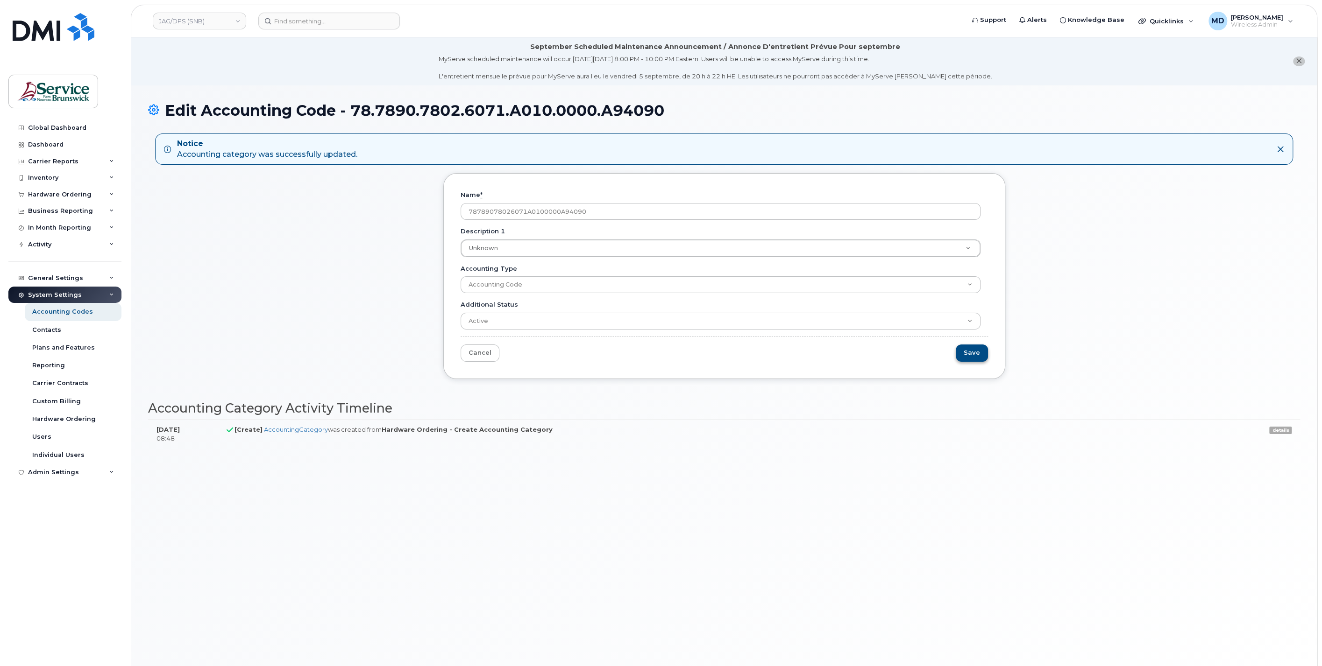
type input "78789078026071A0100000A94090"
click at [977, 351] on input "Save" at bounding box center [972, 353] width 32 height 17
type input "Saving..."
drag, startPoint x: 835, startPoint y: 424, endPoint x: 849, endPoint y: 418, distance: 15.5
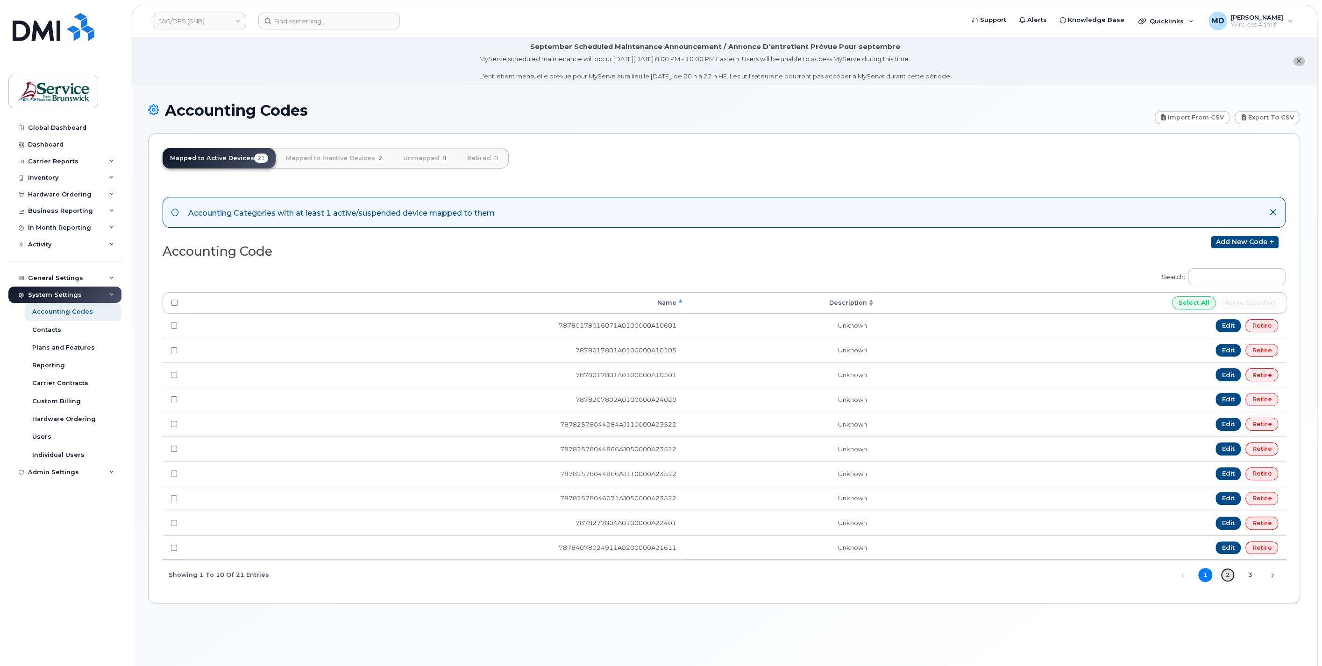
click at [1224, 573] on link "2" at bounding box center [1227, 575] width 14 height 14
click at [1246, 570] on link "3" at bounding box center [1250, 575] width 14 height 14
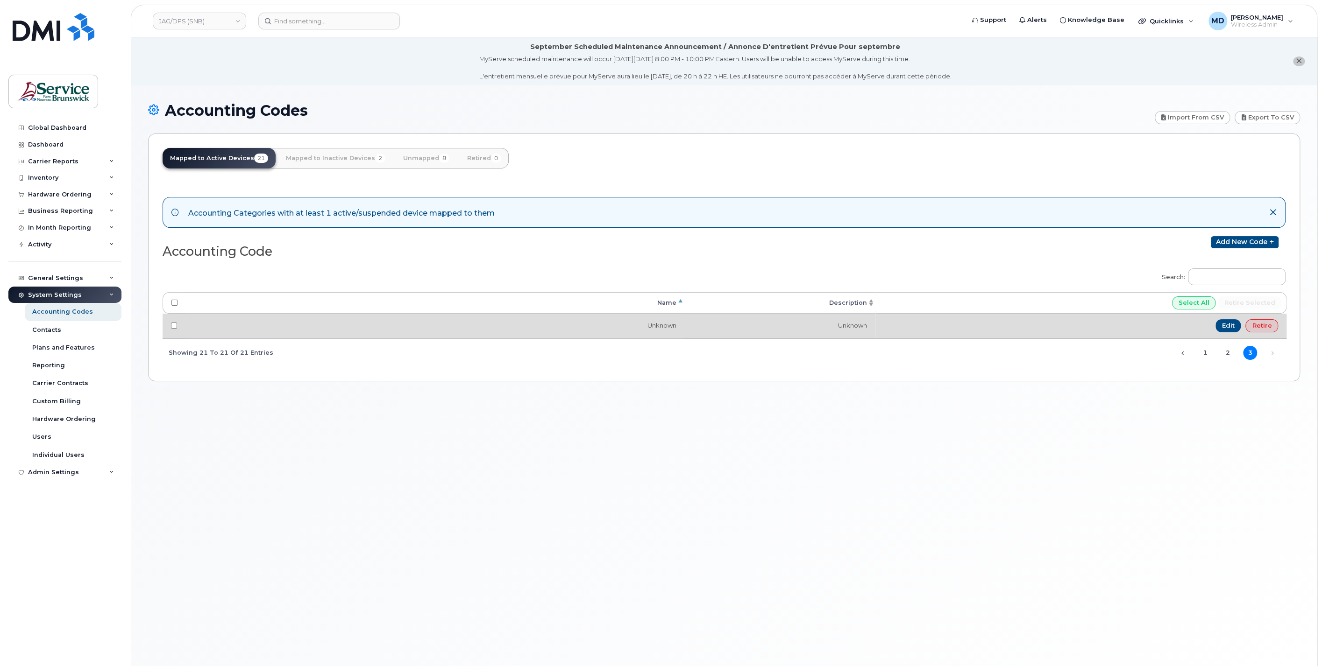
click at [816, 327] on td "Unknown" at bounding box center [780, 326] width 191 height 24
click at [1221, 327] on link "Edit" at bounding box center [1228, 325] width 26 height 13
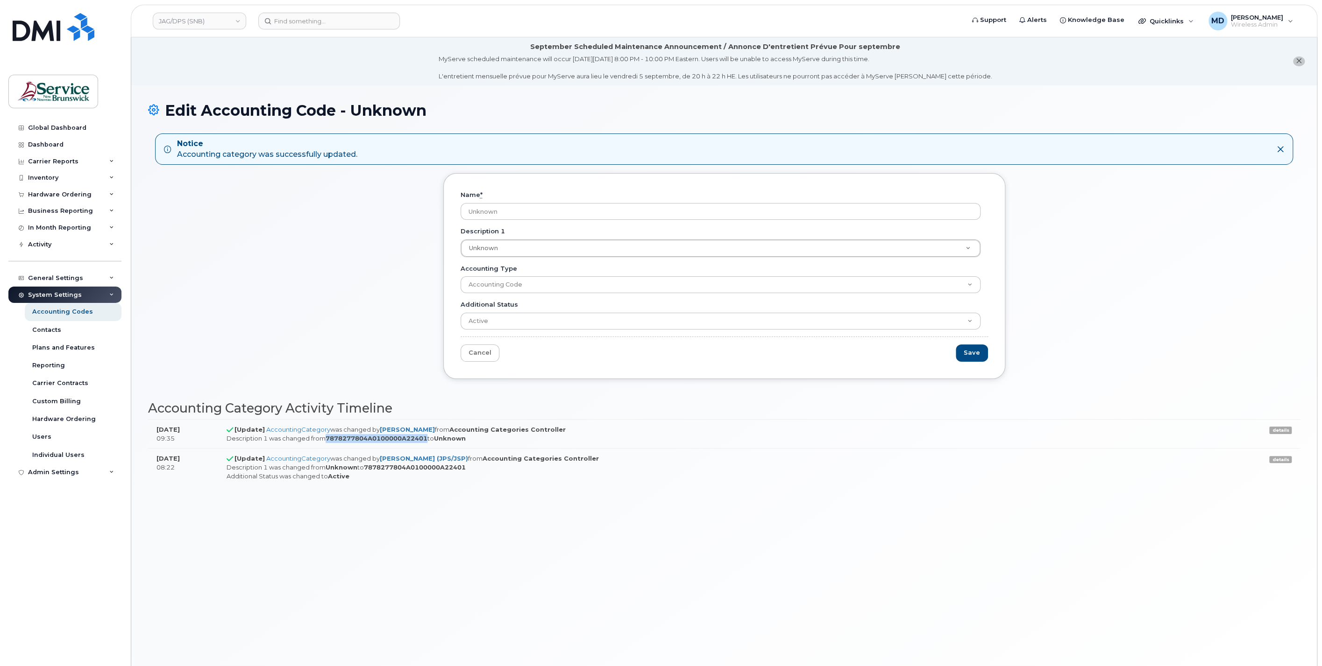
drag, startPoint x: 439, startPoint y: 439, endPoint x: 332, endPoint y: 441, distance: 107.4
click at [332, 441] on td "[Update] AccountingCategory was changed by Matthew Deveau from Accounting Categ…" at bounding box center [709, 433] width 983 height 29
copy strong "7878277804A0100000A22401"
click at [488, 357] on link "Cancel" at bounding box center [479, 353] width 39 height 17
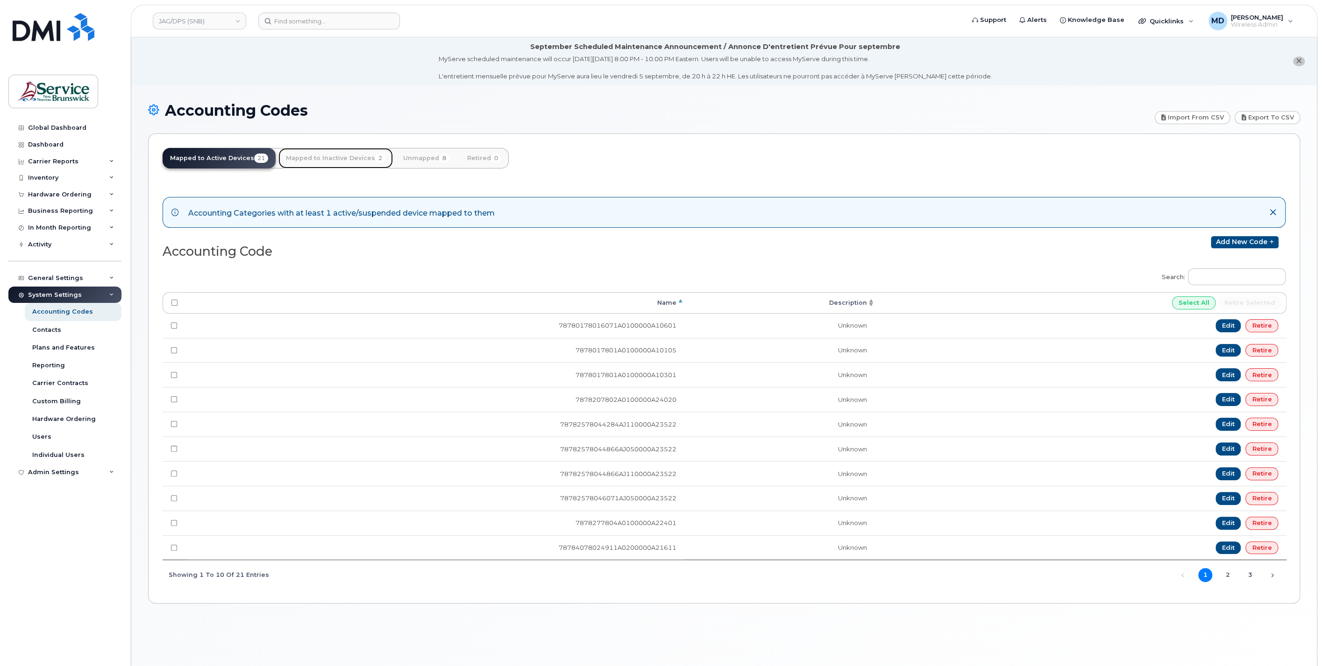
click at [334, 163] on link "Mapped to Inactive Devices 2" at bounding box center [335, 158] width 114 height 21
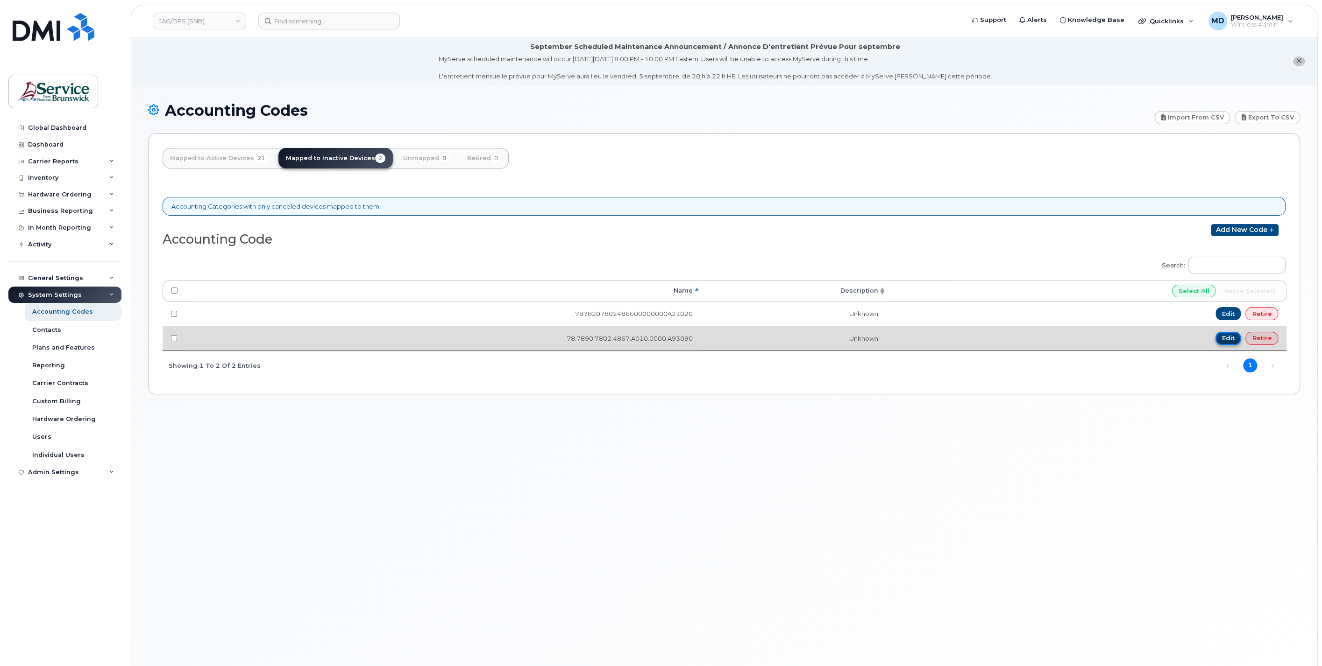
click at [1227, 339] on link "Edit" at bounding box center [1228, 338] width 26 height 13
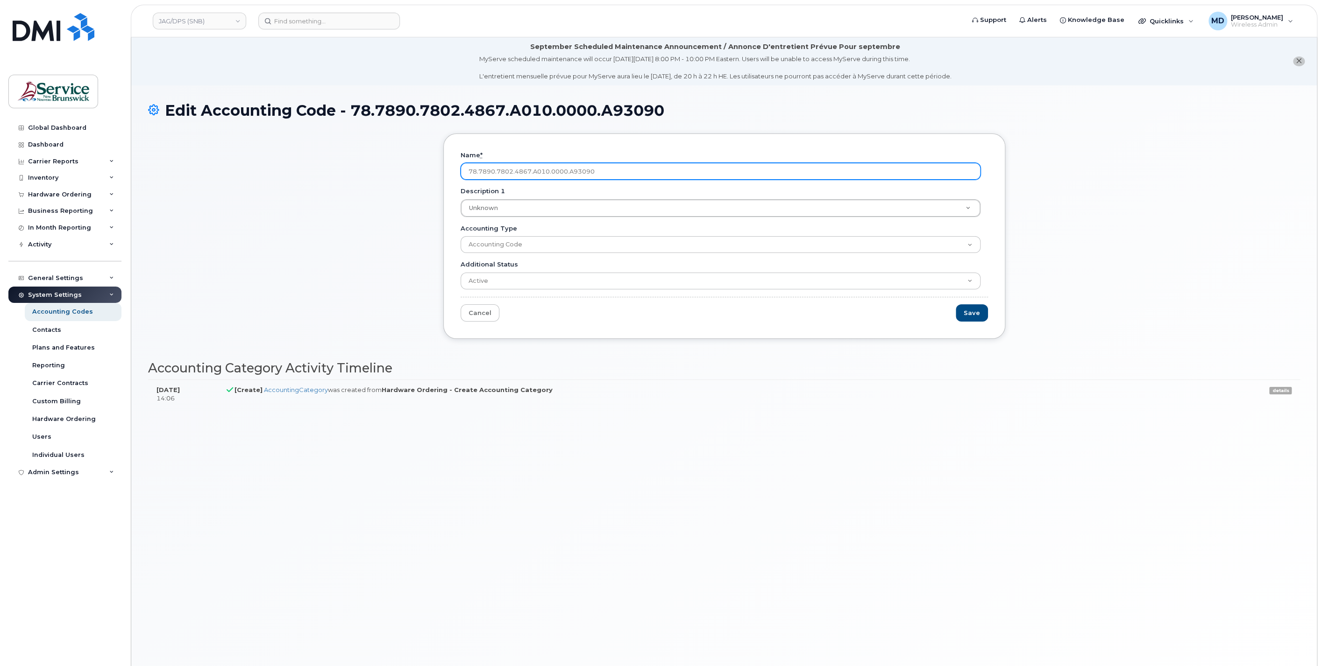
click at [478, 172] on input "78.7890.7802.4867.A010.0000.A93090" at bounding box center [720, 171] width 520 height 17
type input "78789078024867A0100000A93090"
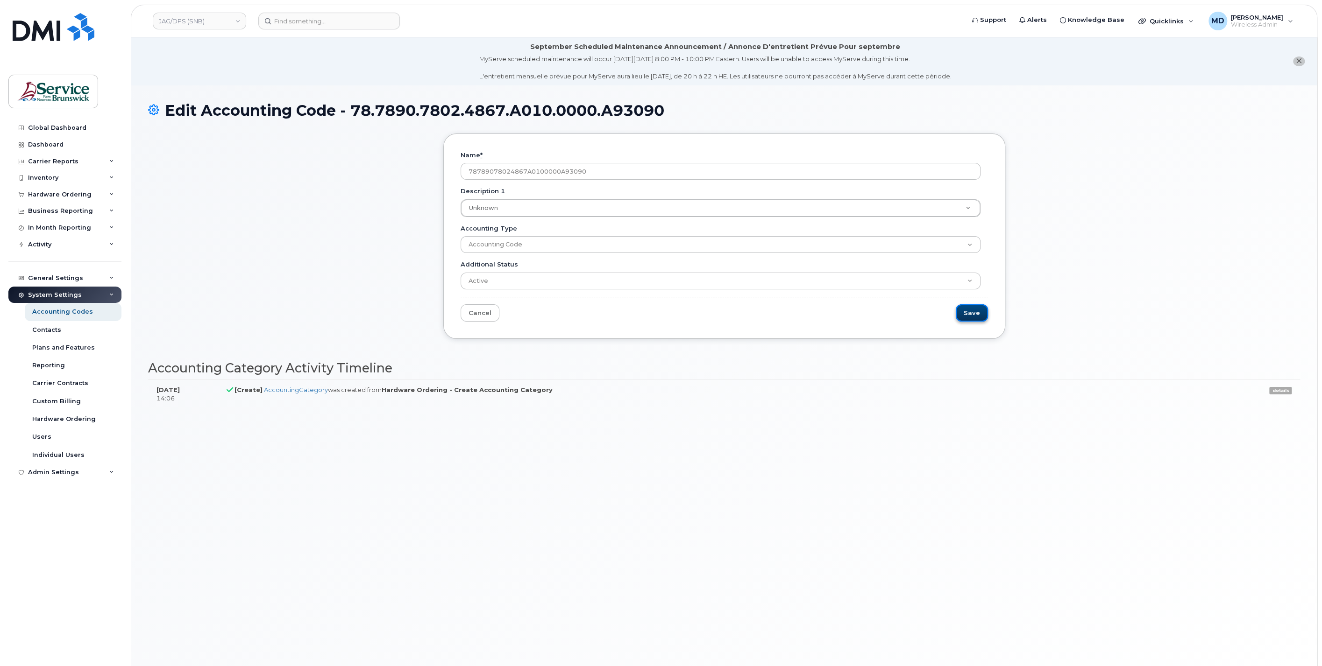
click at [974, 311] on input "Save" at bounding box center [972, 312] width 32 height 17
type input "Saving..."
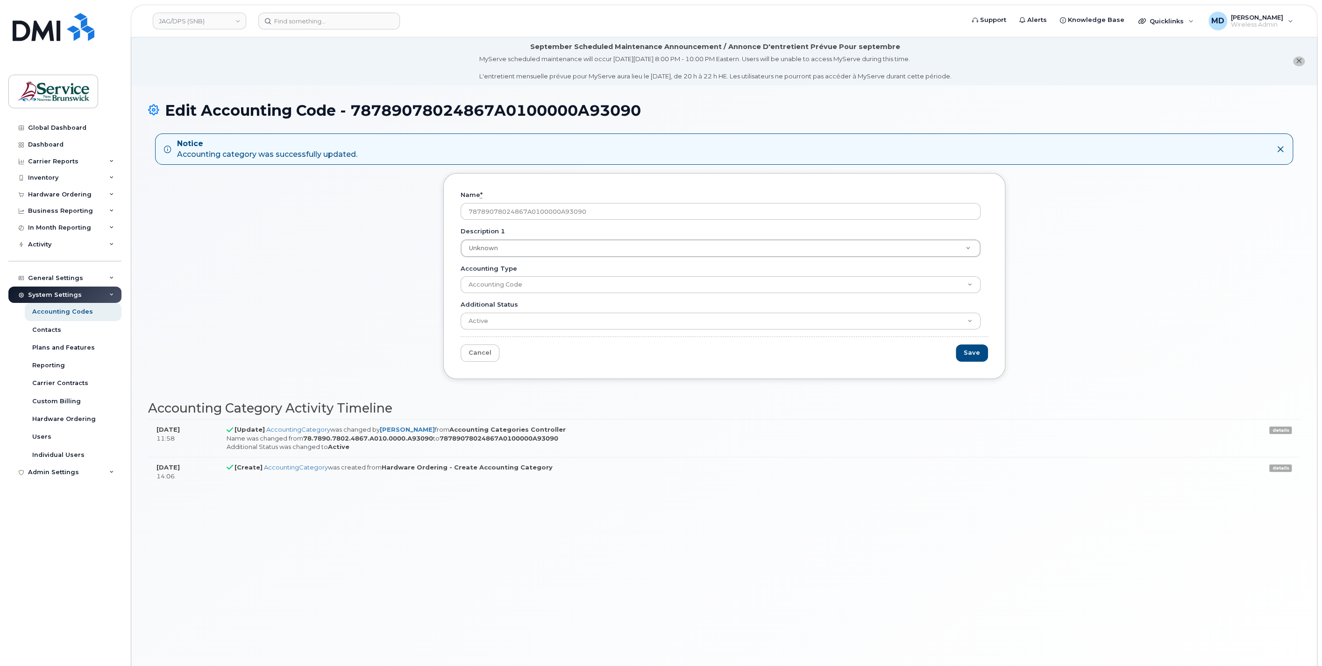
drag, startPoint x: 606, startPoint y: 418, endPoint x: 611, endPoint y: 414, distance: 7.0
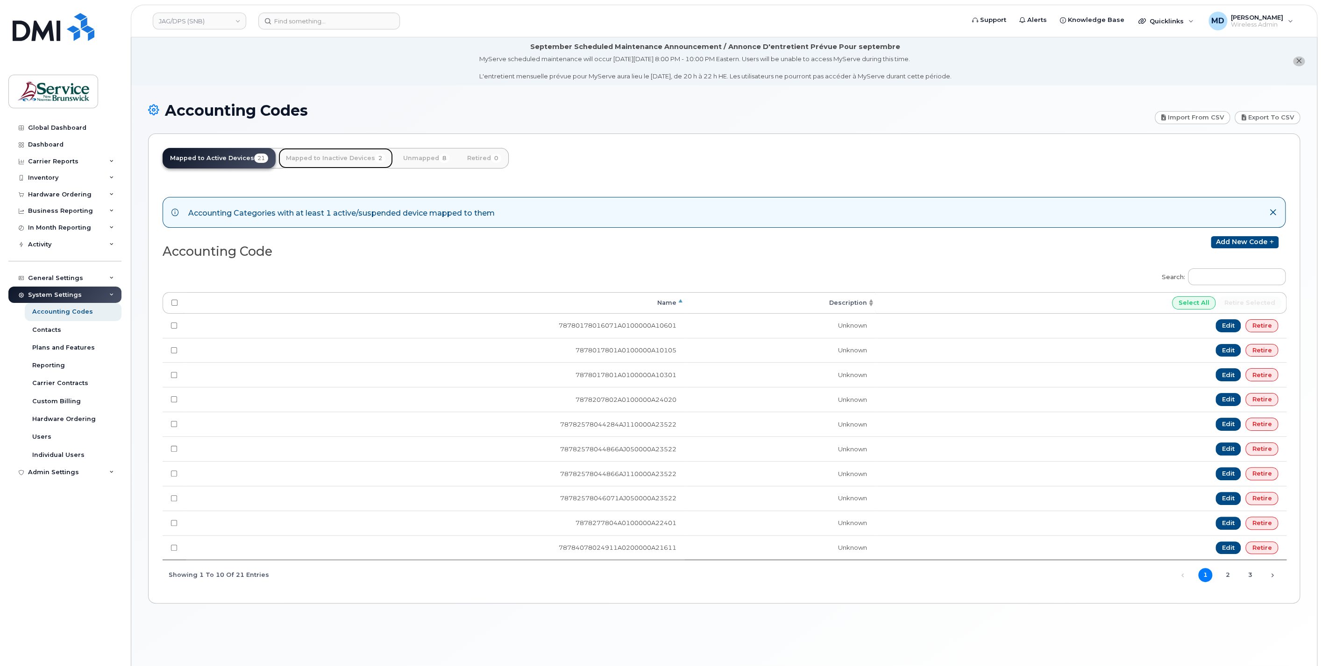
click at [353, 155] on link "Mapped to Inactive Devices 2" at bounding box center [335, 158] width 114 height 21
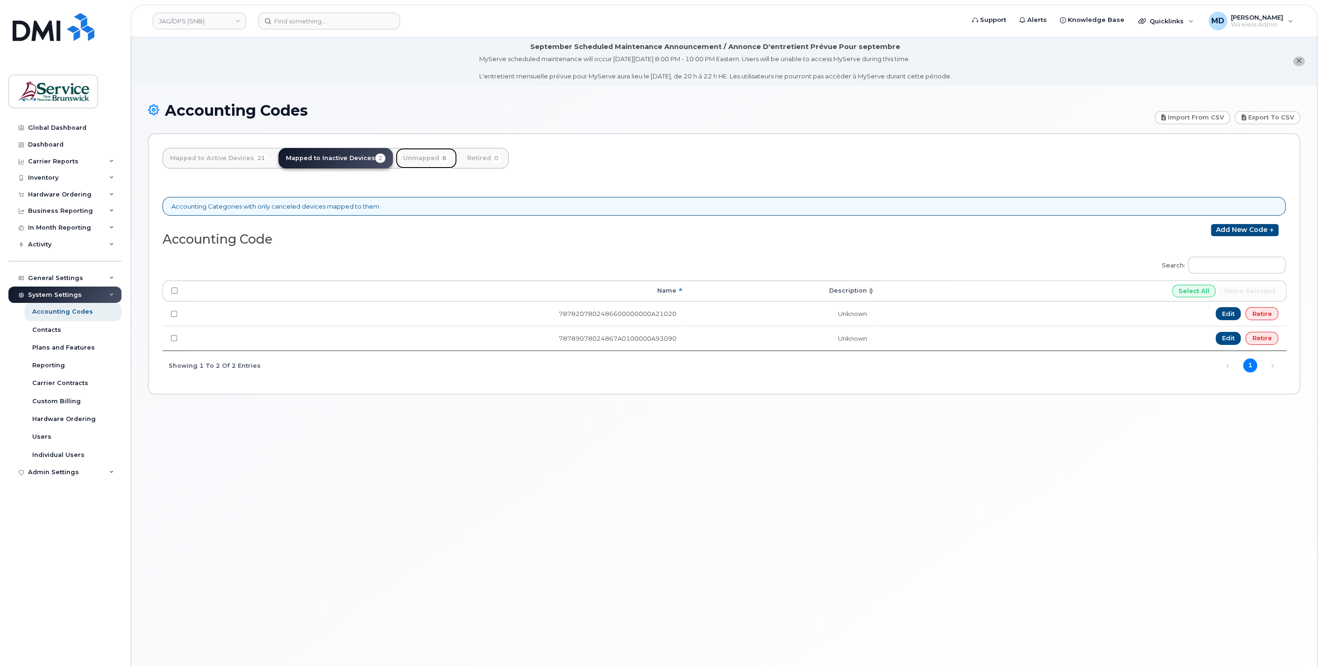
click at [419, 159] on link "Unmapped 8" at bounding box center [426, 158] width 61 height 21
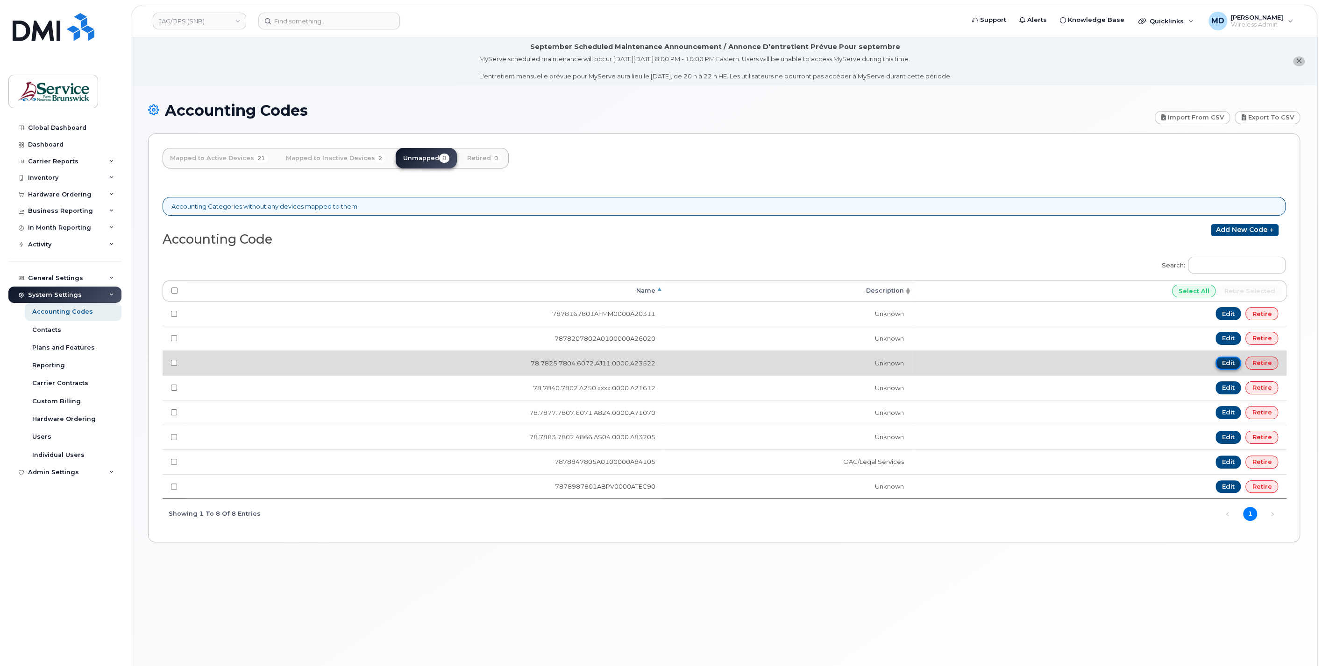
click at [1225, 365] on link "Edit" at bounding box center [1228, 363] width 26 height 13
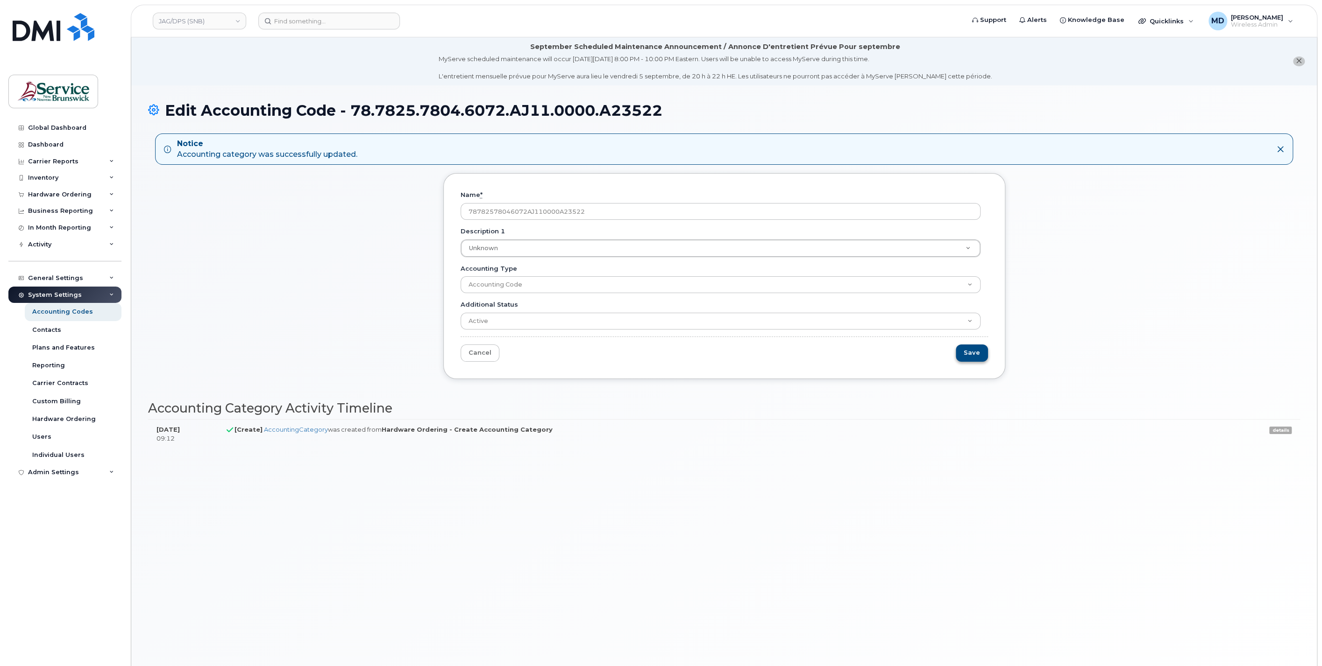
type input "78782578046072AJ110000A23522"
click at [977, 358] on input "Save" at bounding box center [972, 353] width 32 height 17
type input "Saving..."
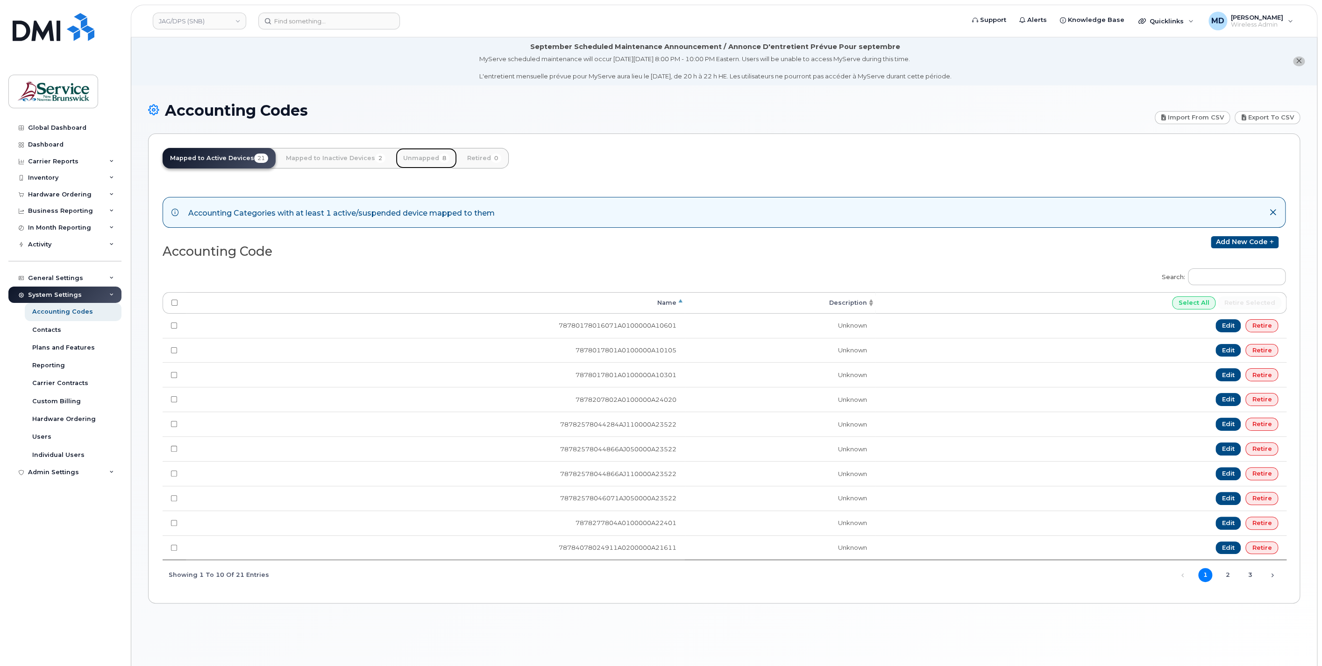
click at [415, 162] on link "Unmapped 8" at bounding box center [426, 158] width 61 height 21
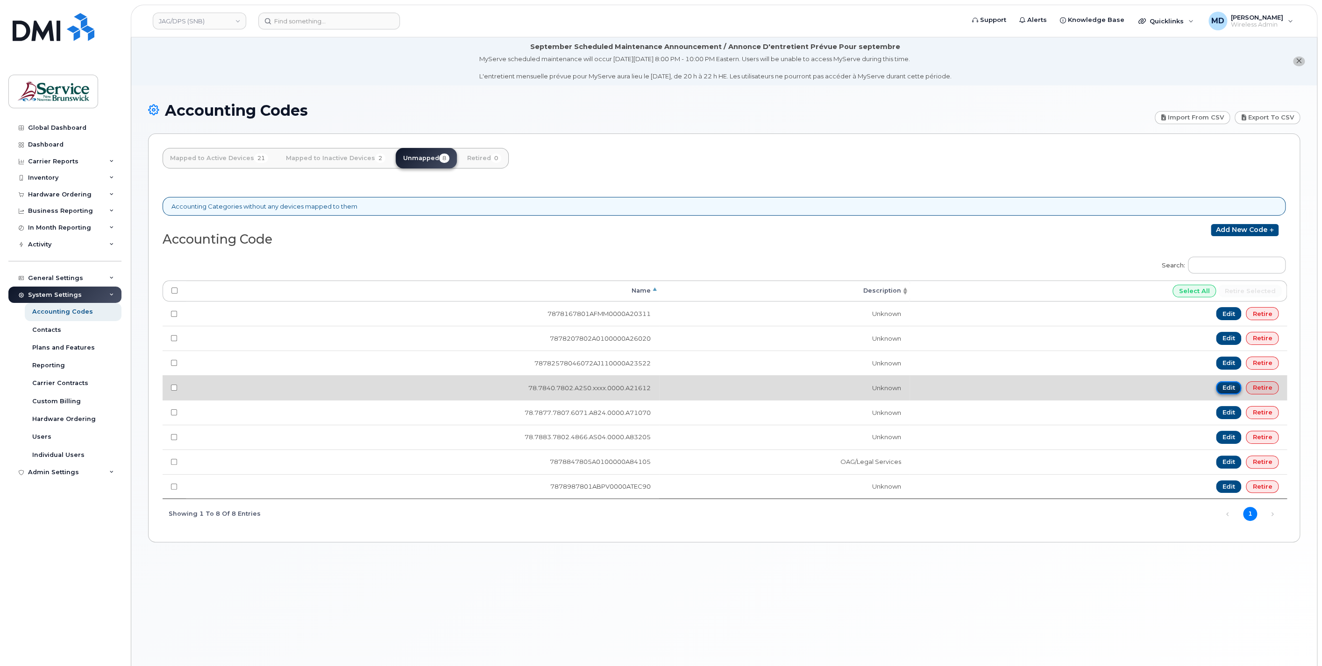
click at [1225, 383] on link "Edit" at bounding box center [1229, 388] width 26 height 13
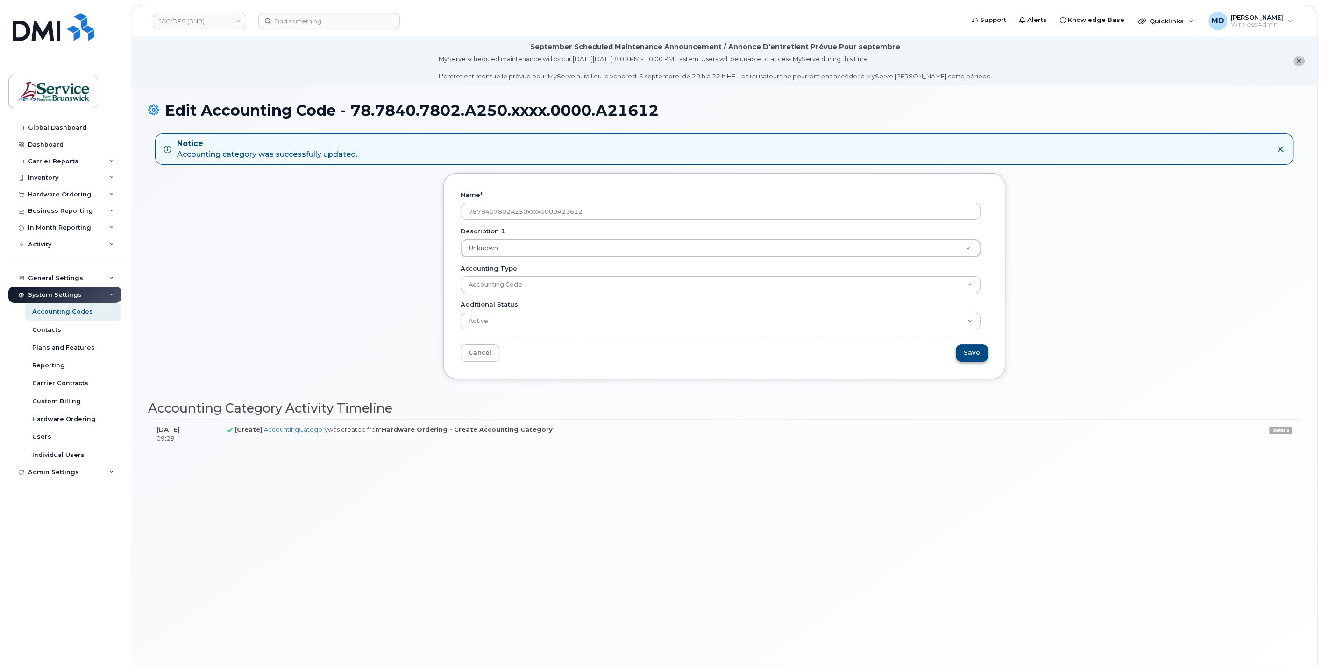
type input "7878407802A250xxxx0000A21612"
click at [974, 356] on input "Save" at bounding box center [972, 353] width 32 height 17
type input "Saving..."
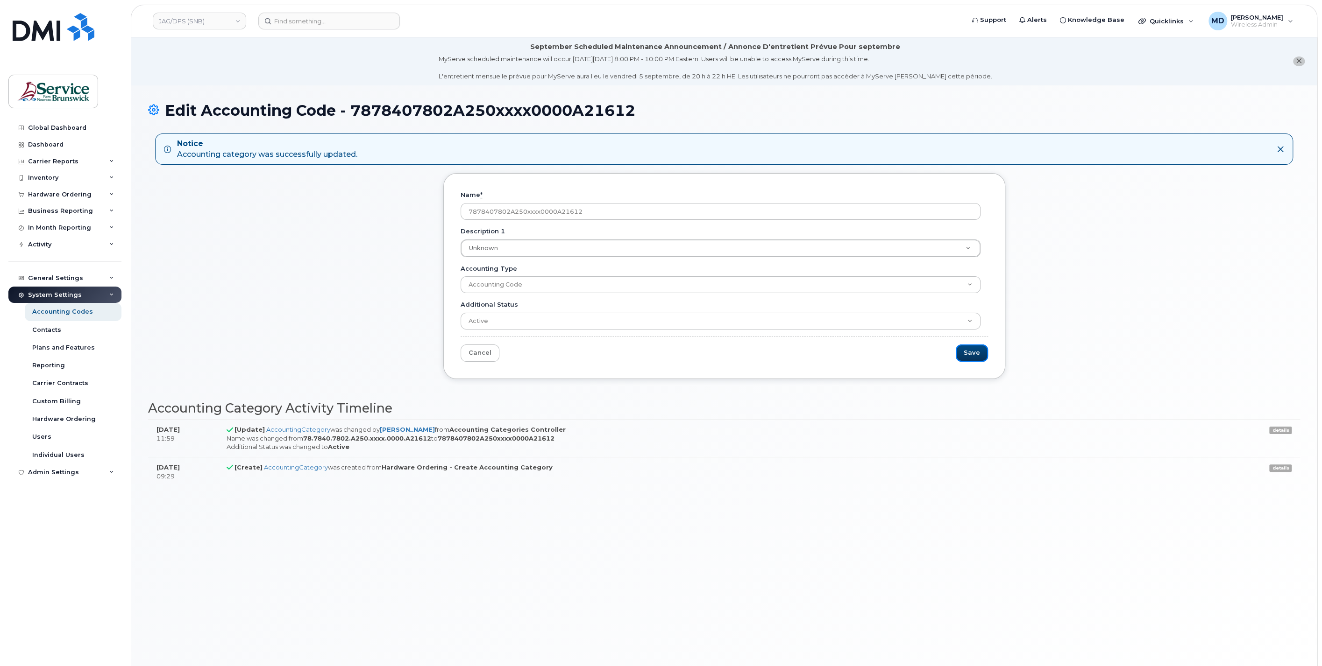
drag, startPoint x: 972, startPoint y: 352, endPoint x: 950, endPoint y: 353, distance: 22.0
click at [971, 353] on input "Save" at bounding box center [972, 353] width 32 height 17
type input "Saving..."
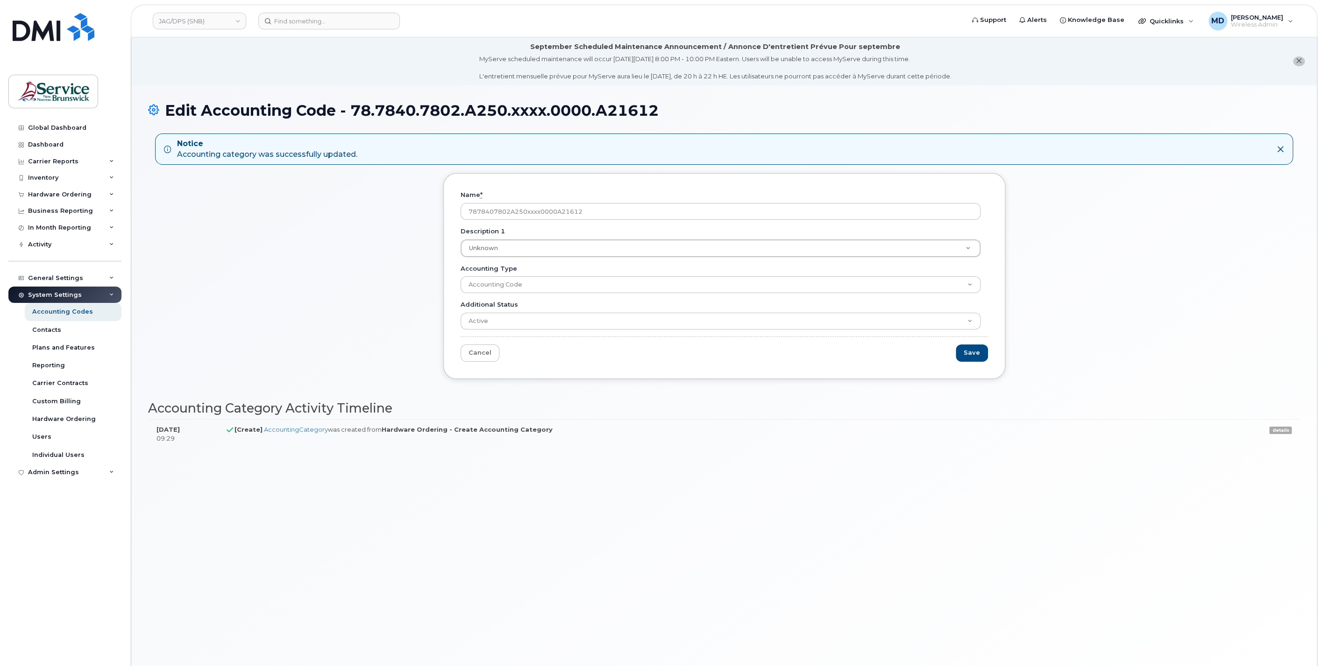
drag, startPoint x: 0, startPoint y: 0, endPoint x: 729, endPoint y: 434, distance: 848.7
